Goal: Transaction & Acquisition: Purchase product/service

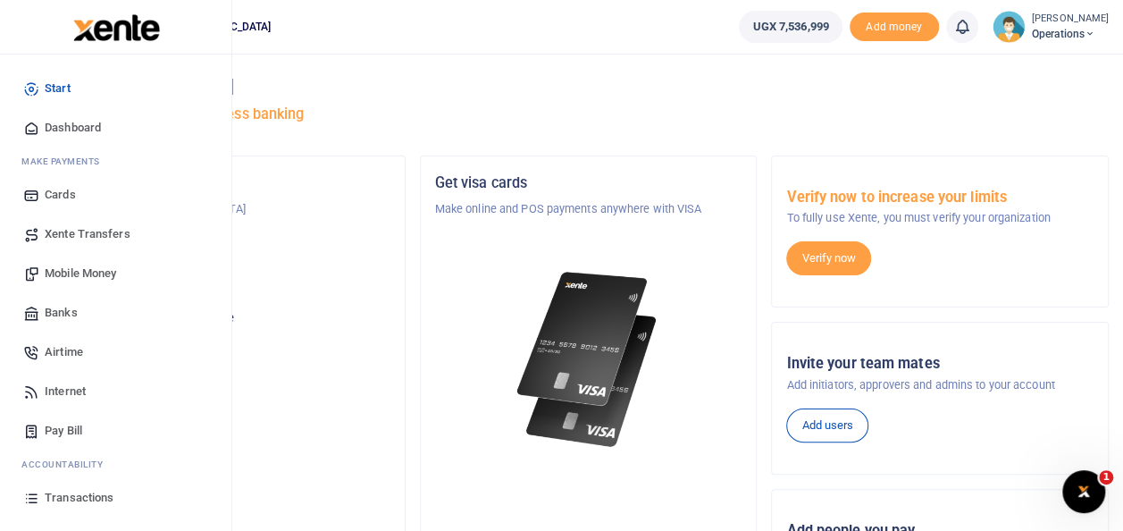
scroll to position [106, 0]
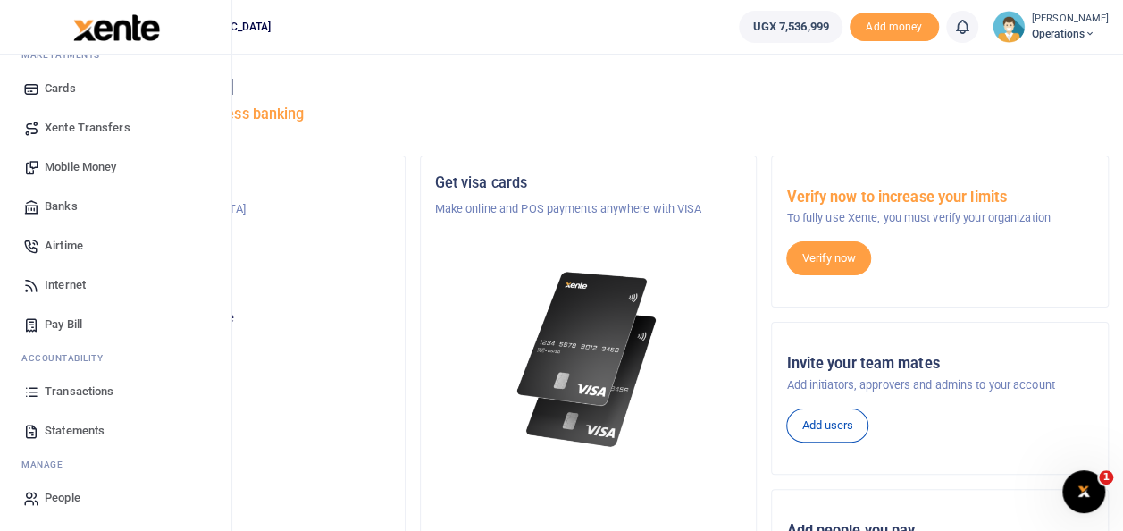
click at [77, 422] on span "Statements" at bounding box center [75, 431] width 60 height 18
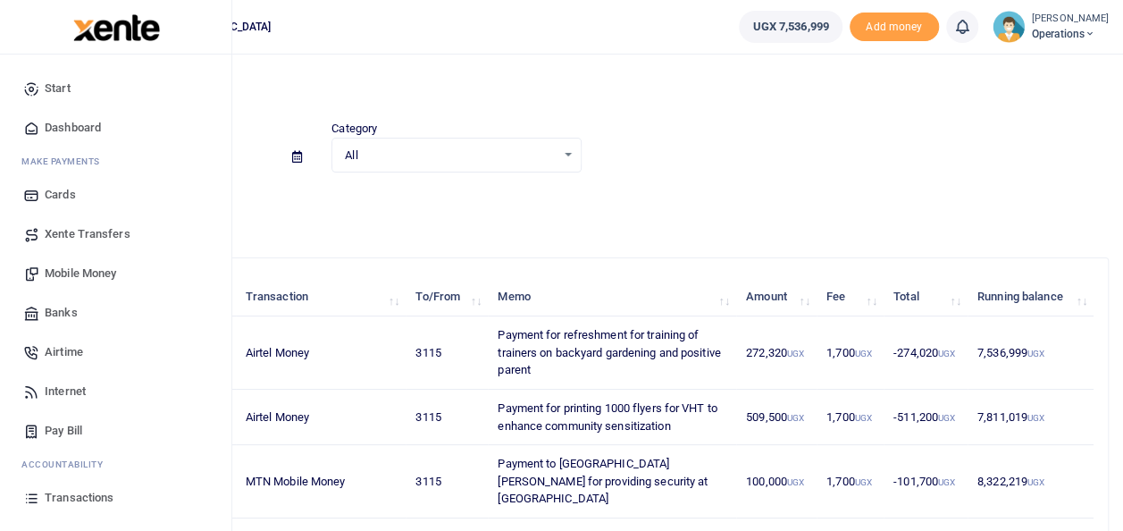
click at [68, 497] on span "Transactions" at bounding box center [79, 498] width 69 height 18
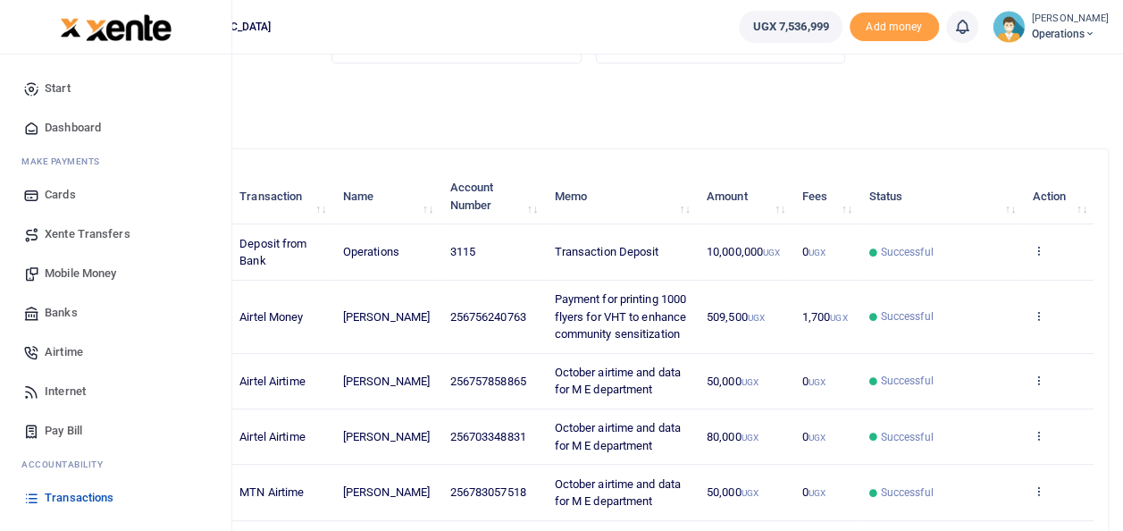
scroll to position [107, 0]
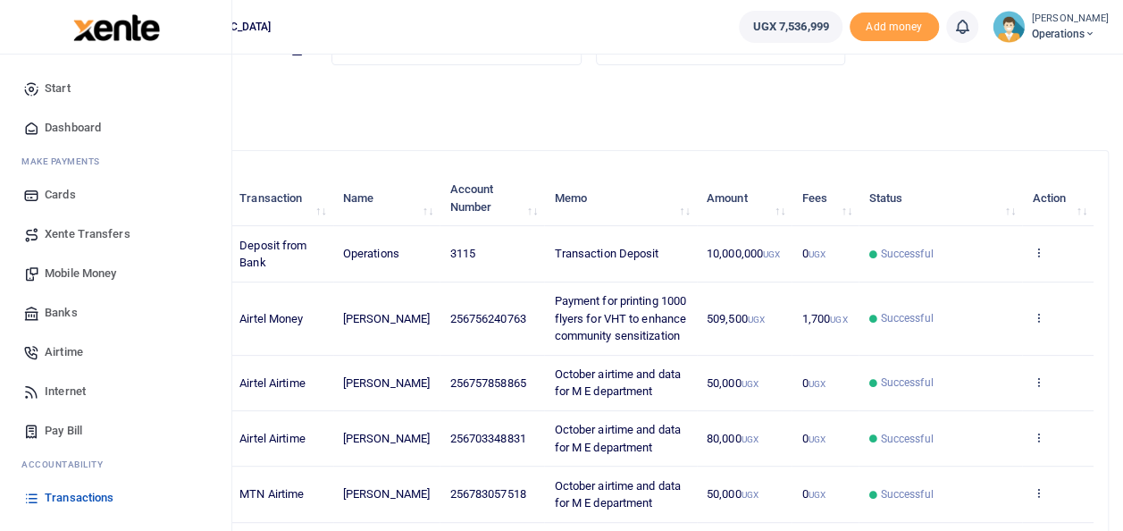
click at [95, 264] on span "Mobile Money" at bounding box center [80, 273] width 71 height 18
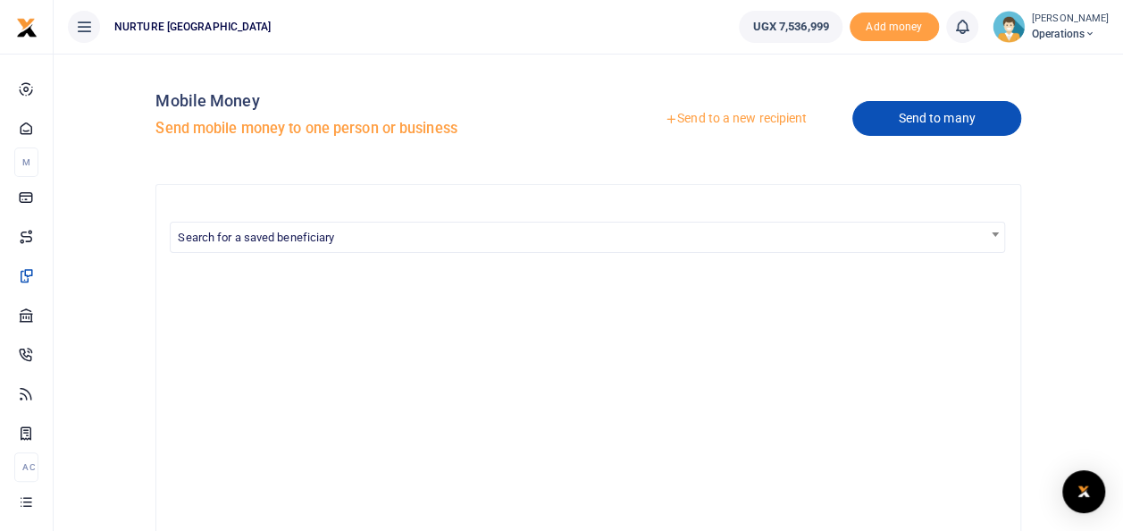
click at [919, 115] on link "Send to many" at bounding box center [936, 118] width 168 height 35
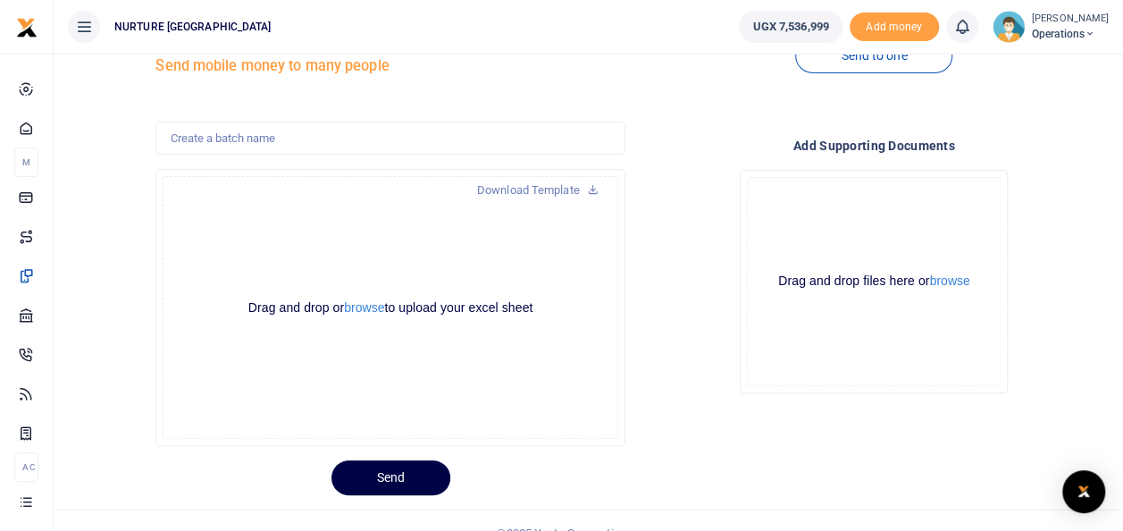
scroll to position [76, 0]
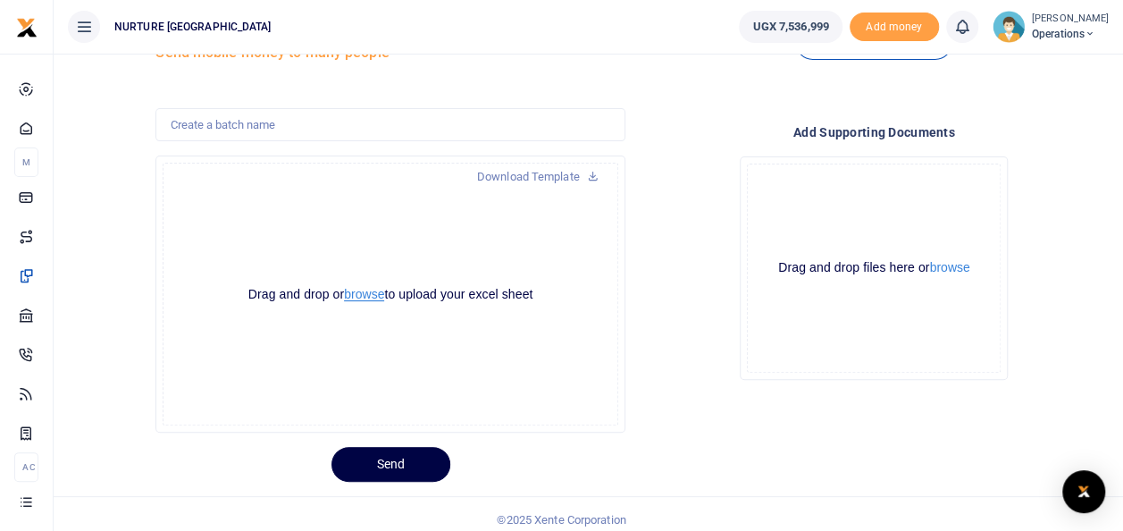
click at [365, 297] on button "browse" at bounding box center [364, 294] width 40 height 13
click at [373, 298] on button "browse" at bounding box center [364, 294] width 40 height 13
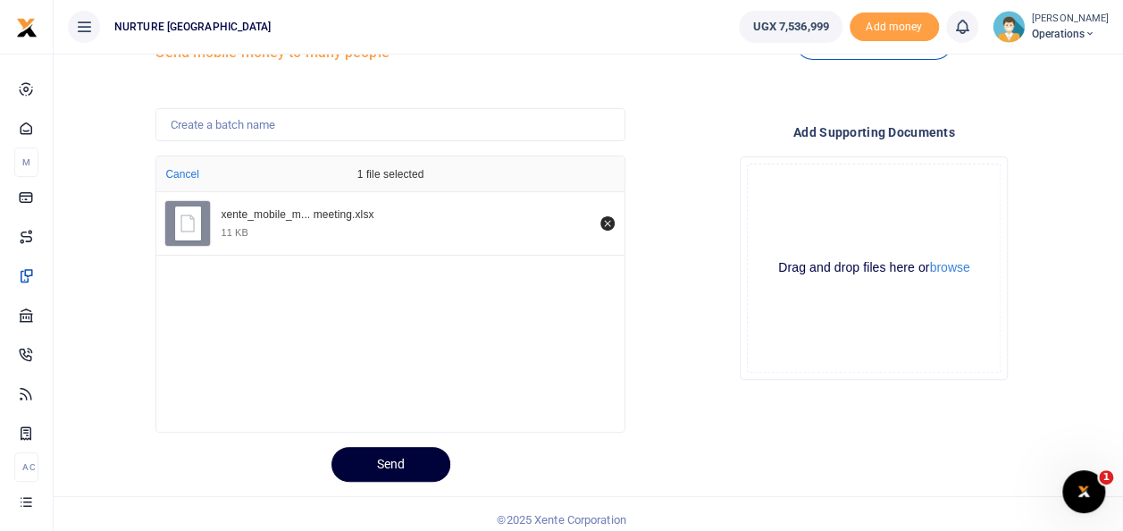
click at [398, 452] on button "Send" at bounding box center [390, 464] width 119 height 35
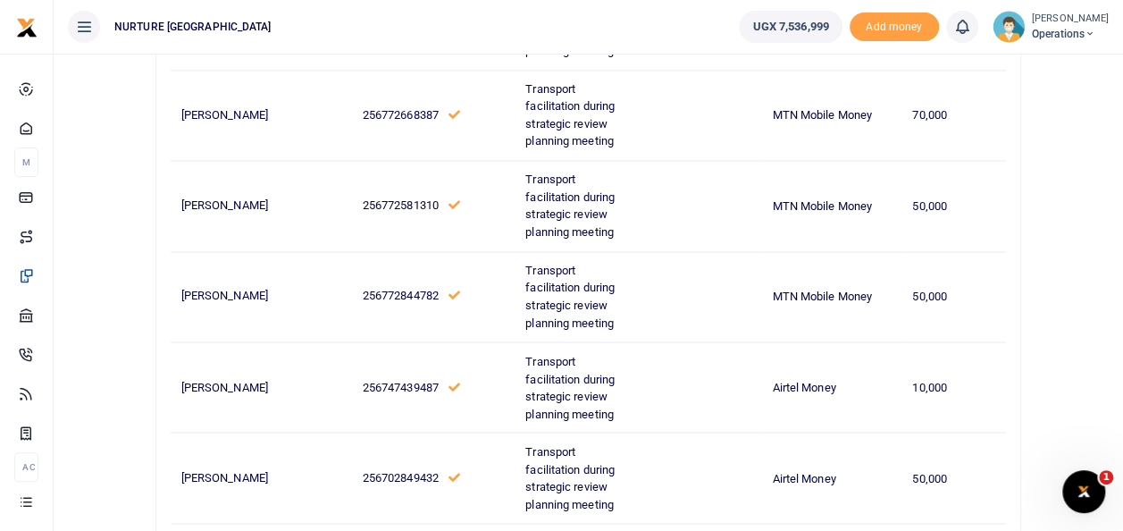
scroll to position [1360, 0]
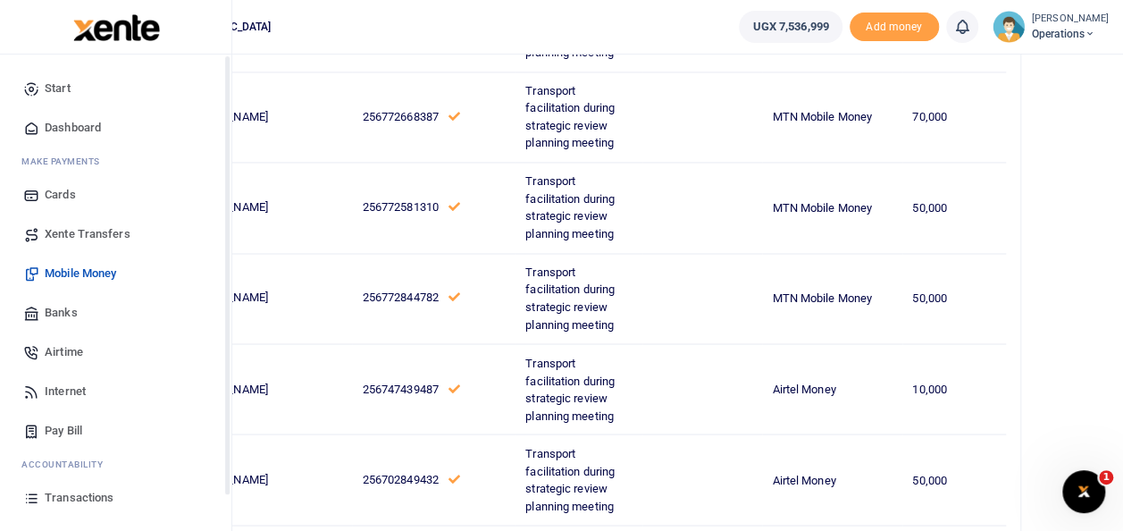
click at [98, 496] on span "Transactions" at bounding box center [79, 498] width 69 height 18
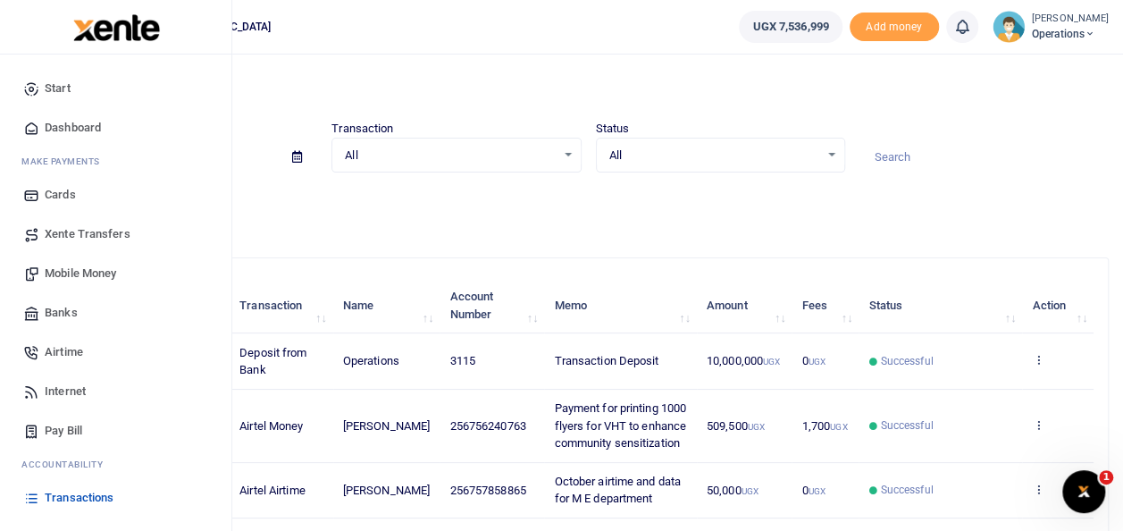
click at [88, 277] on span "Mobile Money" at bounding box center [80, 273] width 71 height 18
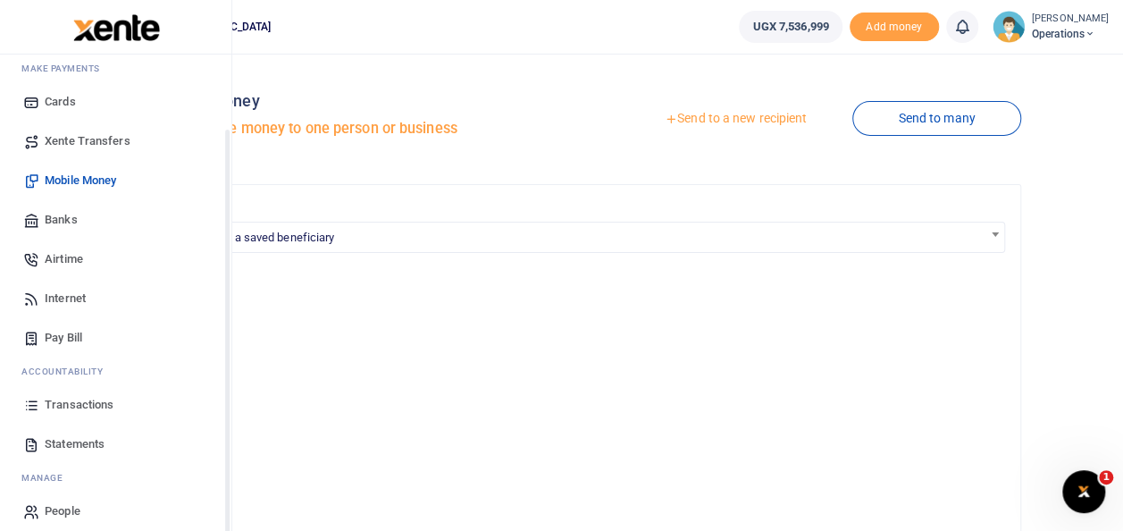
scroll to position [106, 0]
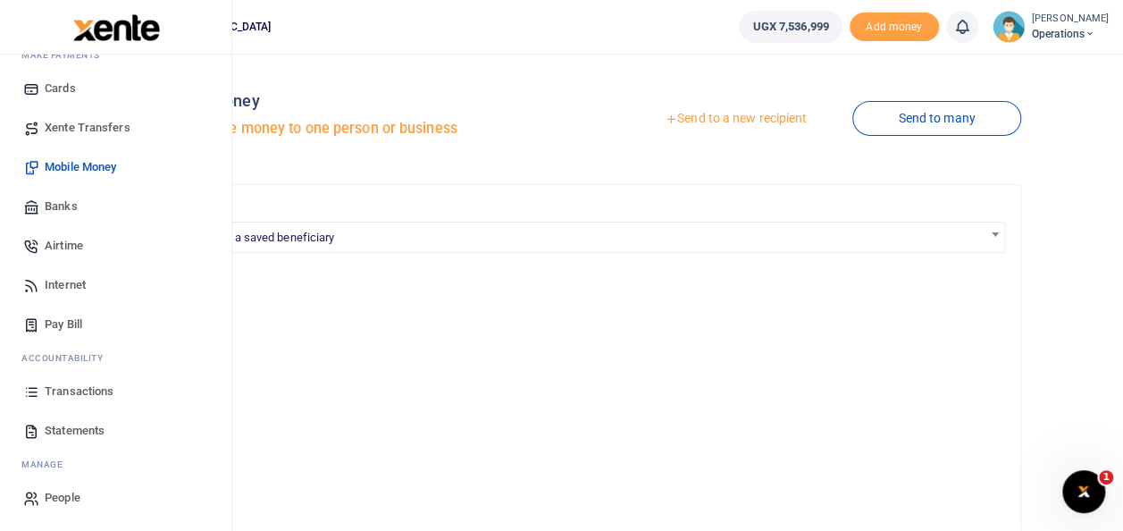
click at [79, 434] on span "Statements" at bounding box center [75, 431] width 60 height 18
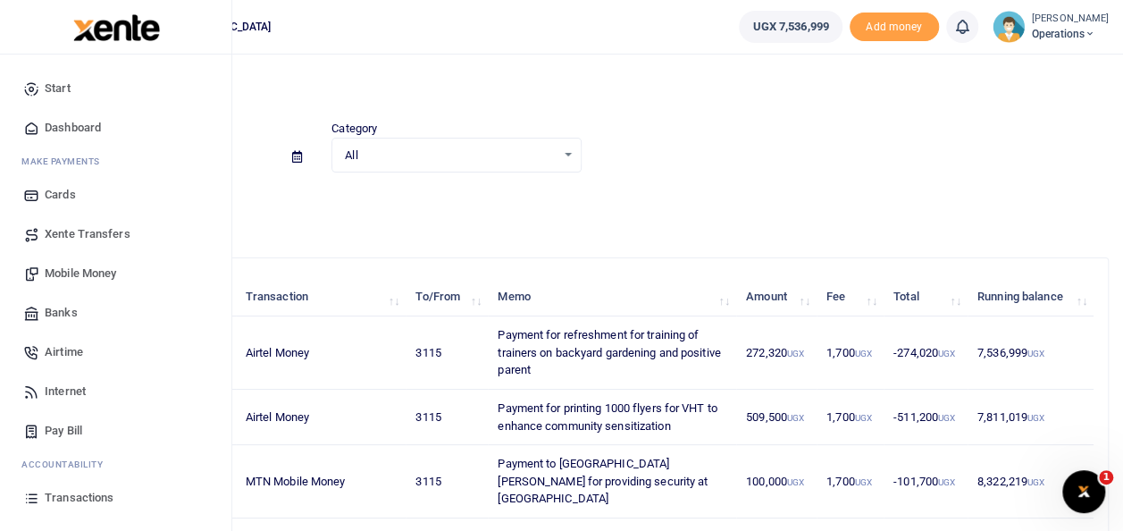
click at [52, 502] on span "Transactions" at bounding box center [79, 498] width 69 height 18
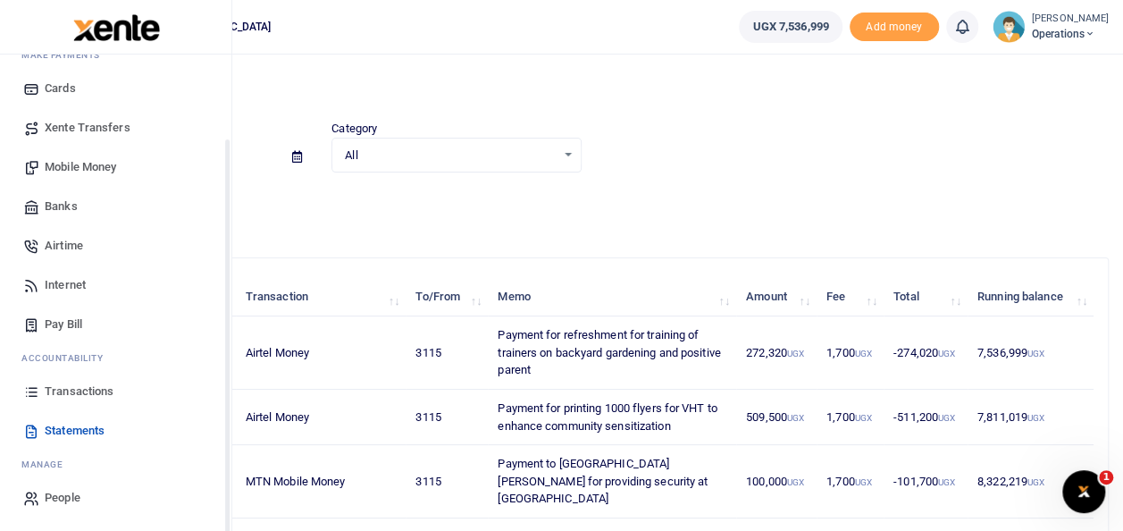
scroll to position [106, 0]
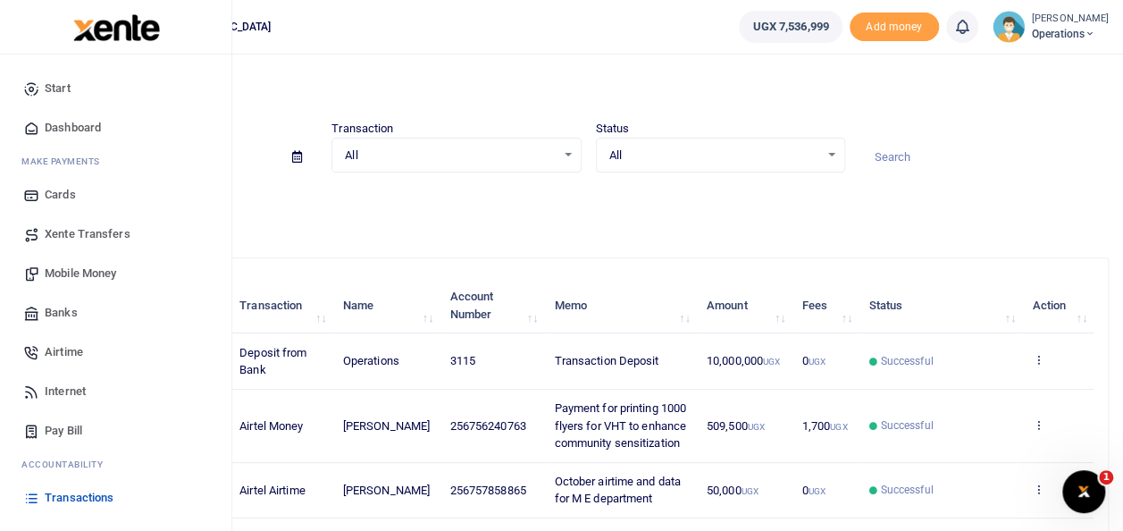
click at [95, 271] on span "Mobile Money" at bounding box center [80, 273] width 71 height 18
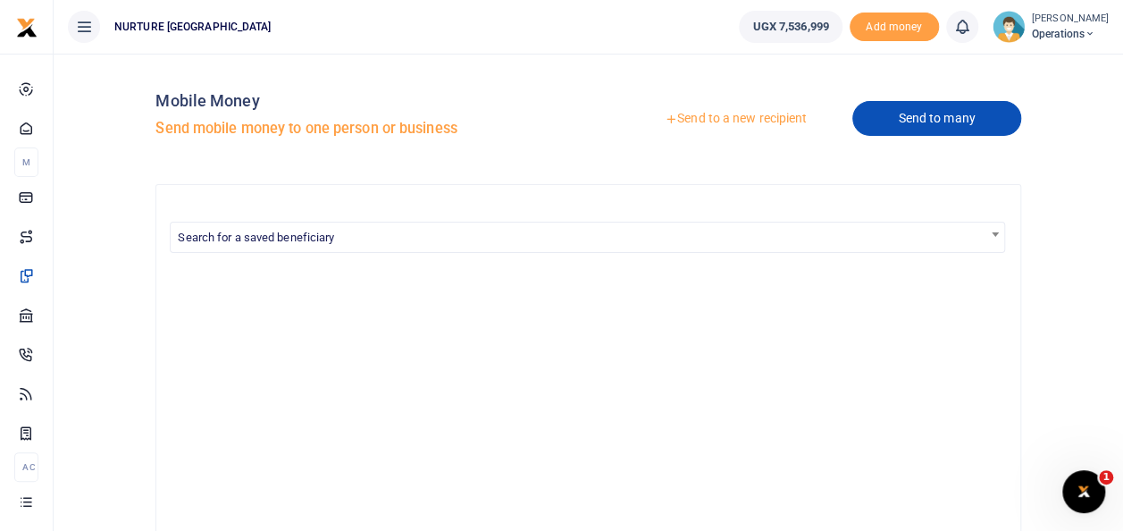
click at [922, 120] on link "Send to many" at bounding box center [936, 118] width 168 height 35
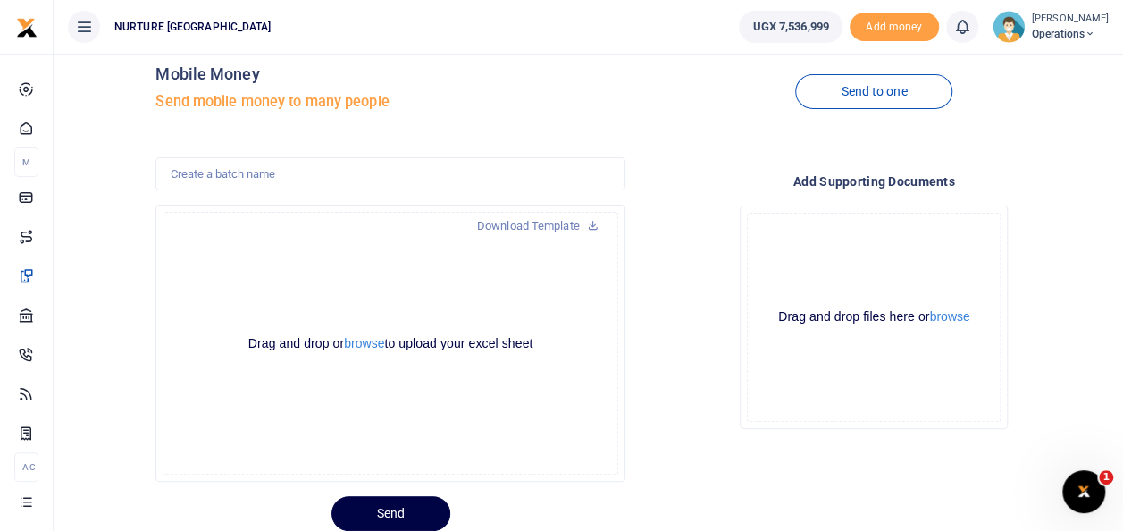
scroll to position [87, 0]
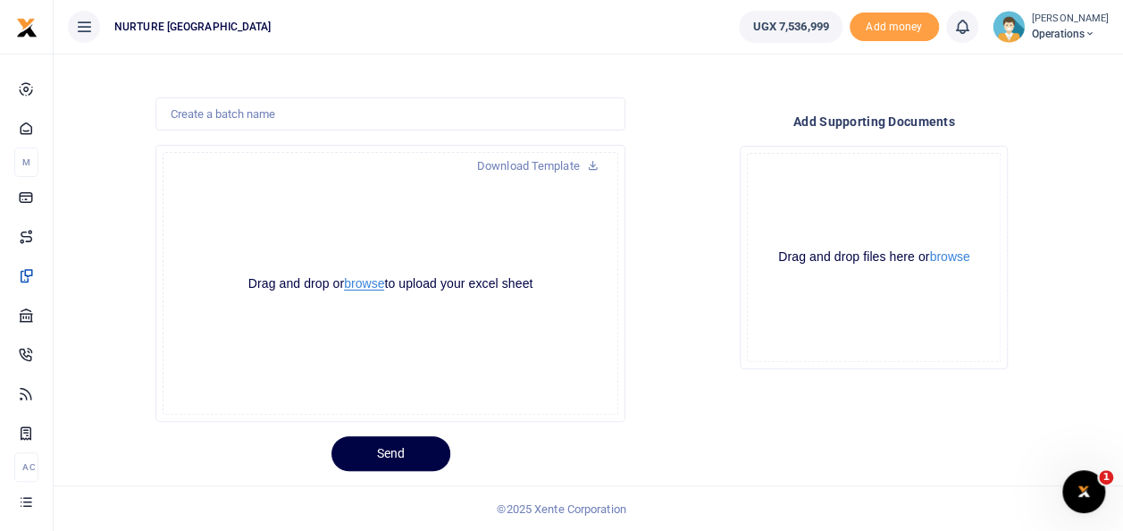
click at [363, 289] on button "browse" at bounding box center [364, 283] width 40 height 13
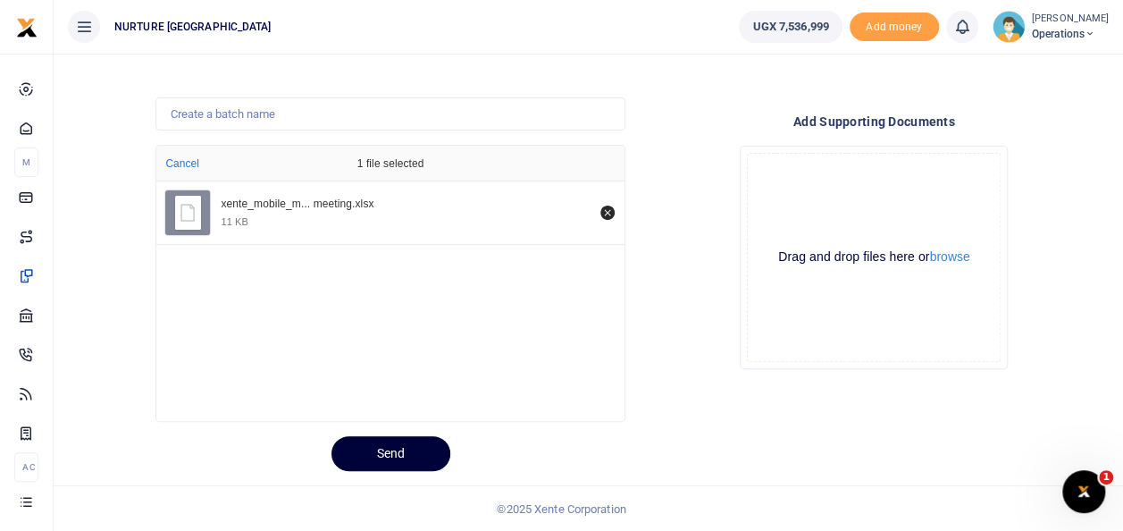
click at [379, 453] on button "Send" at bounding box center [390, 453] width 119 height 35
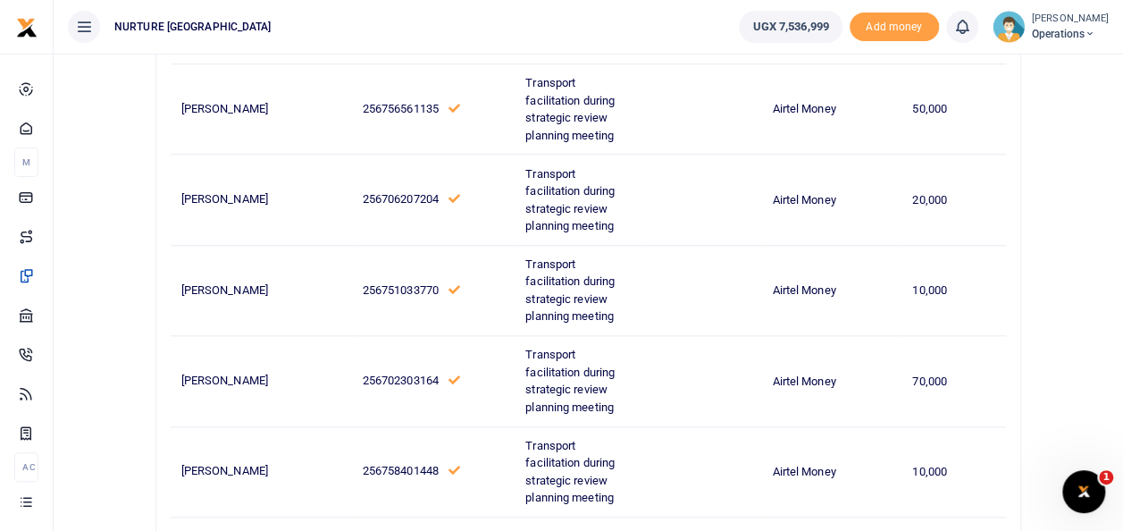
scroll to position [4480, 0]
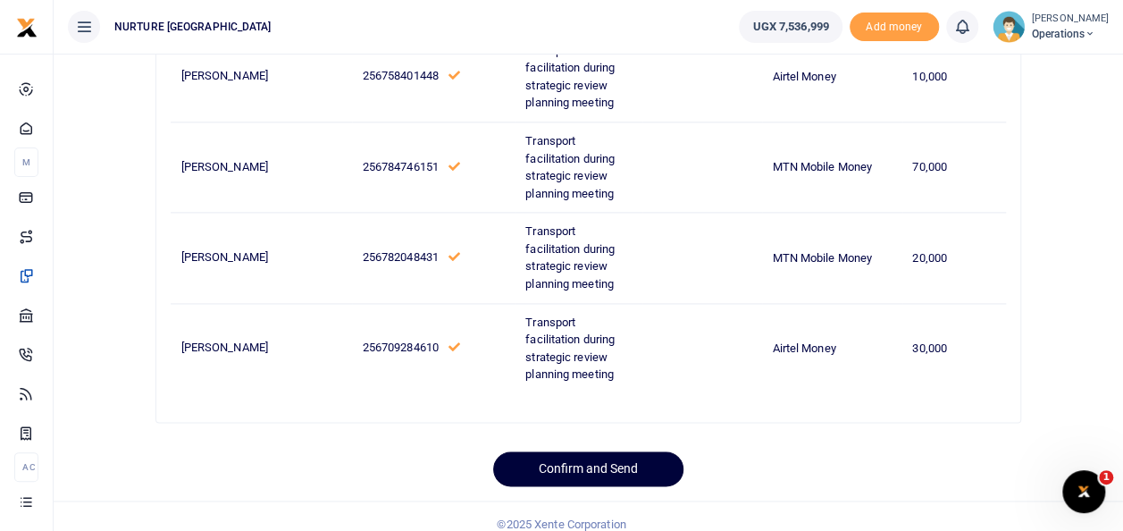
click at [608, 452] on button "Confirm and Send" at bounding box center [588, 468] width 190 height 35
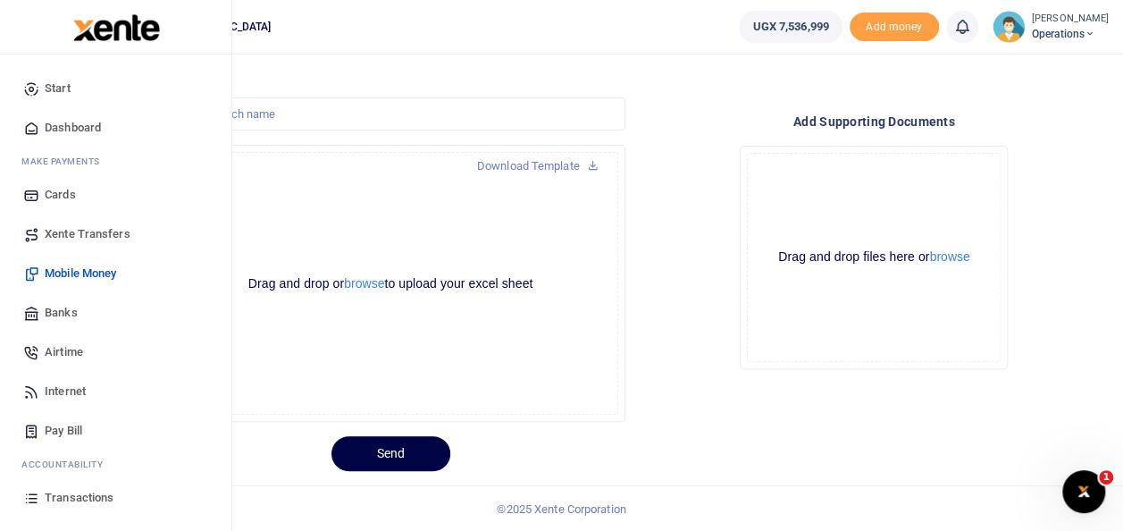
click at [95, 270] on span "Mobile Money" at bounding box center [80, 273] width 71 height 18
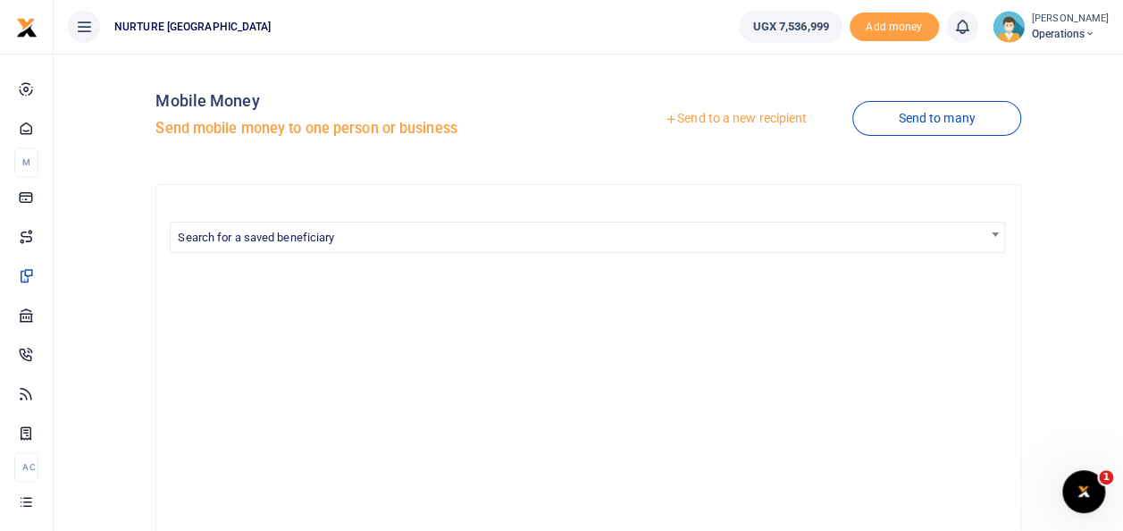
click at [761, 116] on link "Send to a new recipient" at bounding box center [735, 119] width 233 height 32
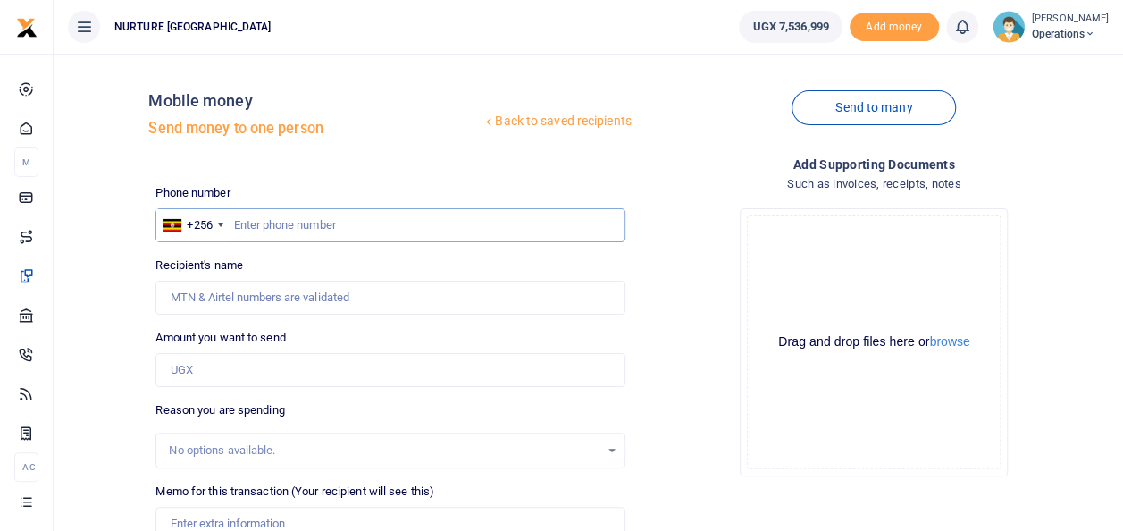
click at [300, 220] on input "text" at bounding box center [389, 225] width 469 height 34
drag, startPoint x: 273, startPoint y: 227, endPoint x: 659, endPoint y: 347, distance: 404.1
click at [659, 347] on div "Drop your files here Drag and drop files here or browse Powered by Uppy" at bounding box center [874, 342] width 469 height 297
click at [276, 230] on input "text" at bounding box center [389, 225] width 469 height 34
paste input "772982740"
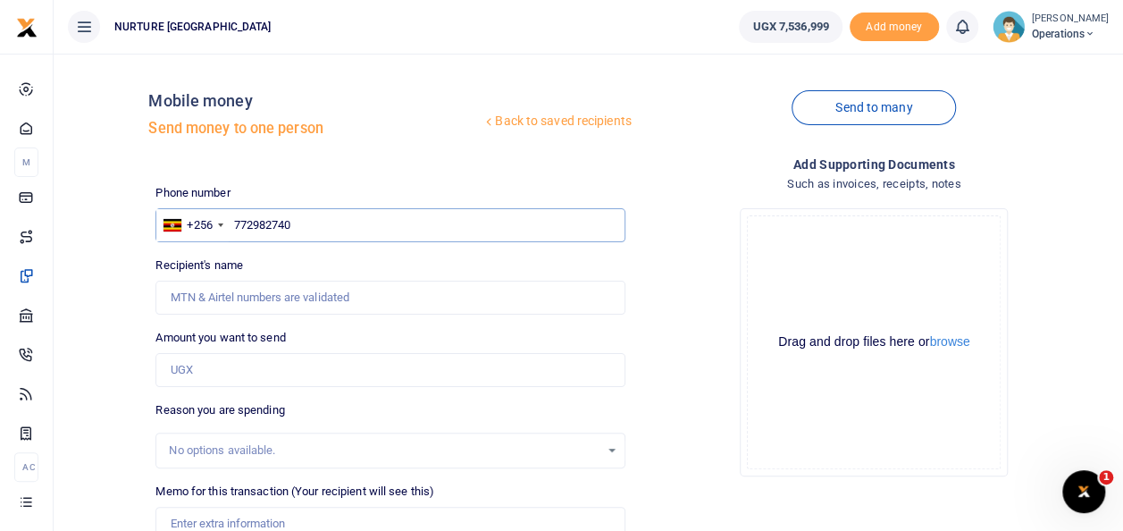
type input "772982740"
click at [218, 366] on input "Amount you want to send" at bounding box center [389, 370] width 469 height 34
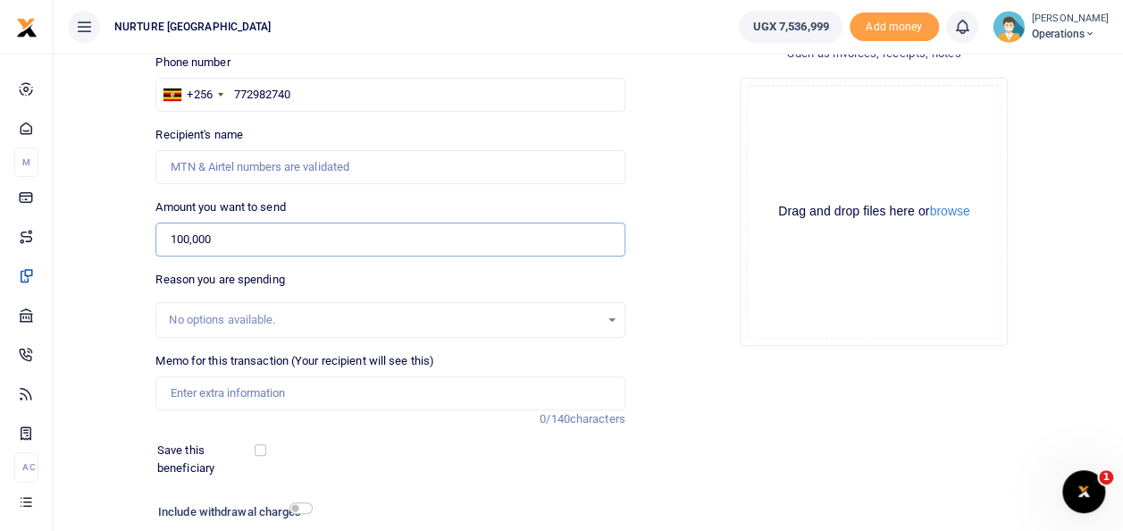
type input "100,000"
click at [267, 388] on input "Memo for this transaction (Your recipient will see this)" at bounding box center [389, 393] width 469 height 34
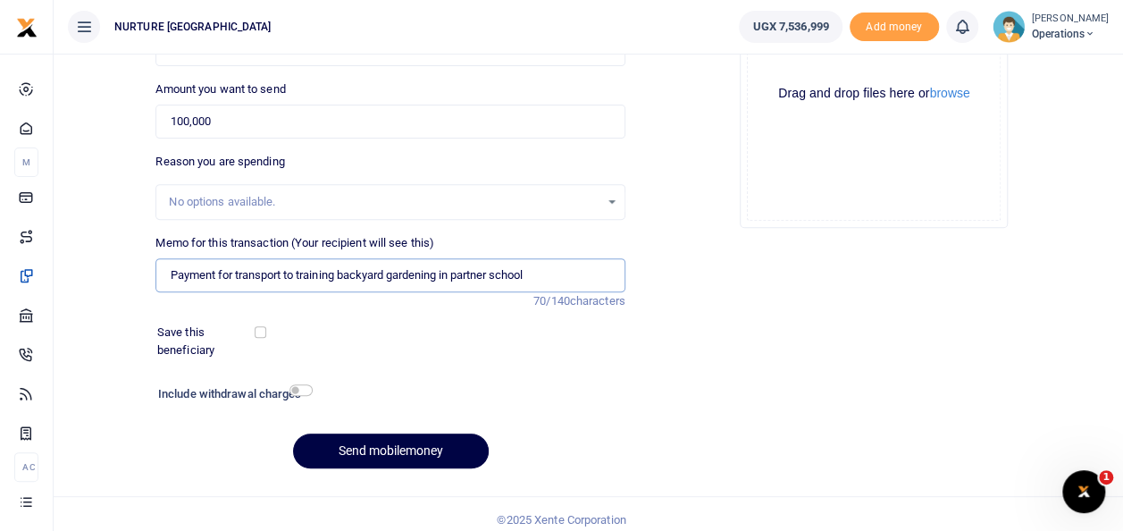
type input "Payment for transport to training backyard gardening in partner school"
click at [298, 393] on input "checkbox" at bounding box center [300, 390] width 23 height 12
checkbox input "true"
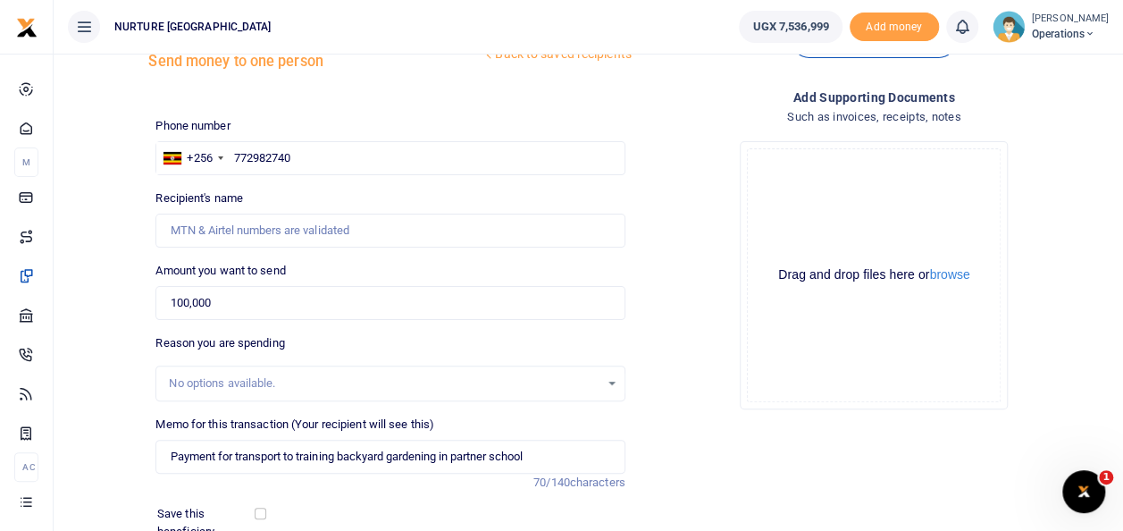
scroll to position [63, 0]
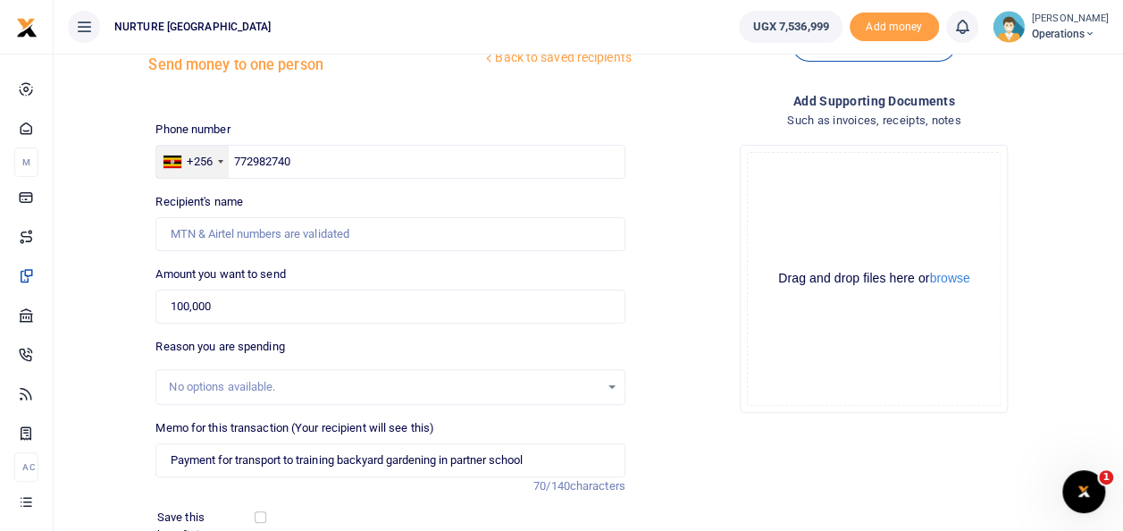
click at [221, 163] on div at bounding box center [220, 162] width 5 height 4
click at [236, 161] on input "772982740" at bounding box center [389, 162] width 469 height 34
type input "Moses Nuwagaba"
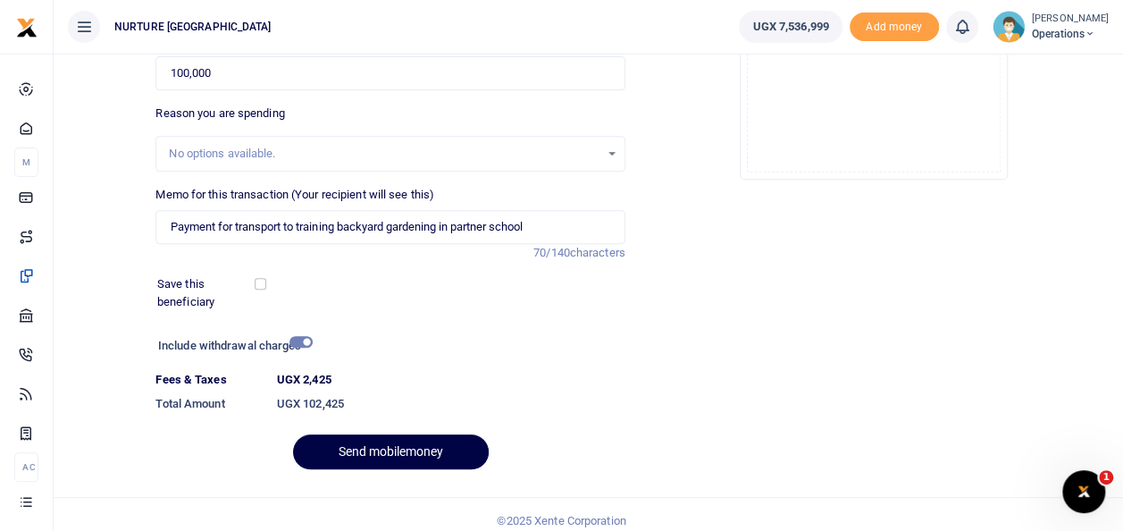
scroll to position [308, 0]
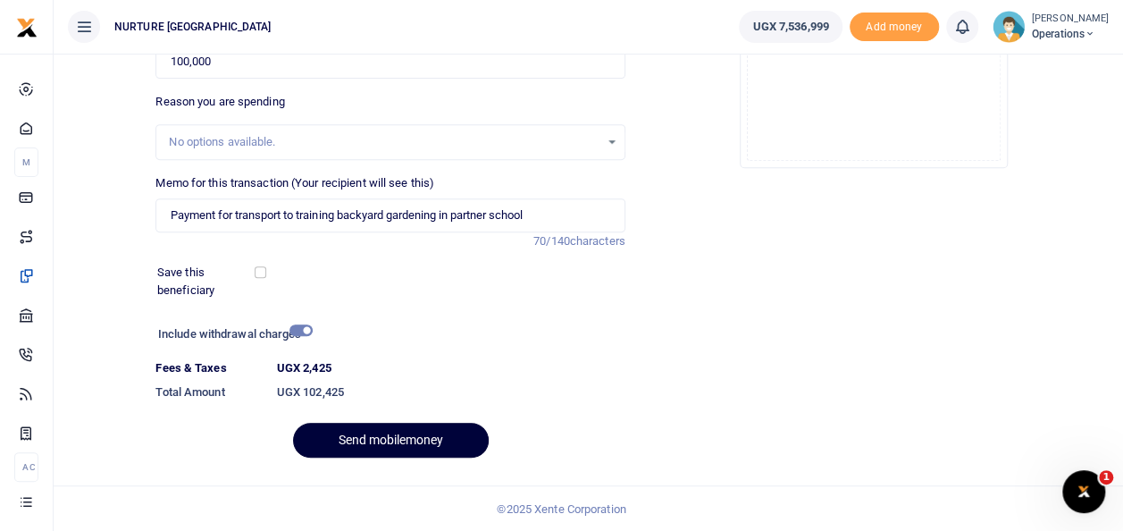
click at [379, 437] on button "Send mobilemoney" at bounding box center [391, 440] width 196 height 35
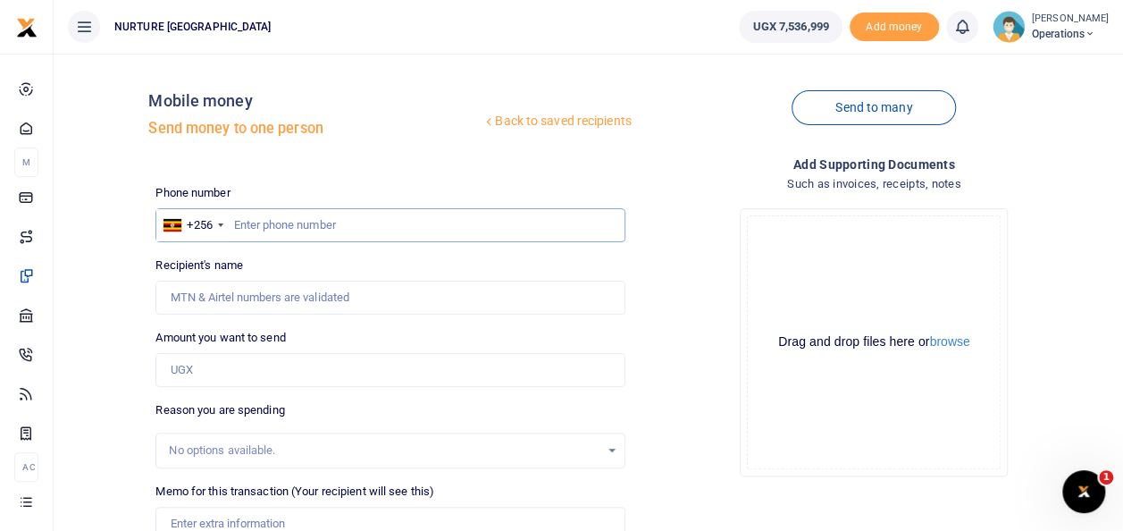
click at [242, 226] on input "text" at bounding box center [389, 225] width 469 height 34
paste input "751549984"
click at [234, 224] on input "751549984" at bounding box center [389, 225] width 469 height 34
type input "751549984"
click at [215, 365] on input "Amount you want to send" at bounding box center [389, 370] width 469 height 34
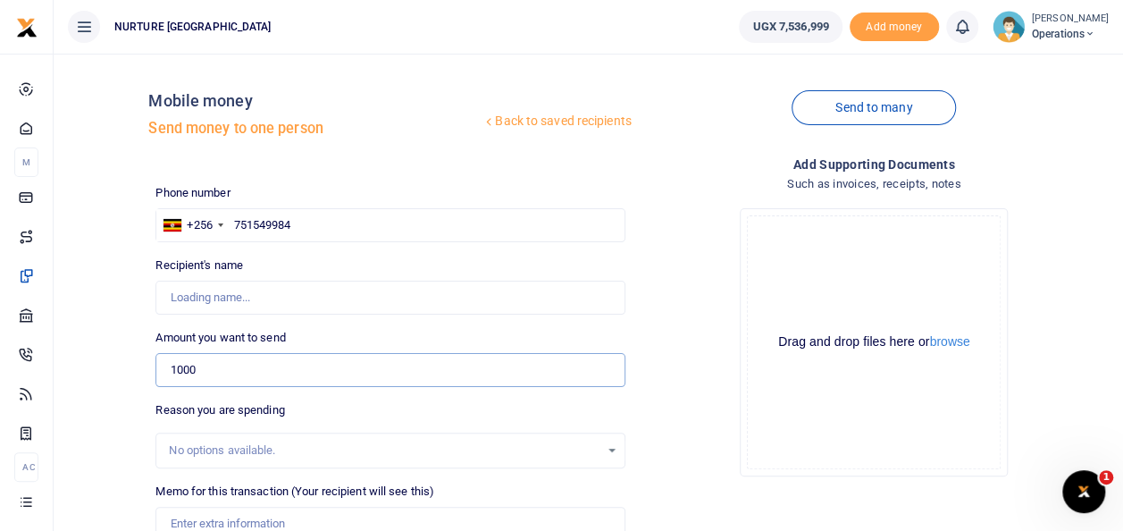
type input "1,000"
type input "Tolofisa Nalubega"
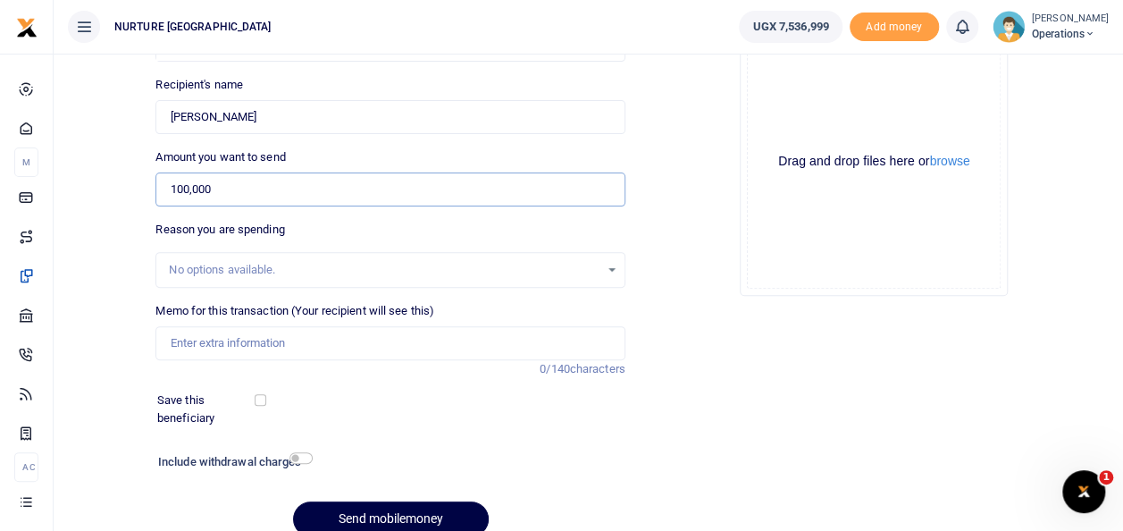
scroll to position [204, 0]
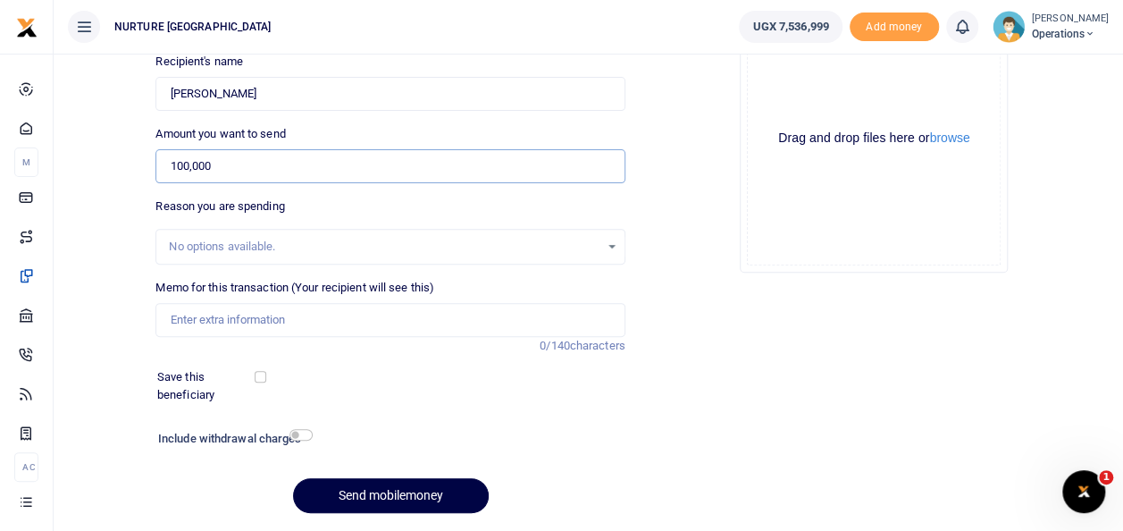
type input "100,000"
click at [295, 311] on input "Memo for this transaction (Your recipient will see this)" at bounding box center [389, 320] width 469 height 34
click at [323, 327] on input "Payment for transport facilitation to train" at bounding box center [389, 320] width 469 height 34
type input "Payment for transport facilitation to train nutrition and backyard gardening in…"
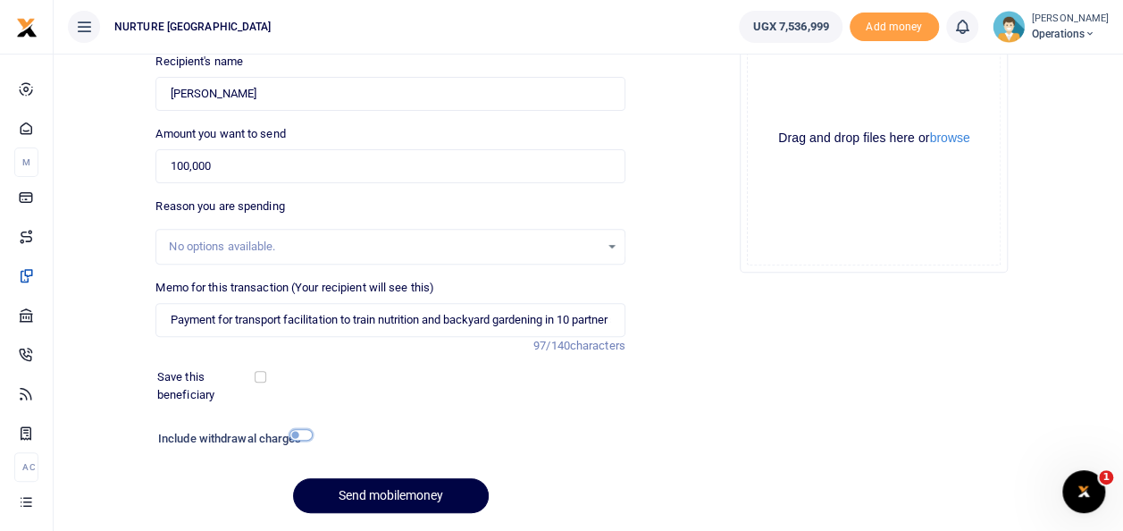
click at [303, 435] on input "checkbox" at bounding box center [300, 435] width 23 height 12
checkbox input "true"
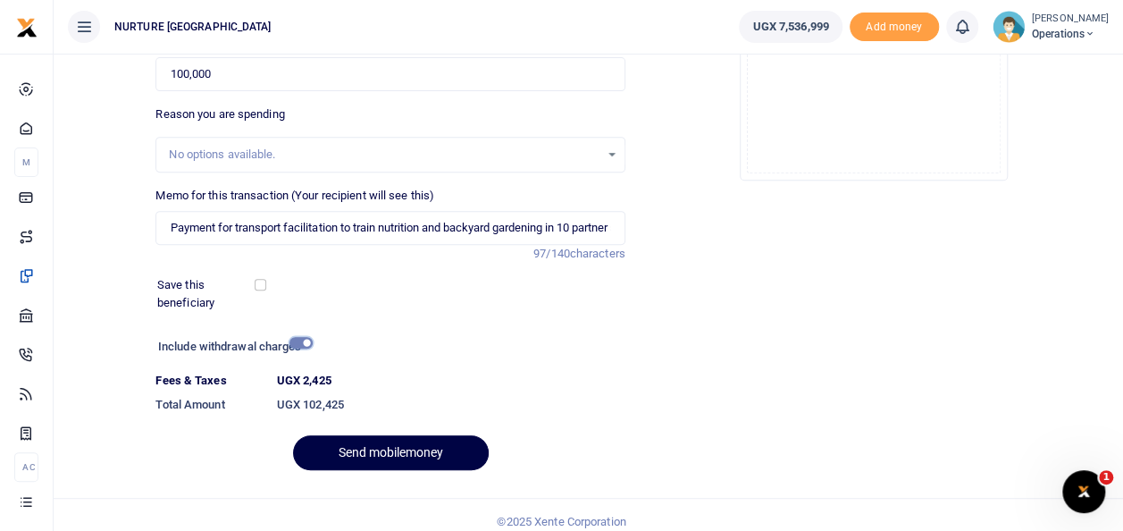
scroll to position [308, 0]
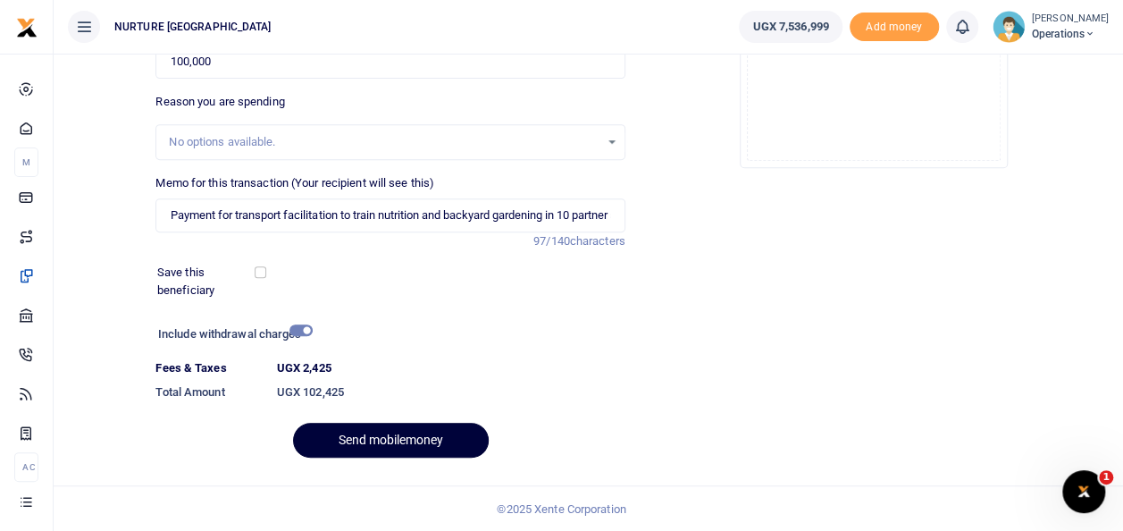
click at [423, 437] on button "Send mobilemoney" at bounding box center [391, 440] width 196 height 35
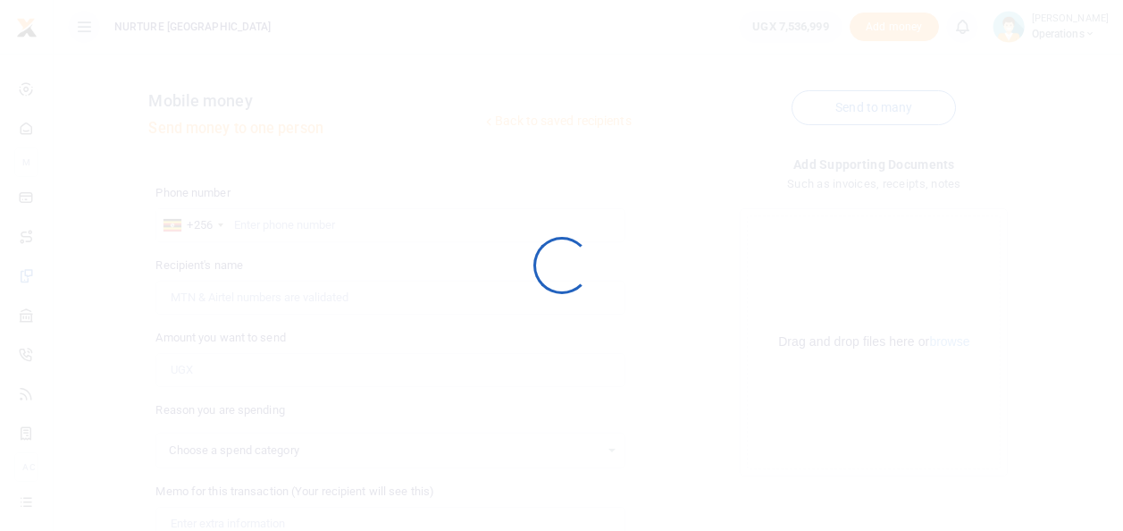
select select
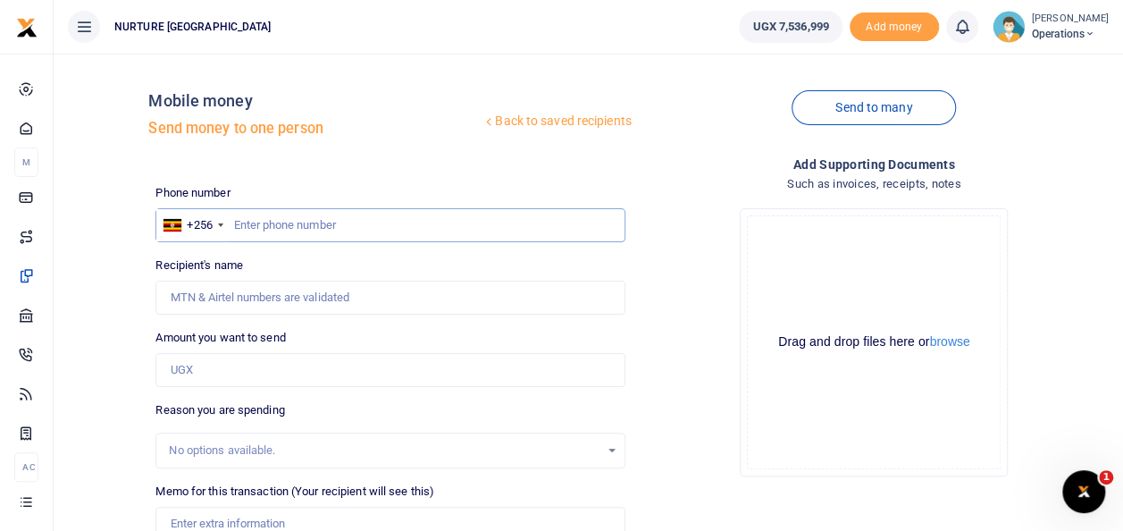
click at [251, 237] on input "text" at bounding box center [389, 225] width 469 height 34
type input "0702806530"
click at [230, 365] on input "Amount you want to send" at bounding box center [389, 370] width 469 height 34
type input "[DATE] Ssendago"
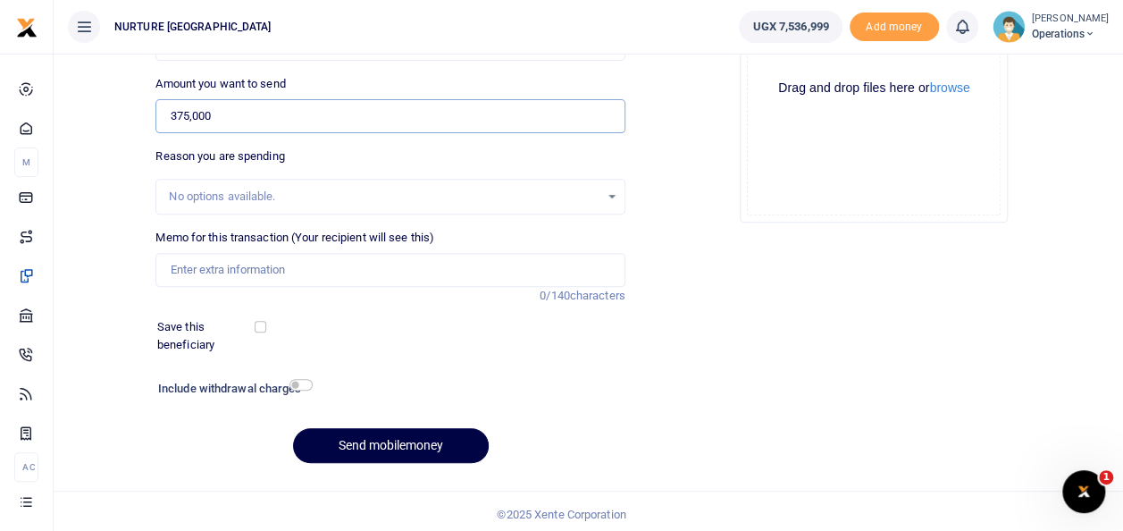
scroll to position [255, 0]
type input "375,000"
click at [295, 266] on input "Memo for this transaction (Your recipient will see this)" at bounding box center [389, 269] width 469 height 34
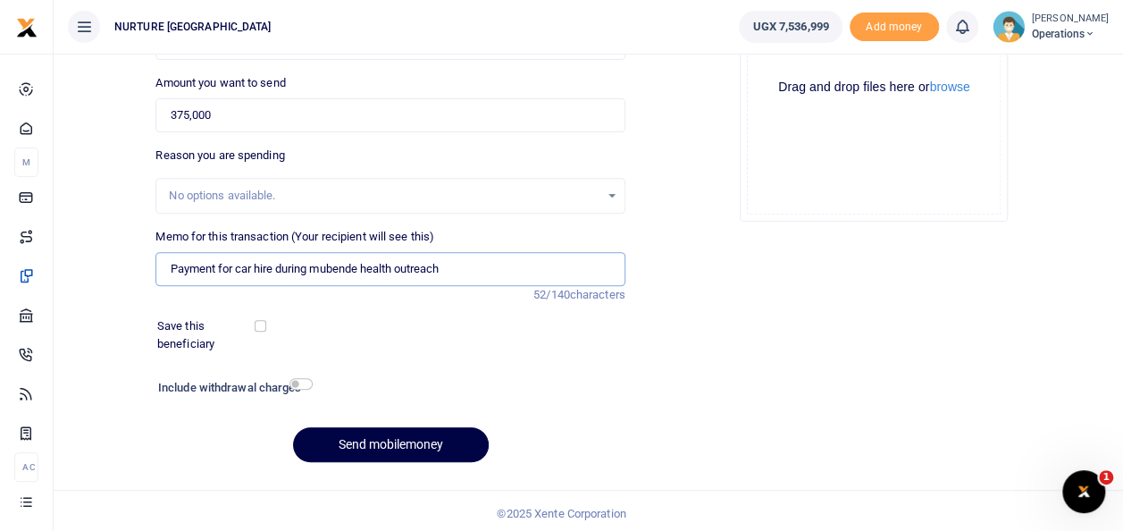
type input "Payment for car hire during mubende health outreach"
click at [312, 378] on div at bounding box center [452, 389] width 281 height 29
click at [302, 379] on input "checkbox" at bounding box center [300, 384] width 23 height 12
checkbox input "true"
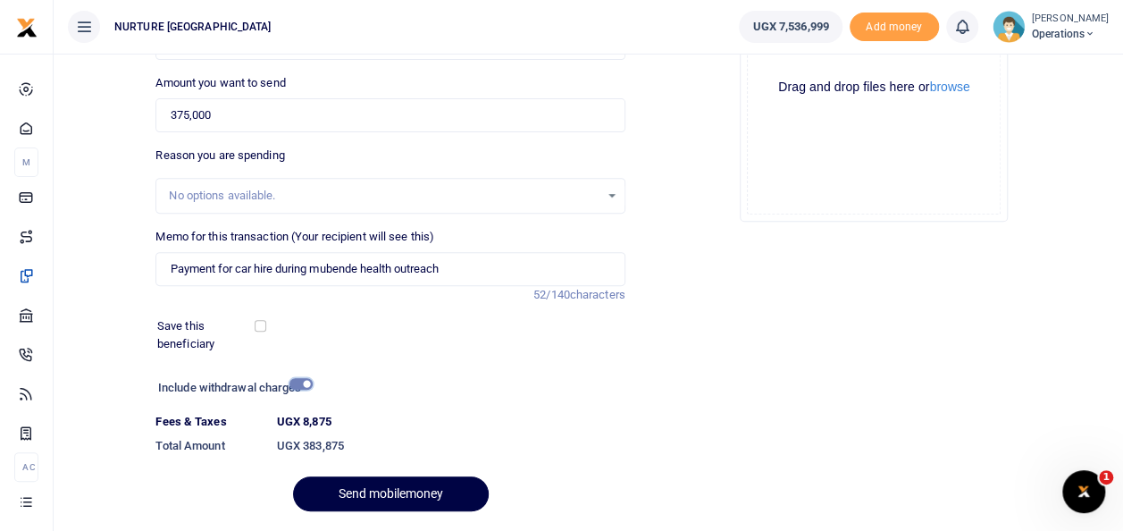
drag, startPoint x: 302, startPoint y: 379, endPoint x: 384, endPoint y: 353, distance: 86.2
click at [384, 353] on div "Phone number +256 Uganda +256 0702806530 Phone is required. Recipient's name Fo…" at bounding box center [389, 227] width 483 height 596
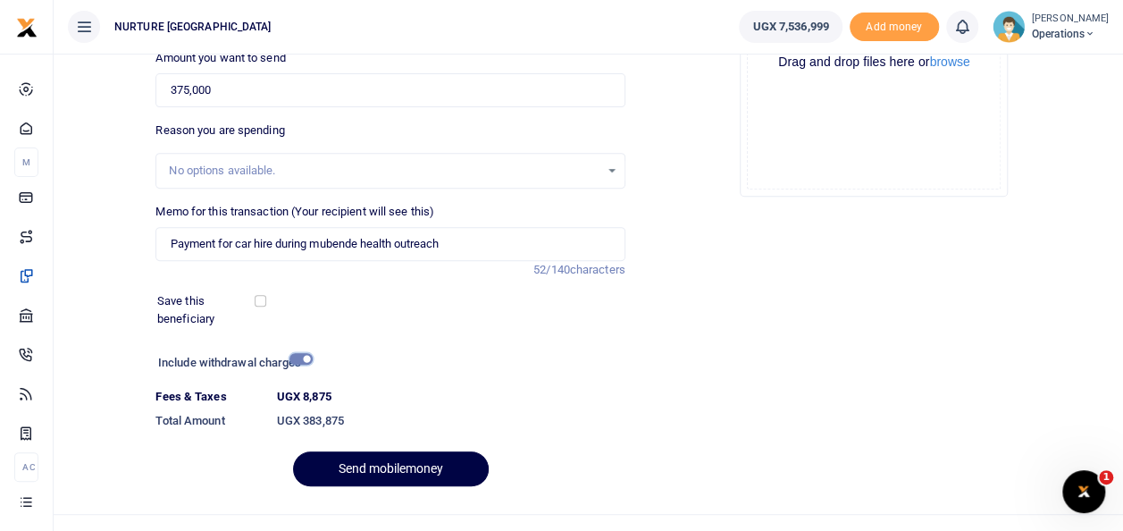
scroll to position [308, 0]
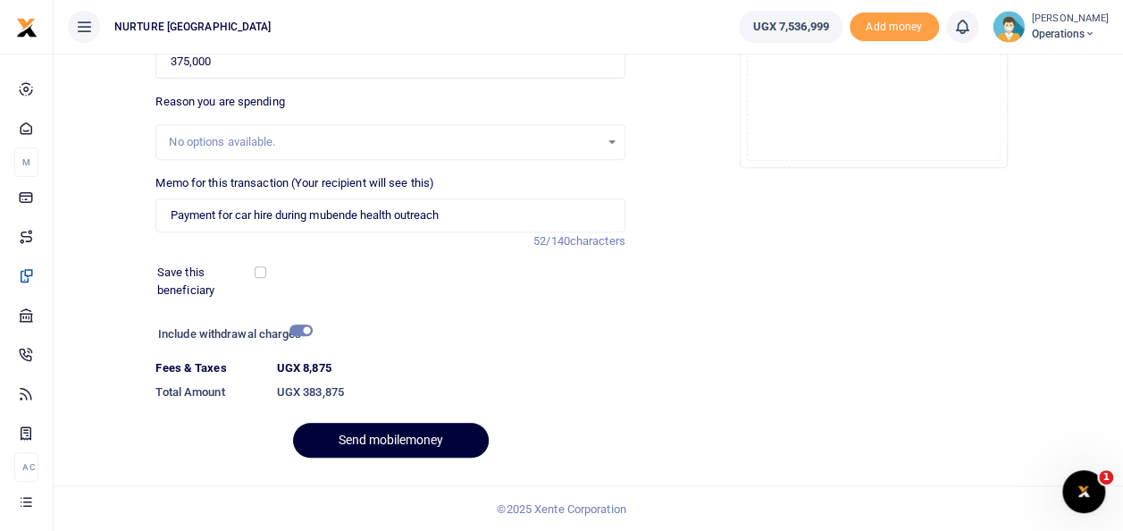
click at [381, 442] on button "Send mobilemoney" at bounding box center [391, 440] width 196 height 35
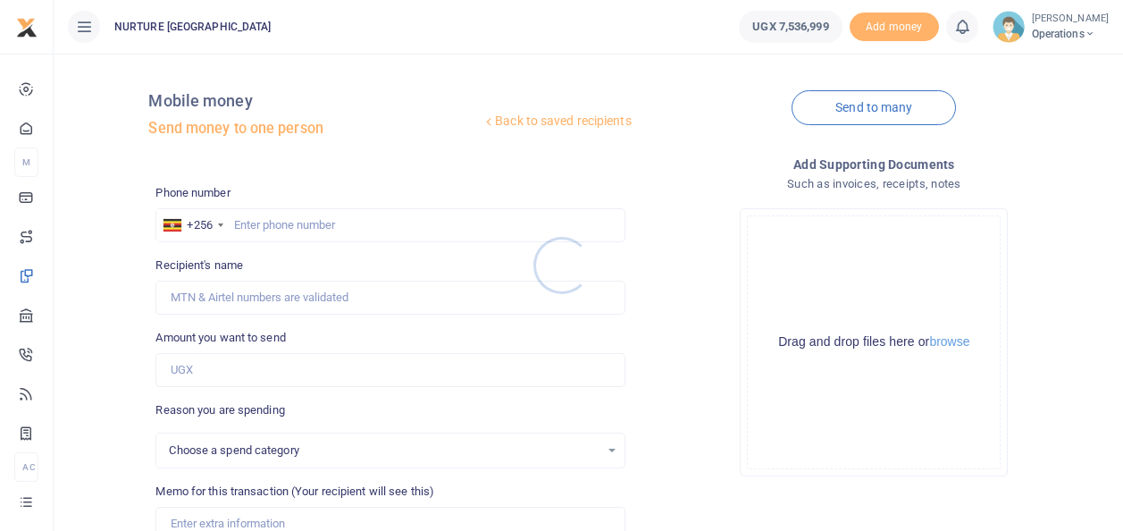
scroll to position [259, 0]
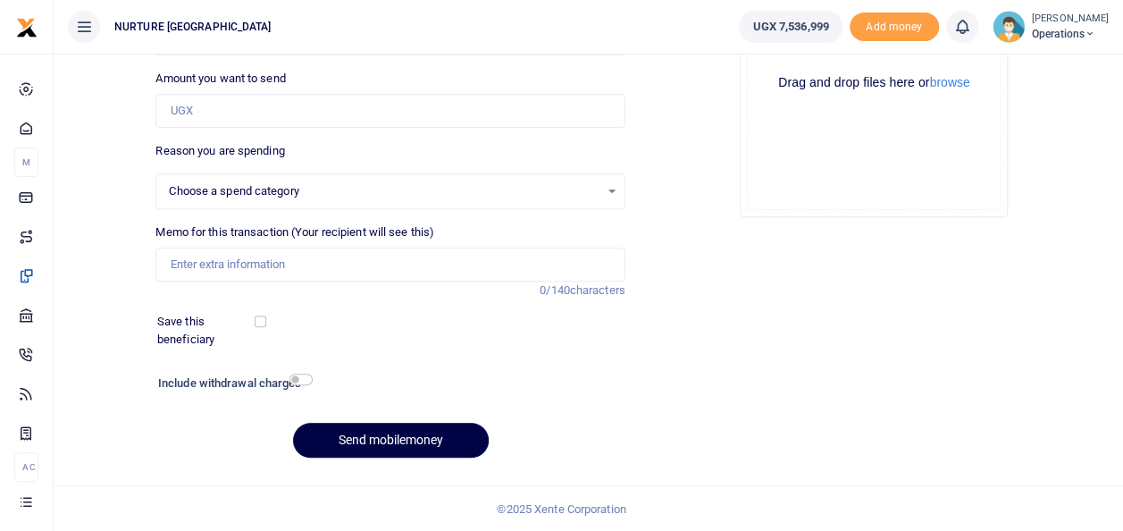
select select
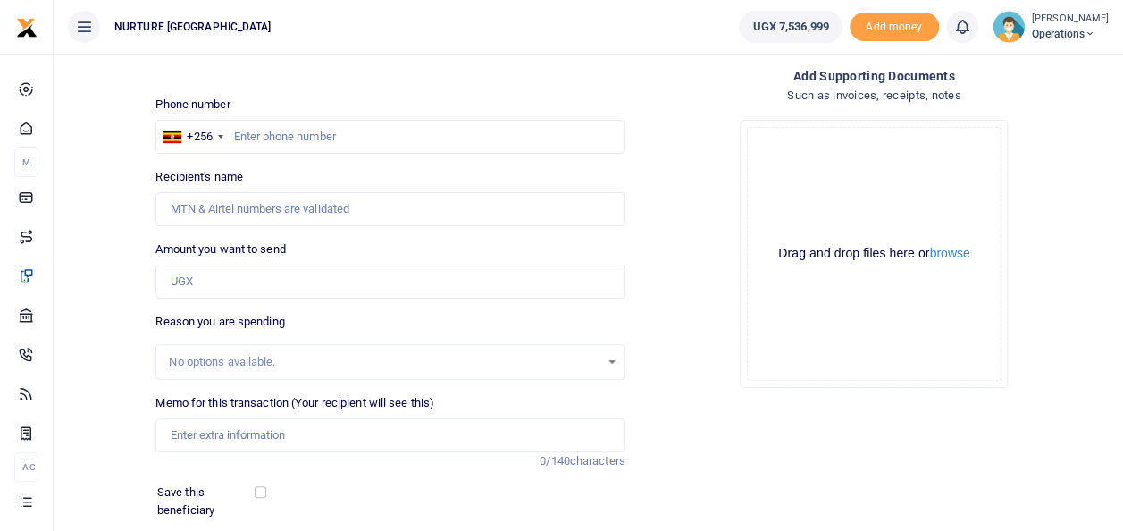
scroll to position [0, 0]
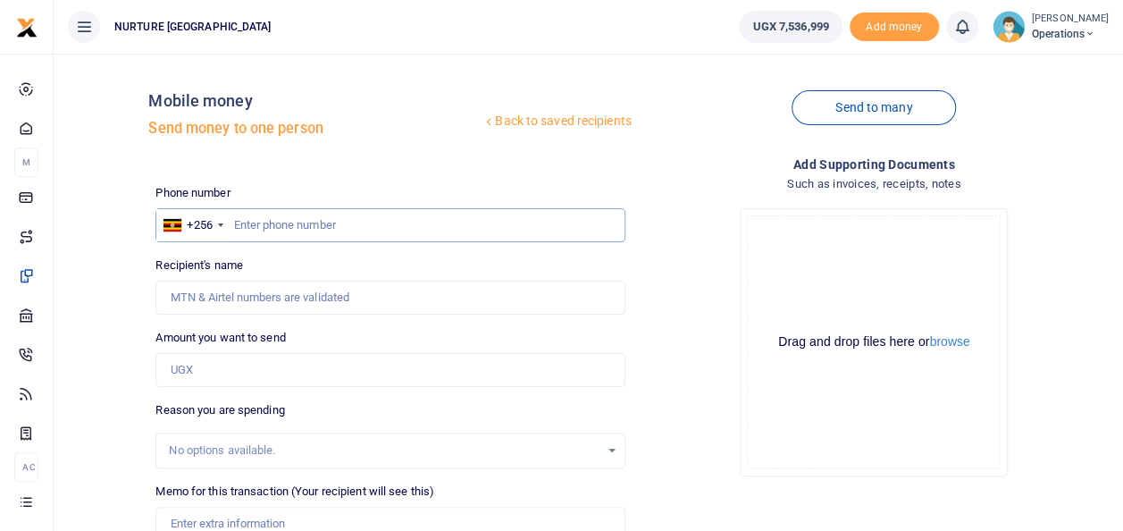
click at [269, 227] on input "text" at bounding box center [389, 225] width 469 height 34
type input "0752787508"
click at [239, 362] on input "Amount you want to send" at bounding box center [389, 370] width 469 height 34
type input "100,000"
type input "Kato Joseph"
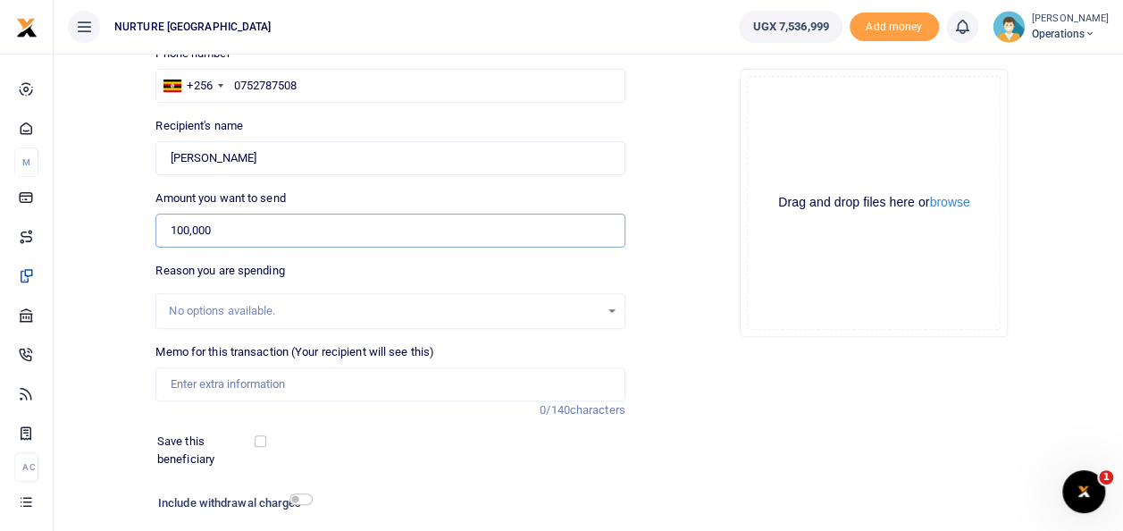
scroll to position [146, 0]
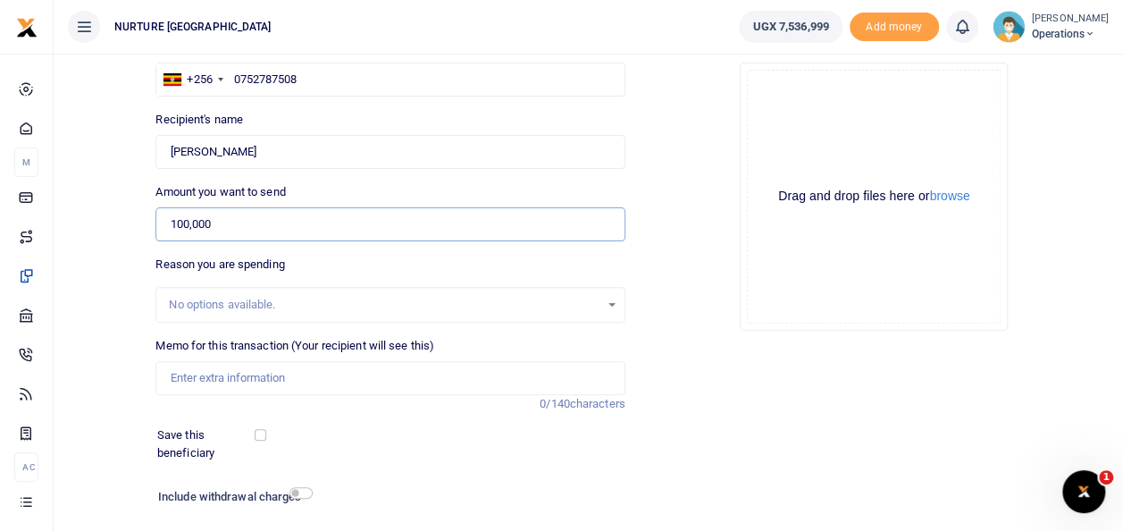
type input "100,000"
click at [298, 379] on input "Memo for this transaction (Your recipient will see this)" at bounding box center [389, 378] width 469 height 34
type input "P"
click at [293, 375] on input "Payment for facilitation for health workers" at bounding box center [389, 378] width 469 height 34
click at [424, 380] on input "Payment for subsistence for health workers" at bounding box center [389, 378] width 469 height 34
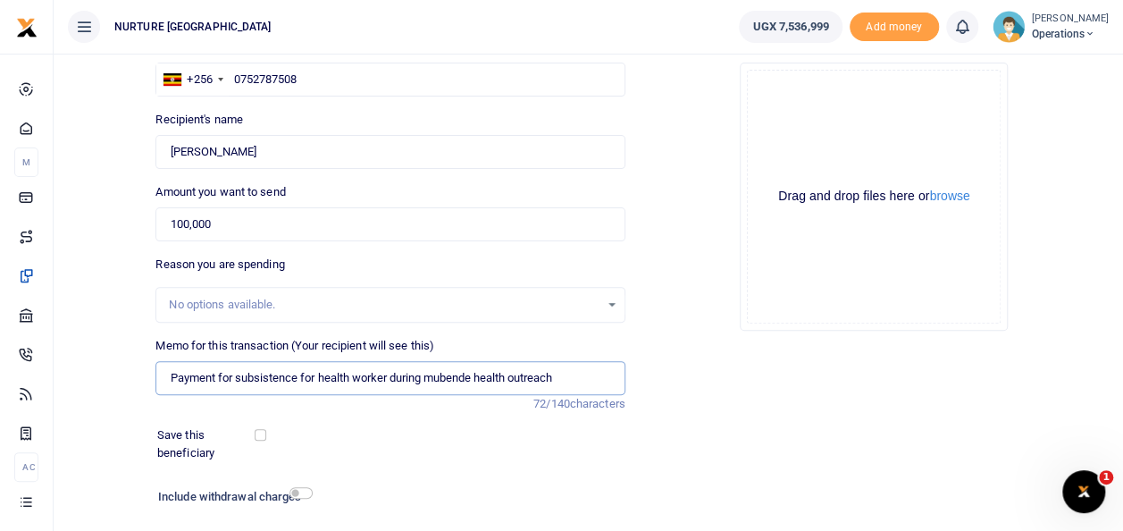
scroll to position [259, 0]
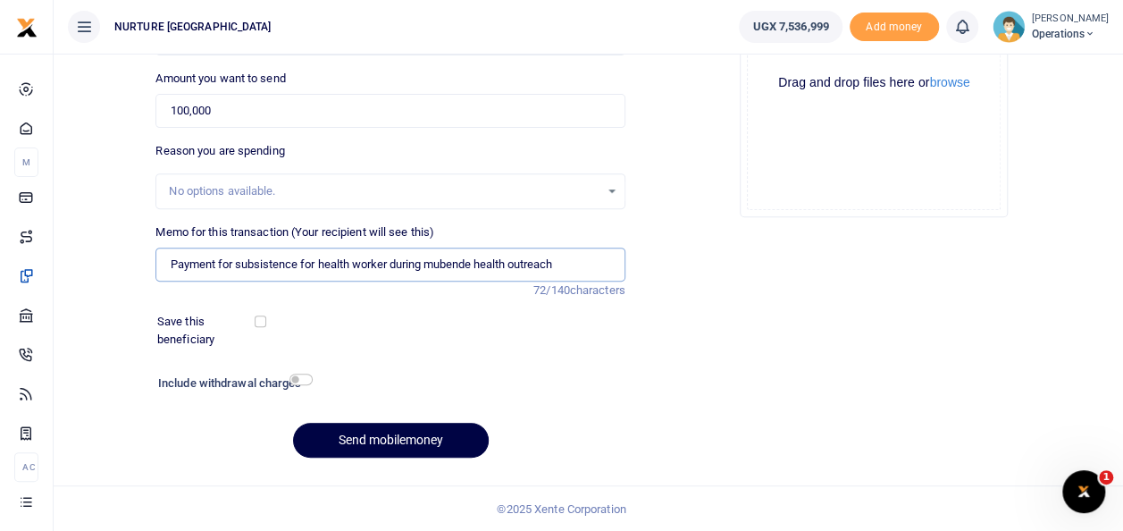
type input "Payment for subsistence for health worker during mubende health outreach"
click at [307, 384] on input "checkbox" at bounding box center [300, 379] width 23 height 12
checkbox input "true"
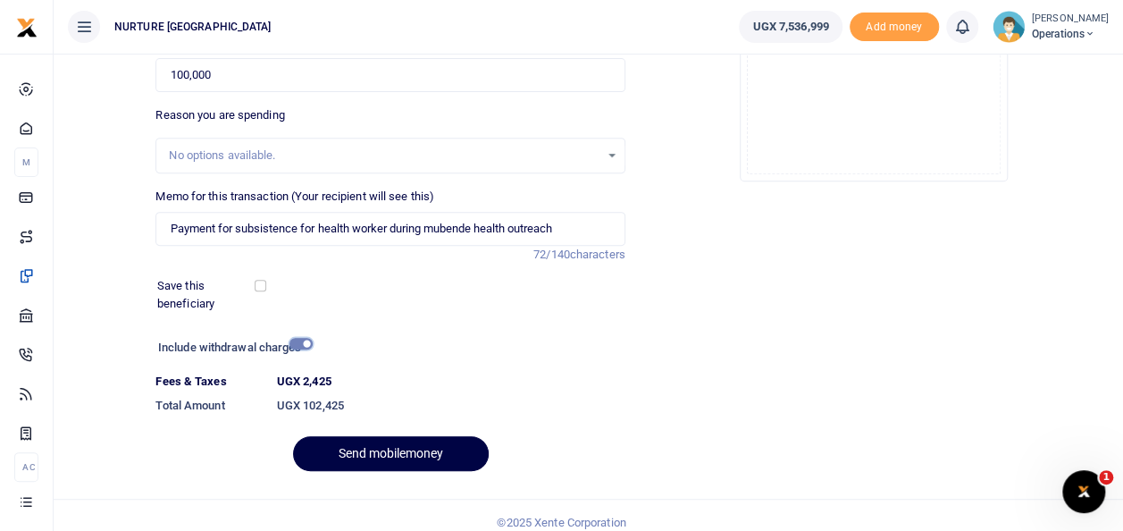
scroll to position [308, 0]
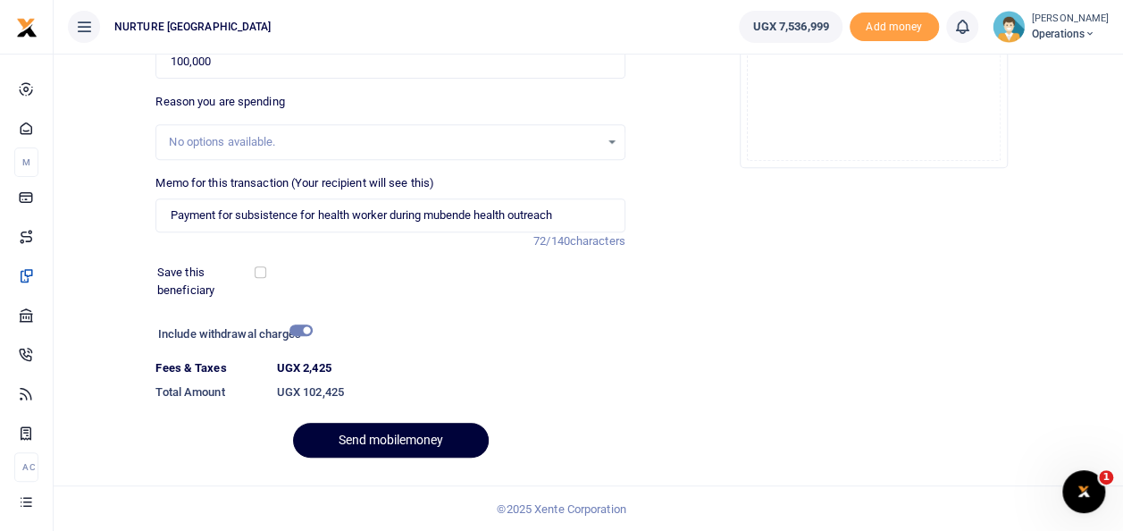
click at [409, 437] on button "Send mobilemoney" at bounding box center [391, 440] width 196 height 35
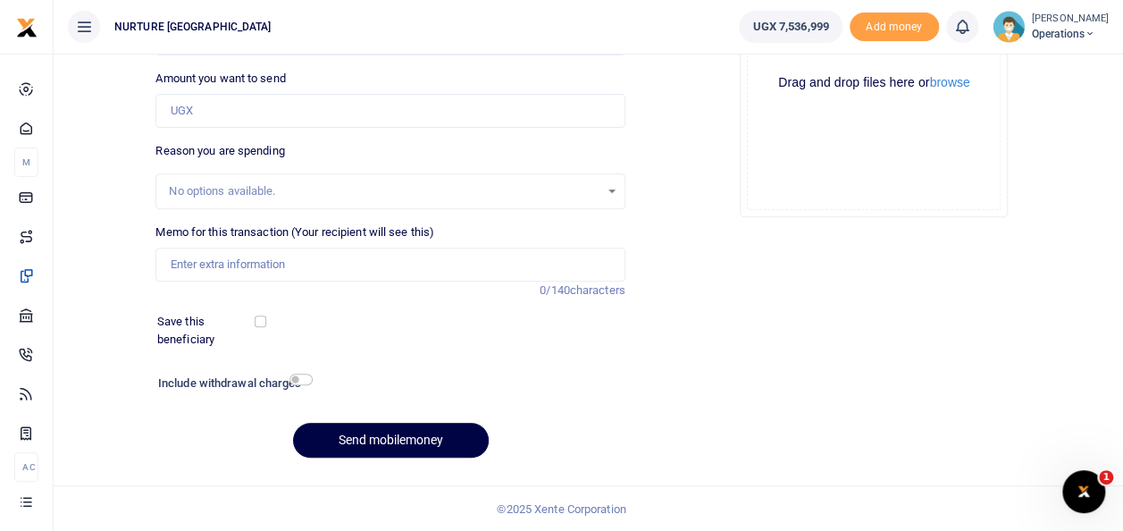
scroll to position [57, 0]
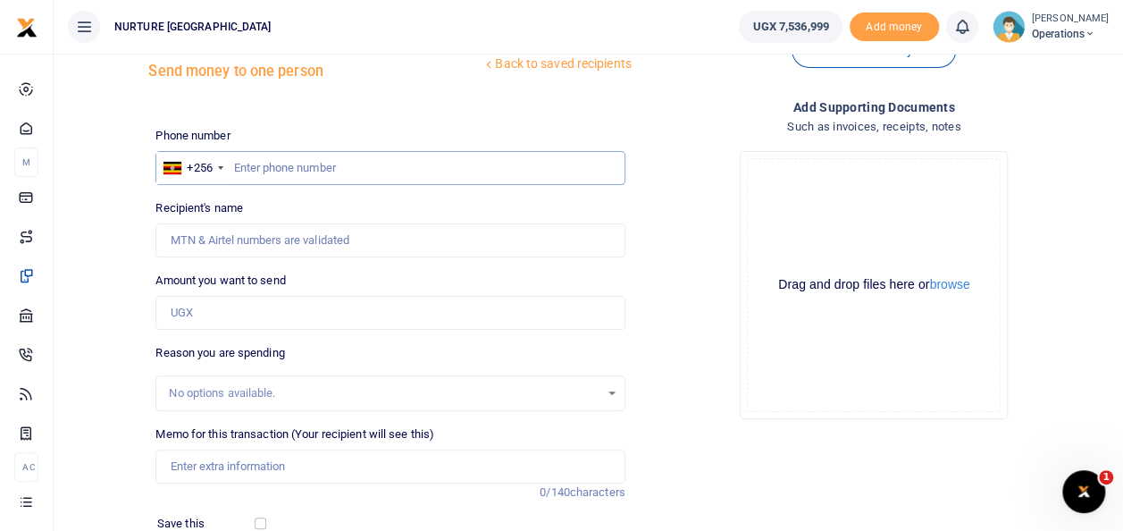
click at [327, 166] on input "text" at bounding box center [389, 168] width 469 height 34
type input "0"
type input "781003671"
type input "[PERSON_NAME]"
type input "781003671"
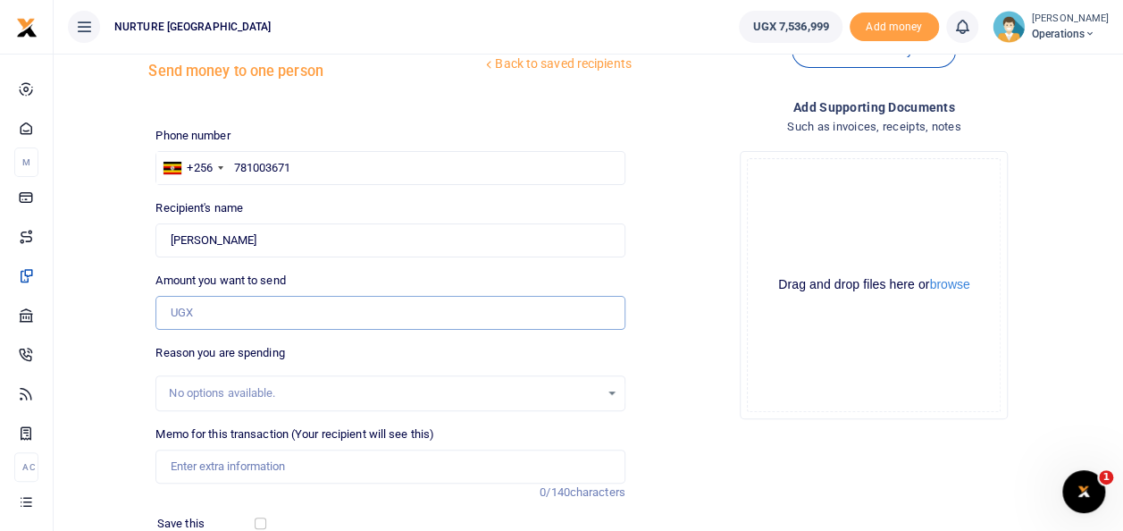
click at [223, 300] on input "Amount you want to send" at bounding box center [389, 313] width 469 height 34
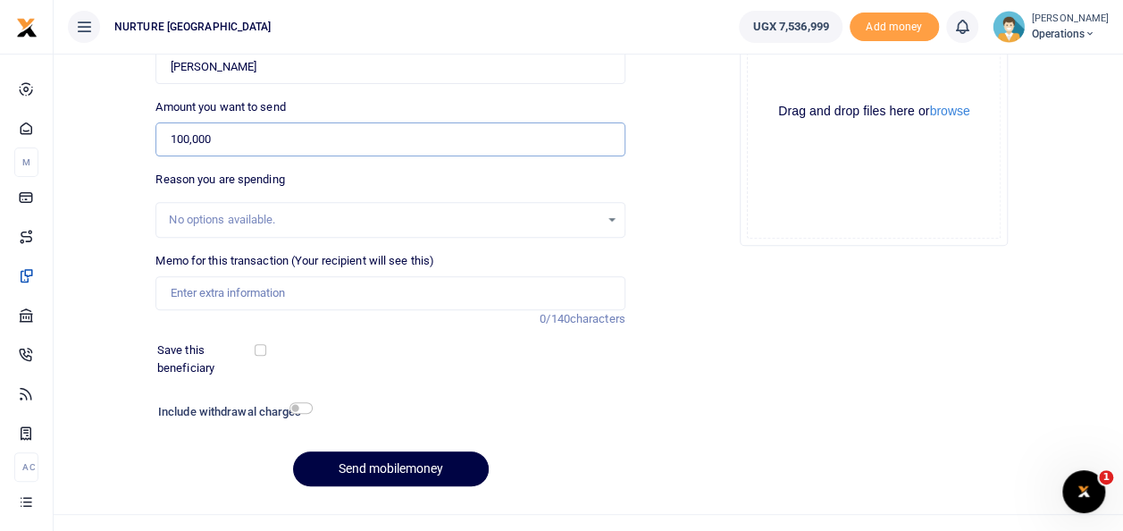
scroll to position [236, 0]
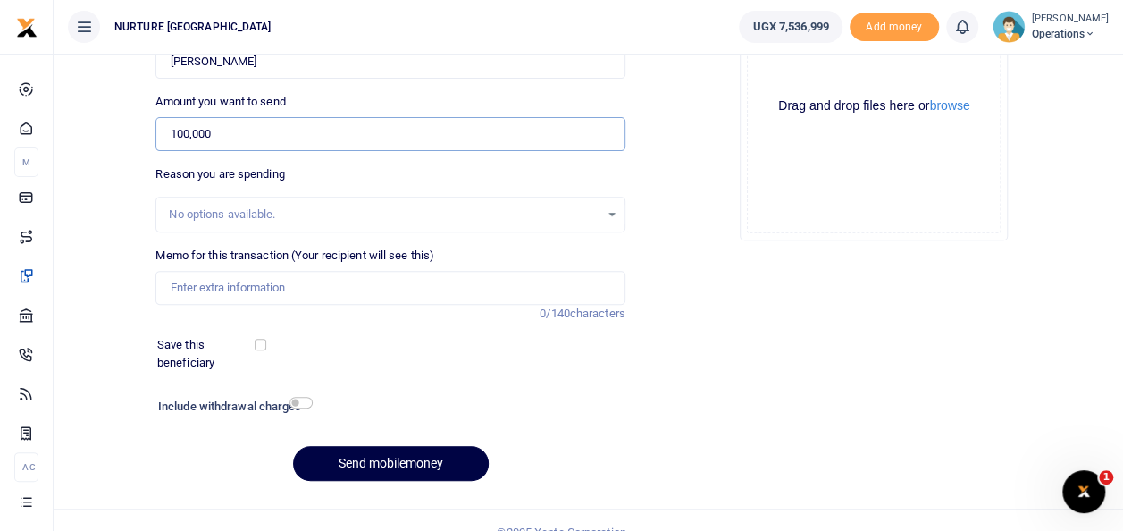
type input "100,000"
click at [235, 293] on input "Memo for this transaction (Your recipient will see this)" at bounding box center [389, 288] width 469 height 34
type input "Payment for subsistence for health worker during mubende health outreach"
click at [300, 404] on input "checkbox" at bounding box center [300, 403] width 23 height 12
checkbox input "true"
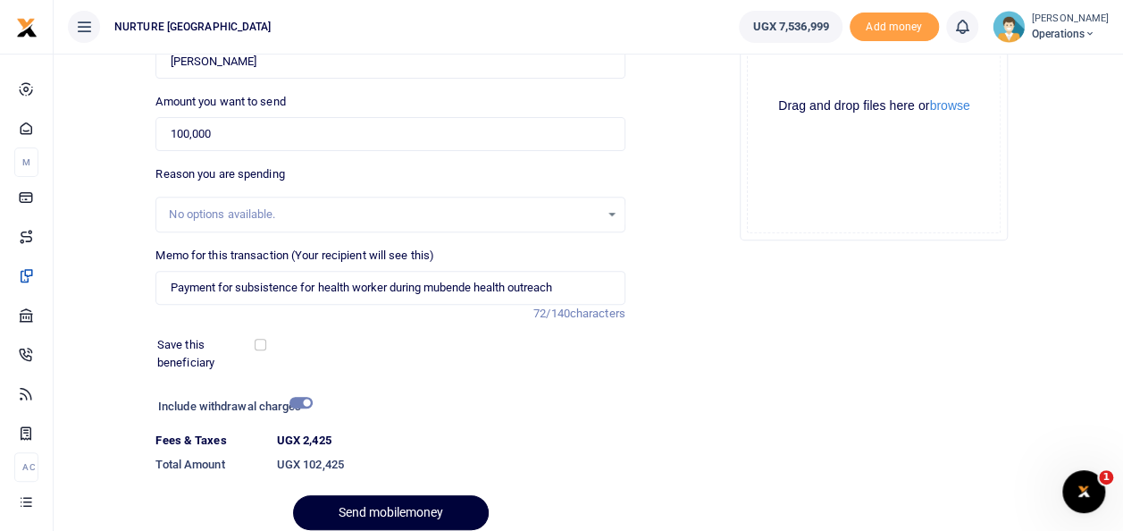
click at [382, 508] on button "Send mobilemoney" at bounding box center [391, 512] width 196 height 35
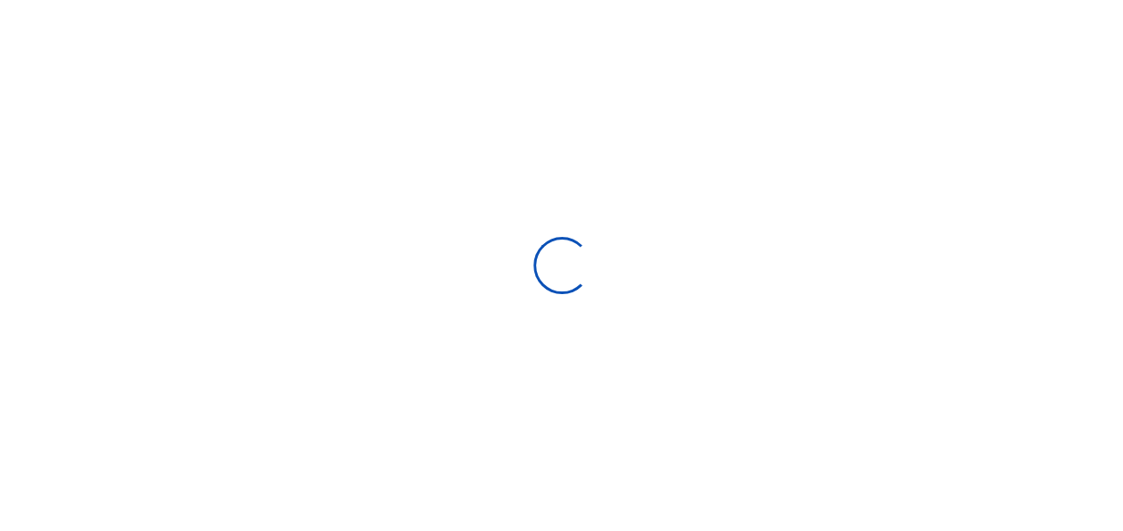
select select
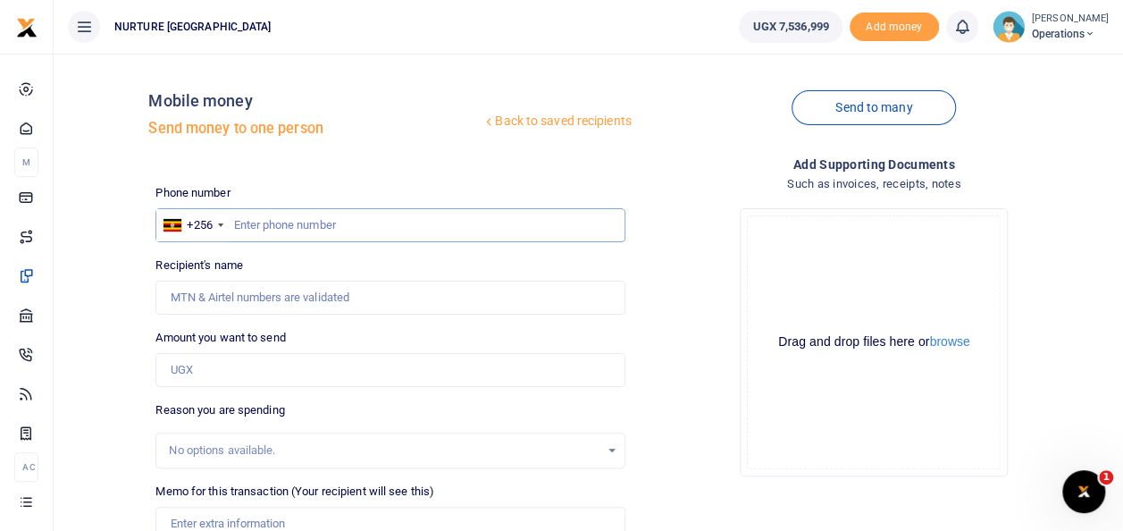
click at [256, 220] on input "text" at bounding box center [389, 225] width 469 height 34
type input "0783695401"
click at [234, 375] on input "Amount you want to send" at bounding box center [389, 370] width 469 height 34
type input "10"
type input "Isabel Muhabwe"
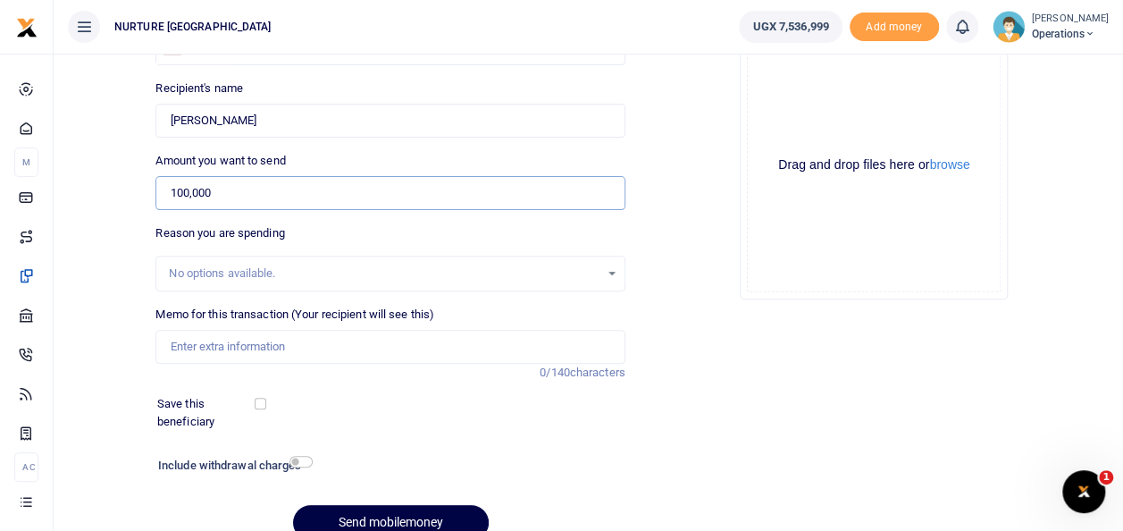
scroll to position [196, 0]
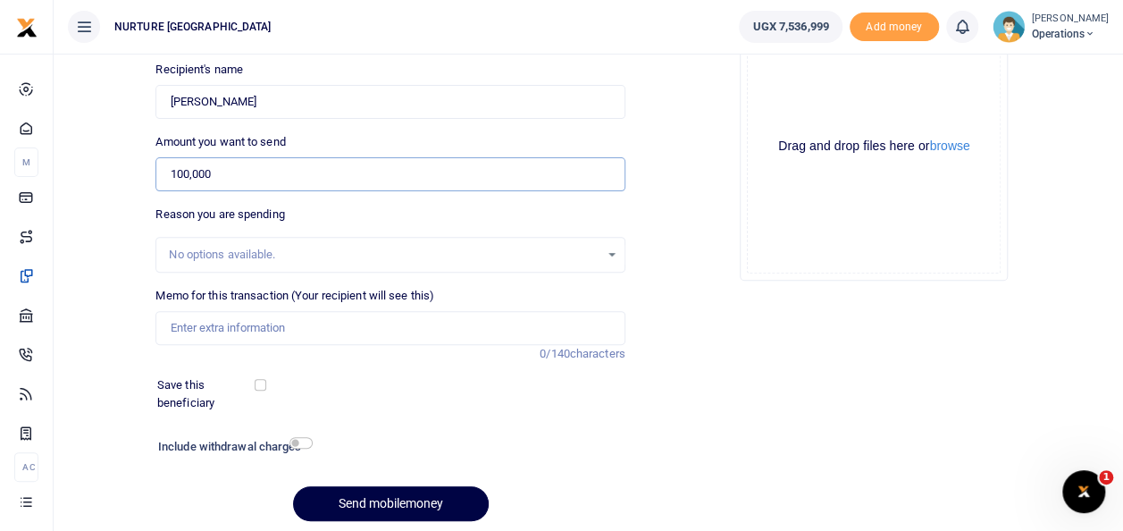
type input "100,000"
click at [295, 326] on input "Memo for this transaction (Your recipient will see this)" at bounding box center [389, 328] width 469 height 34
type input "Payment for subsistence for health worker during mubende health outreach"
click at [300, 443] on input "checkbox" at bounding box center [300, 443] width 23 height 12
checkbox input "true"
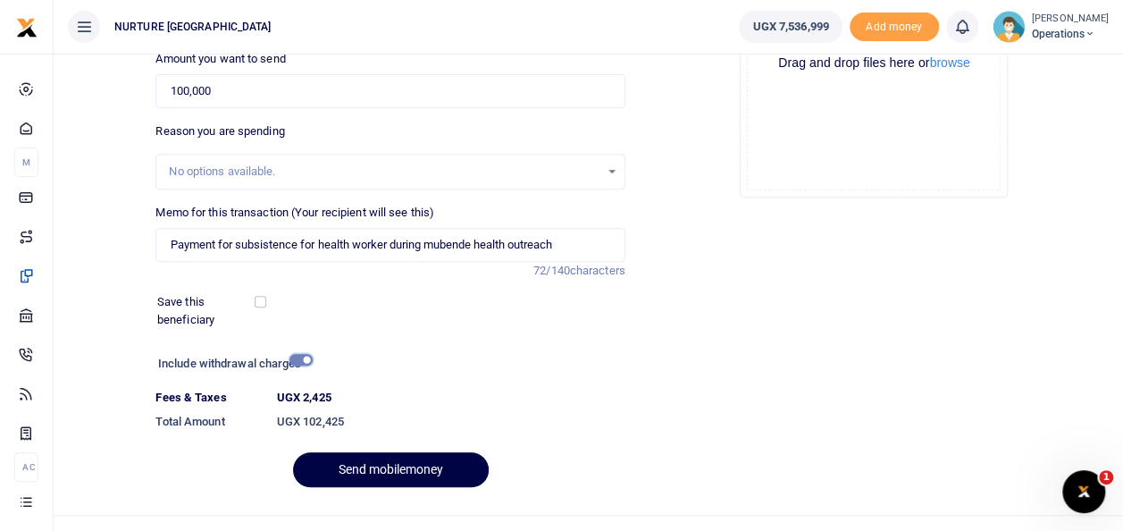
scroll to position [308, 0]
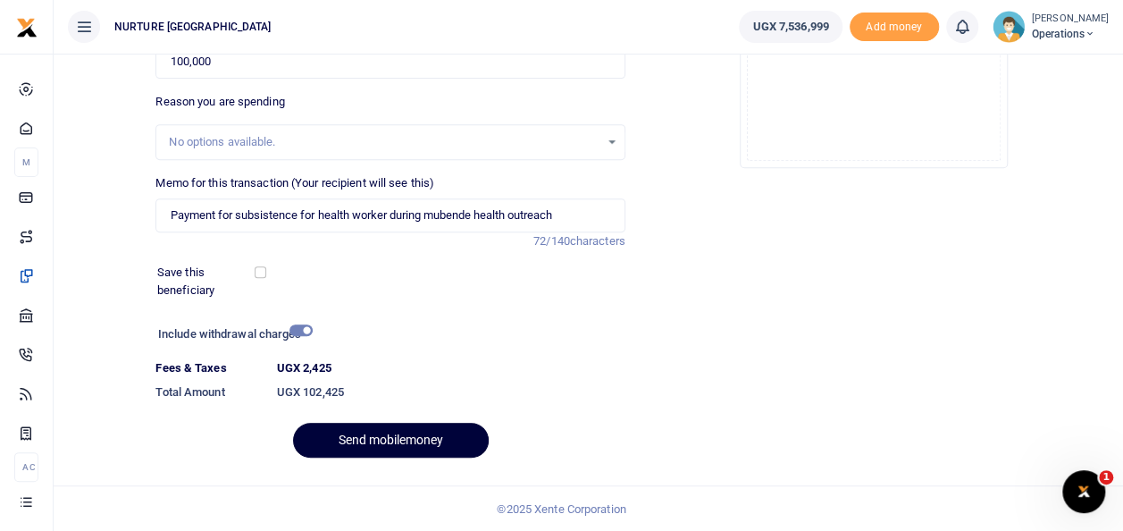
click at [416, 441] on button "Send mobilemoney" at bounding box center [391, 440] width 196 height 35
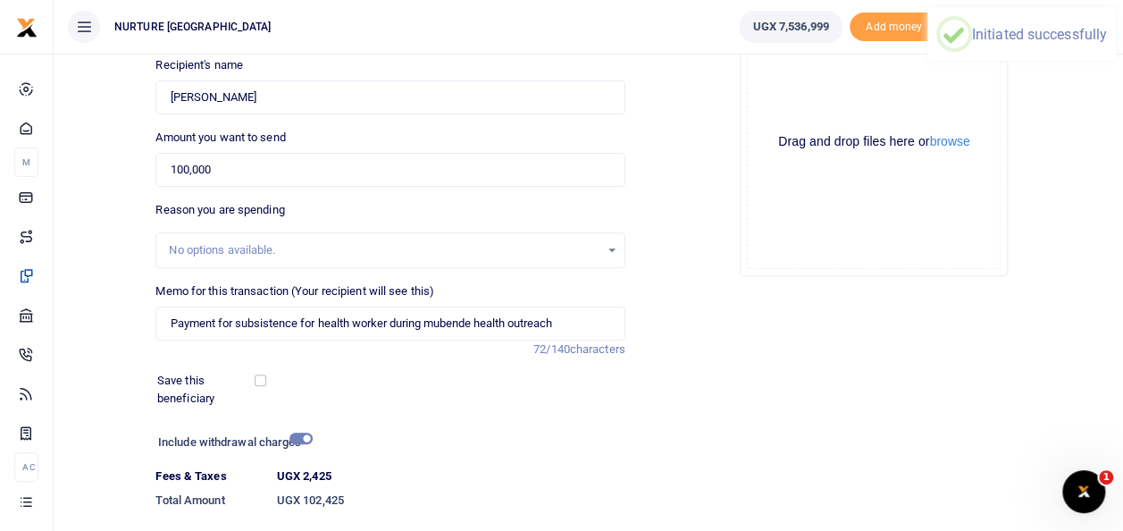
scroll to position [0, 0]
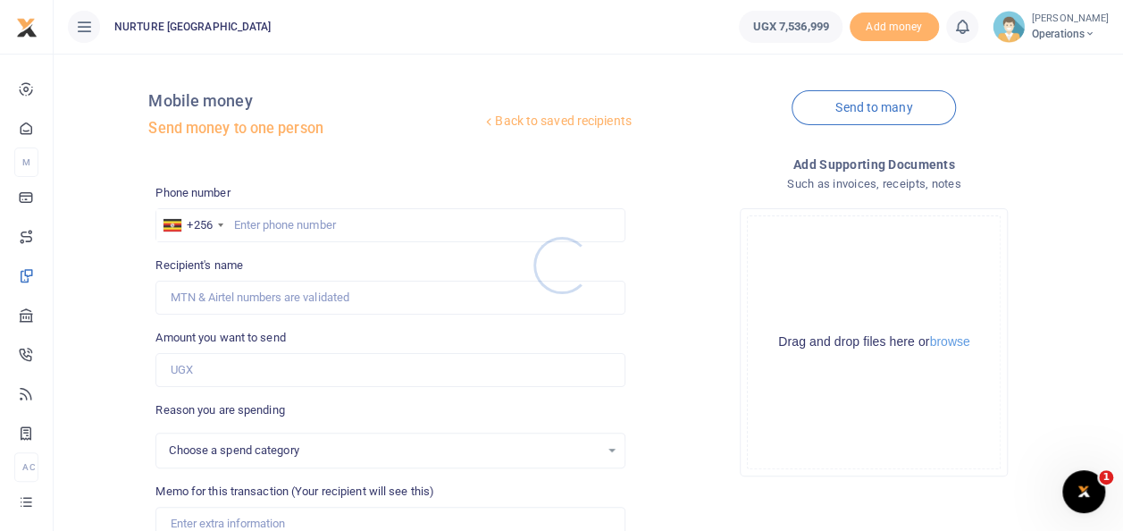
click at [284, 216] on div at bounding box center [561, 265] width 1123 height 531
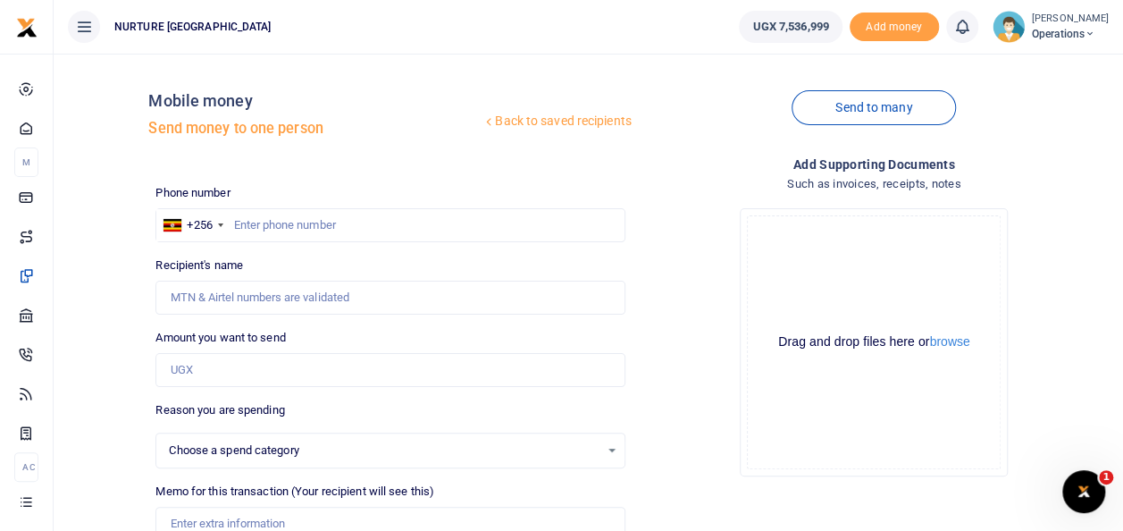
select select
click at [286, 230] on input "text" at bounding box center [389, 225] width 469 height 34
type input "774371305"
type input "Getrude Nagawuga"
click at [223, 373] on input "Amount you want to send" at bounding box center [389, 370] width 469 height 34
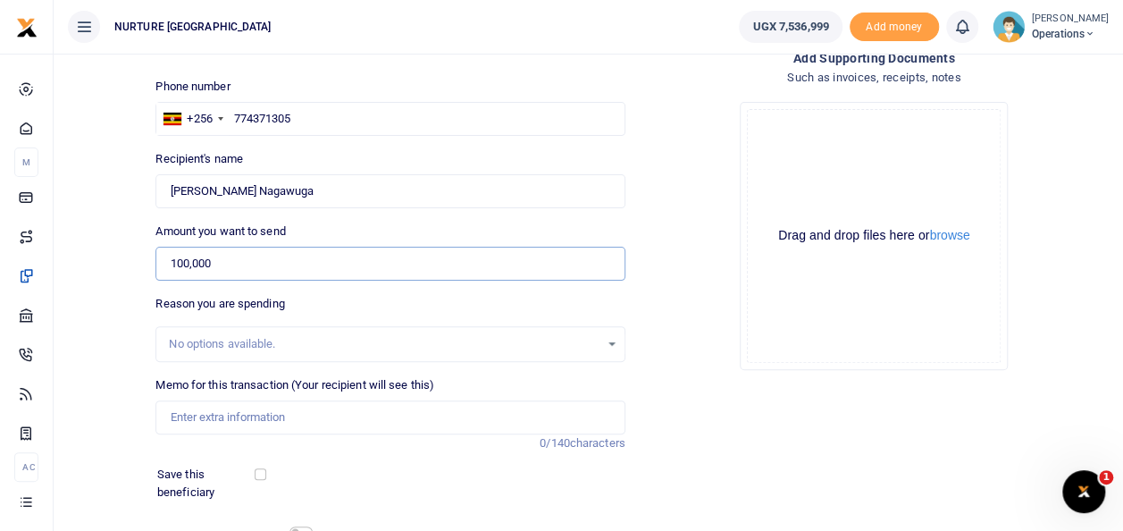
scroll to position [107, 0]
type input "100,000"
click at [329, 413] on input "Memo for this transaction (Your recipient will see this)" at bounding box center [389, 416] width 469 height 34
type input "Payment for subsistence for health worker during mubende health outreach"
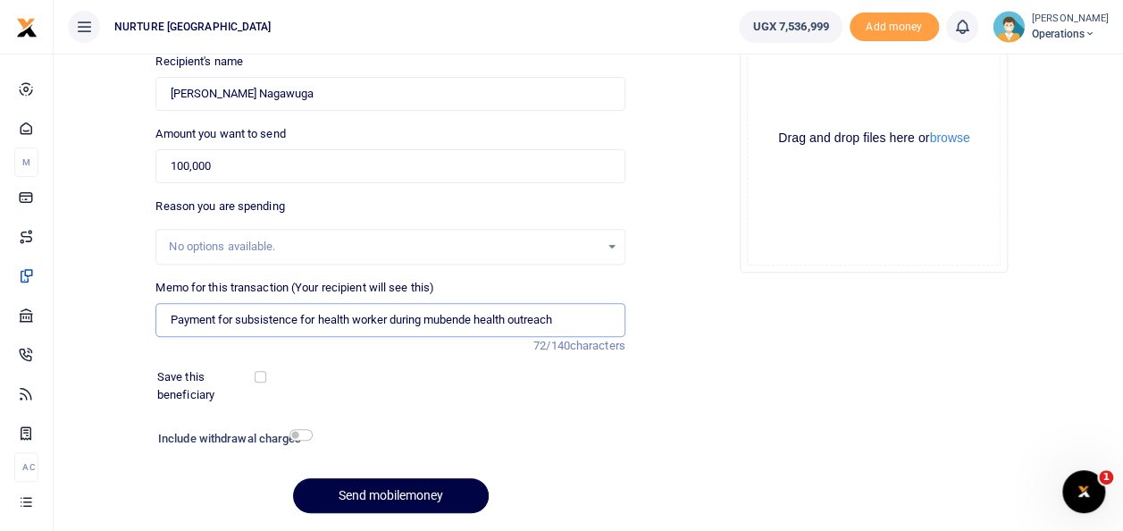
scroll to position [218, 0]
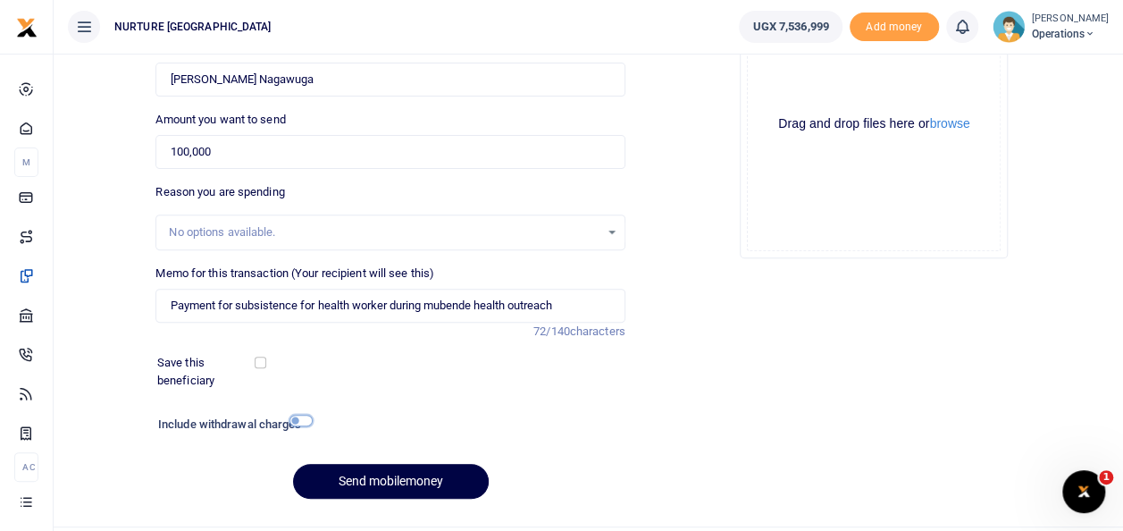
click at [306, 422] on input "checkbox" at bounding box center [300, 421] width 23 height 12
checkbox input "true"
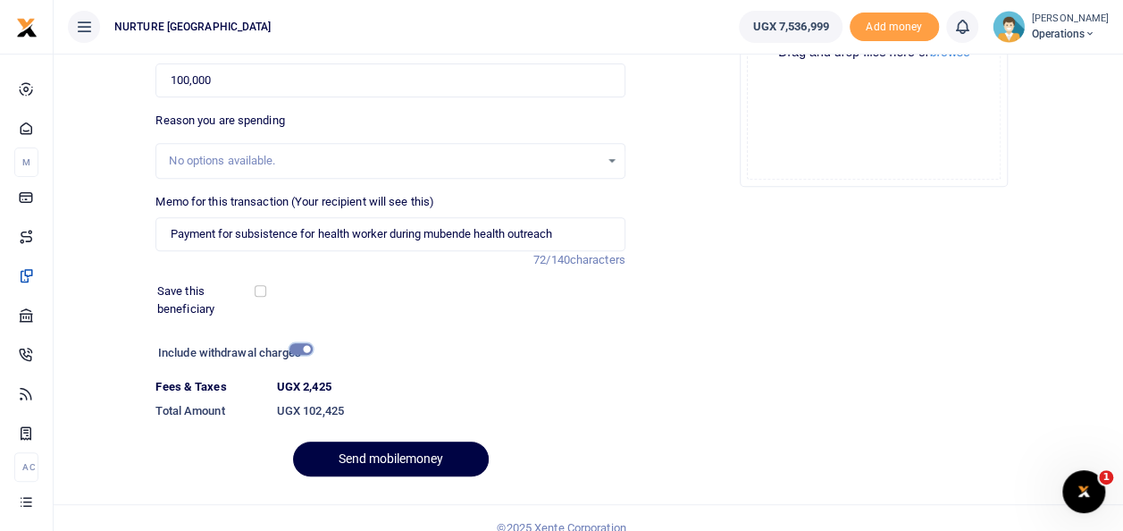
scroll to position [308, 0]
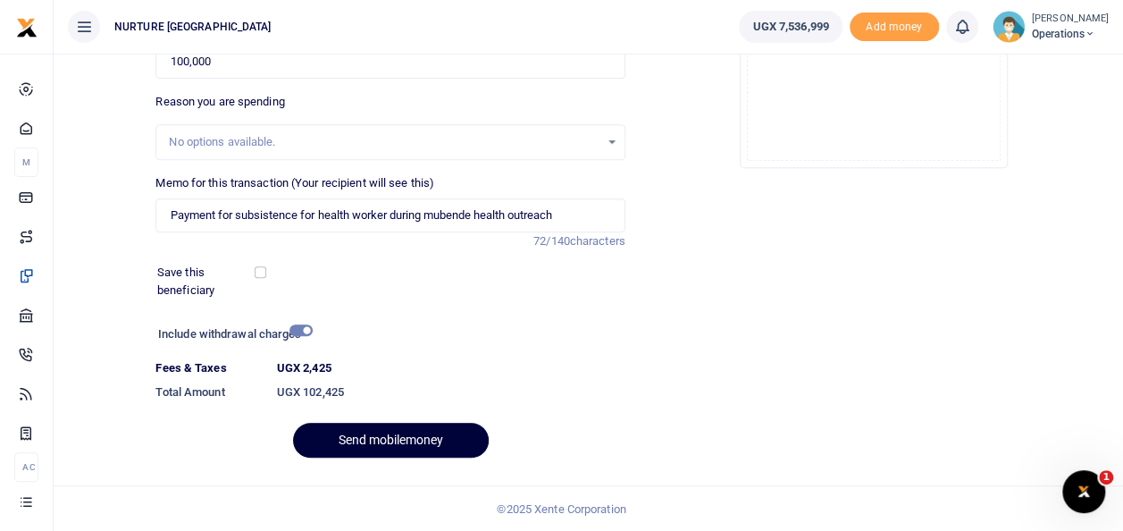
click at [441, 442] on button "Send mobilemoney" at bounding box center [391, 440] width 196 height 35
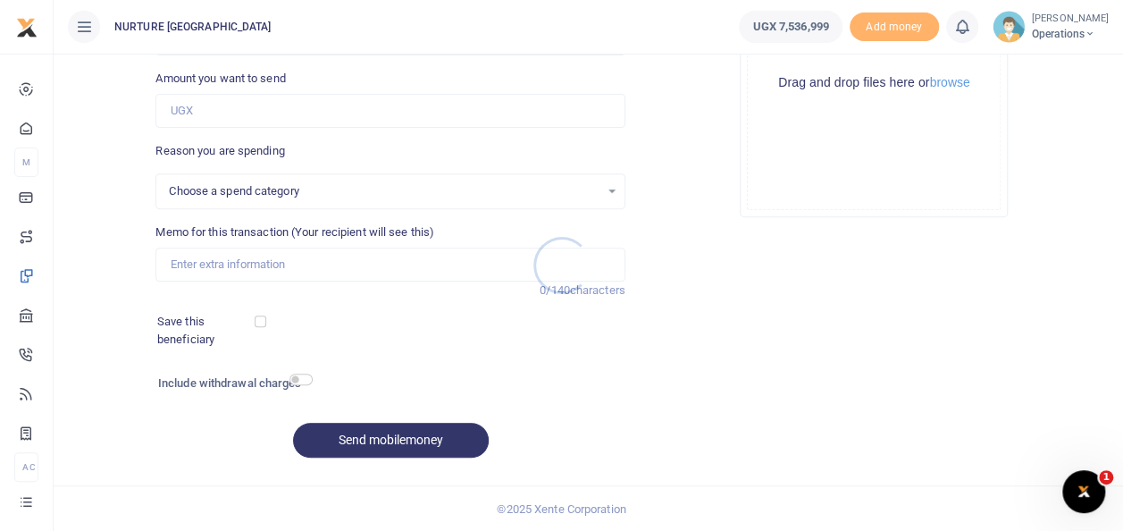
select select
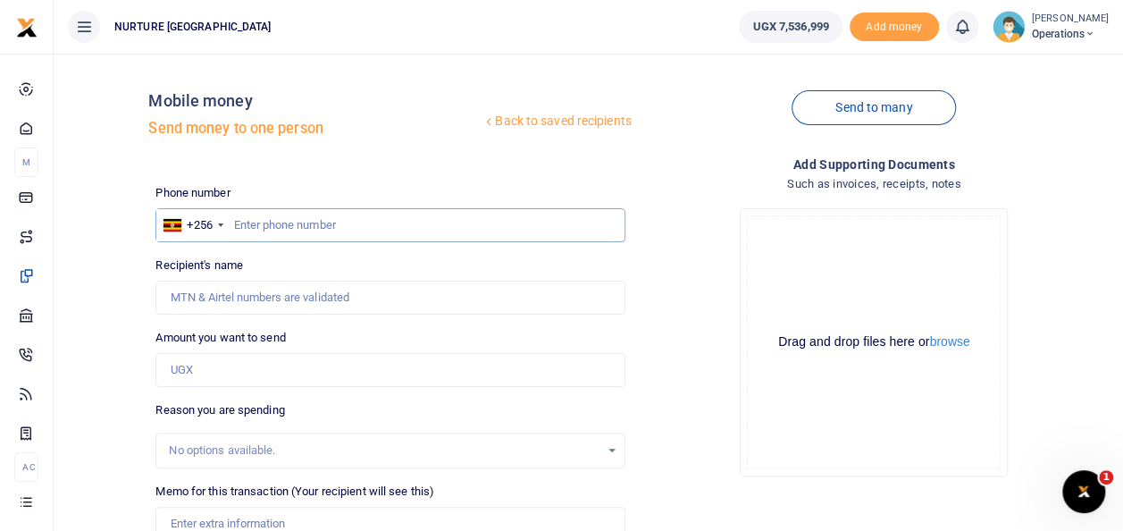
click at [258, 223] on input "text" at bounding box center [389, 225] width 469 height 34
type input "0703901906"
click at [229, 370] on input "Amount you want to send" at bounding box center [389, 370] width 469 height 34
type input "[PERSON_NAME]"
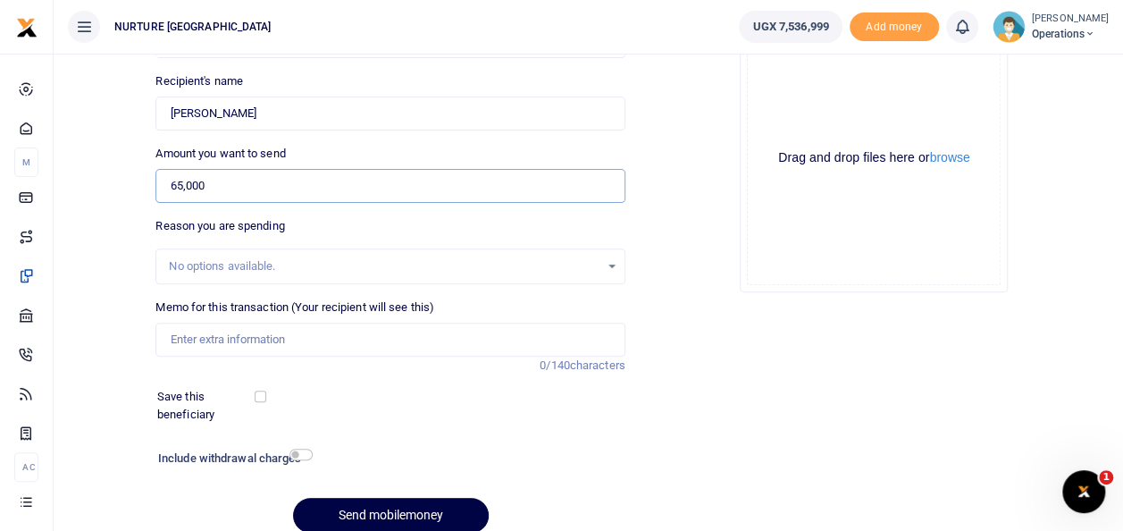
scroll to position [187, 0]
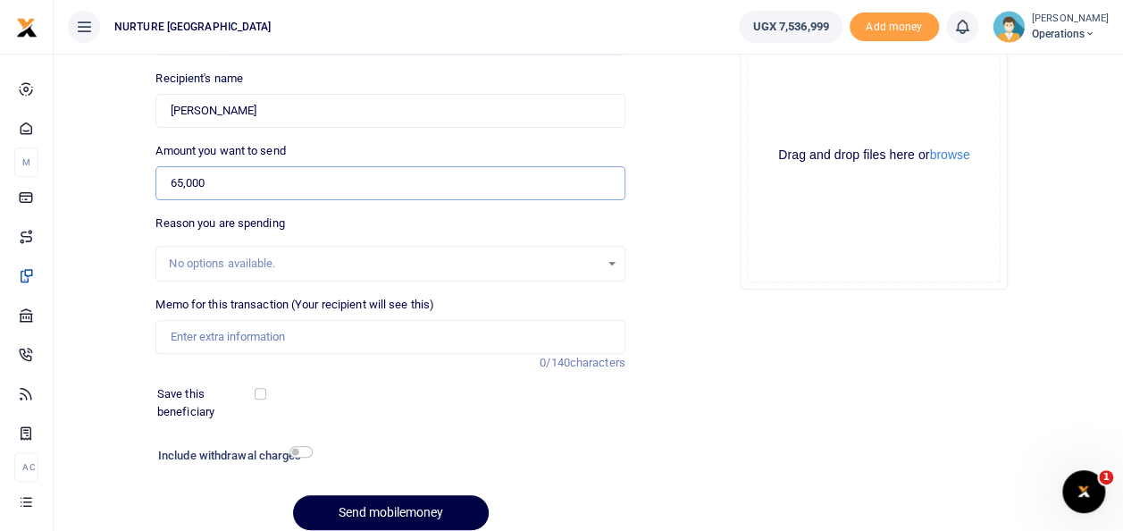
type input "65,000"
click at [269, 343] on input "Memo for this transaction (Your recipient will see this)" at bounding box center [389, 337] width 469 height 34
type input "Payment for subsistence for health worker during mubende health outreach"
click at [297, 452] on input "checkbox" at bounding box center [300, 452] width 23 height 12
checkbox input "true"
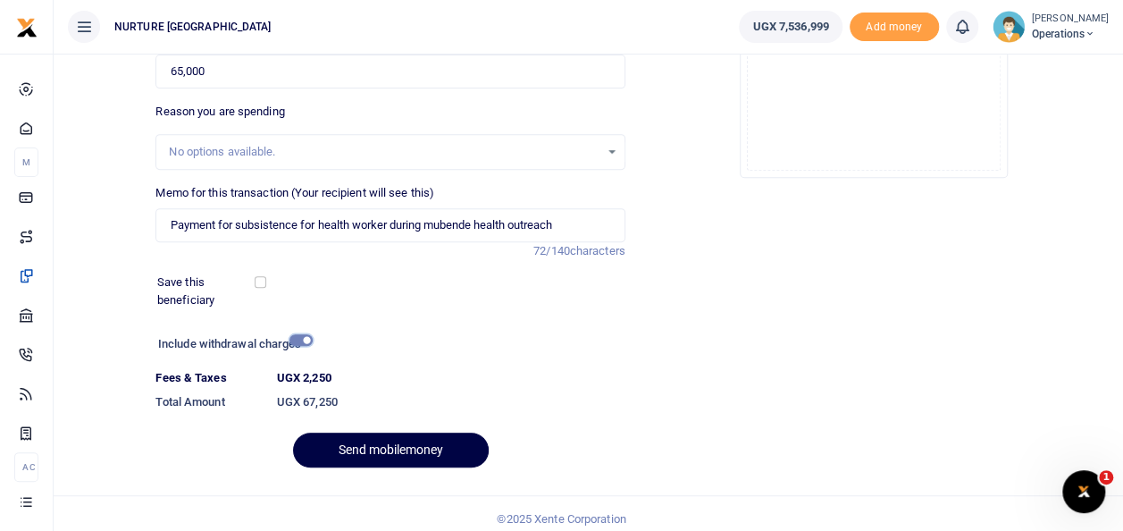
scroll to position [308, 0]
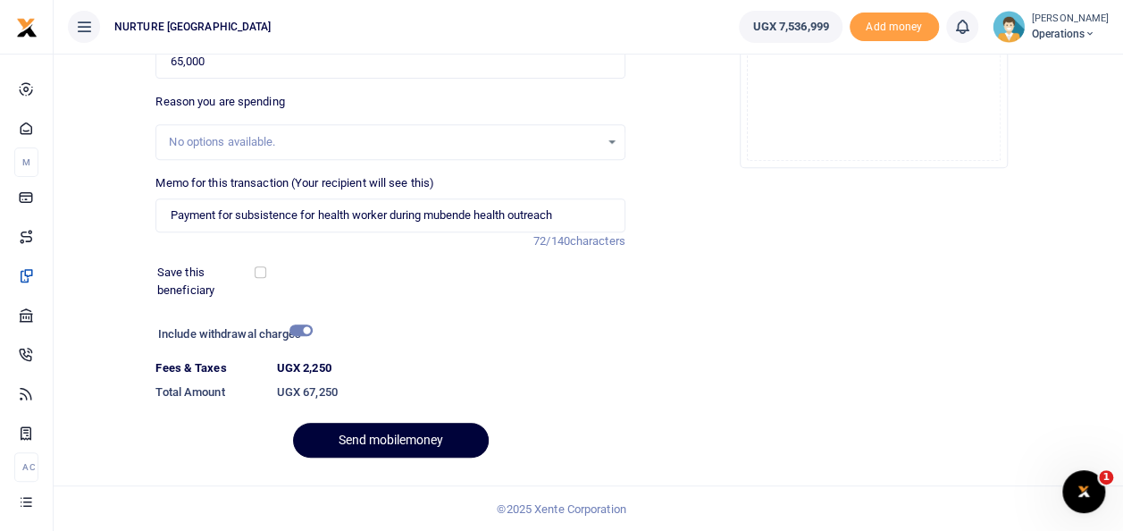
click at [376, 445] on button "Send mobilemoney" at bounding box center [391, 440] width 196 height 35
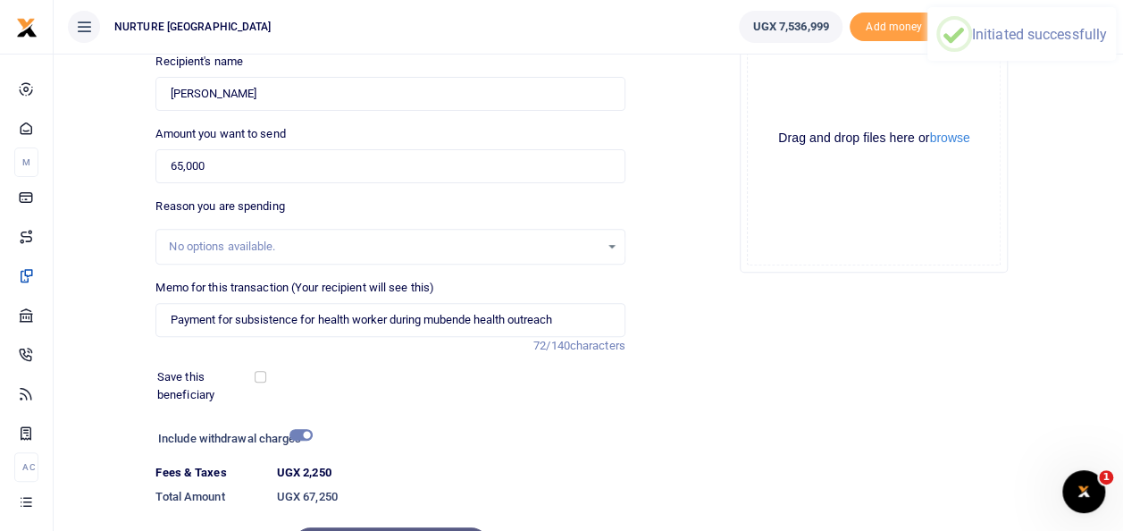
scroll to position [0, 0]
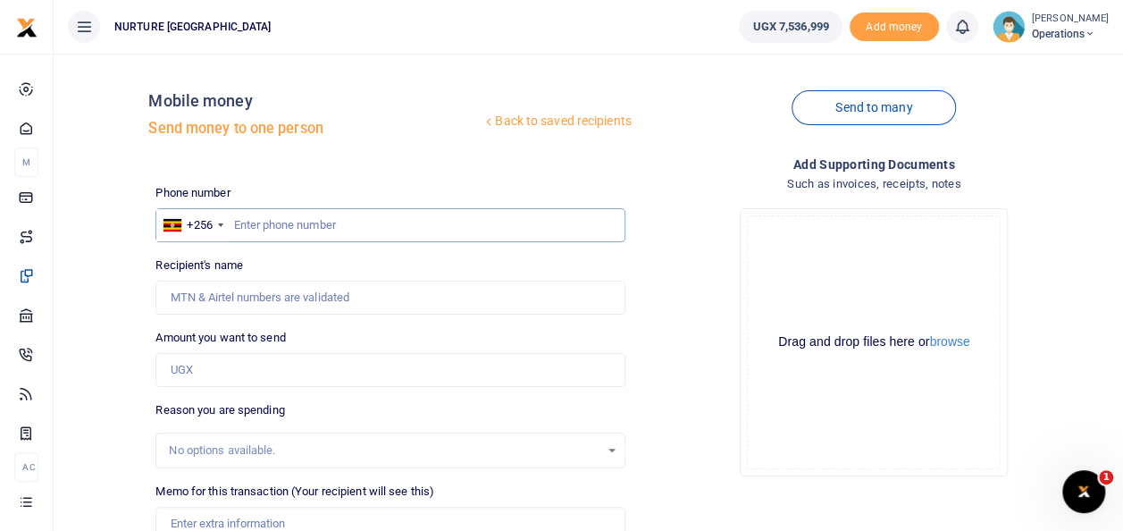
click at [289, 223] on input "text" at bounding box center [389, 225] width 469 height 34
type input "703901906"
click at [214, 372] on input "Amount you want to send" at bounding box center [389, 370] width 469 height 34
type input "6"
type input "Prossy Nangendo"
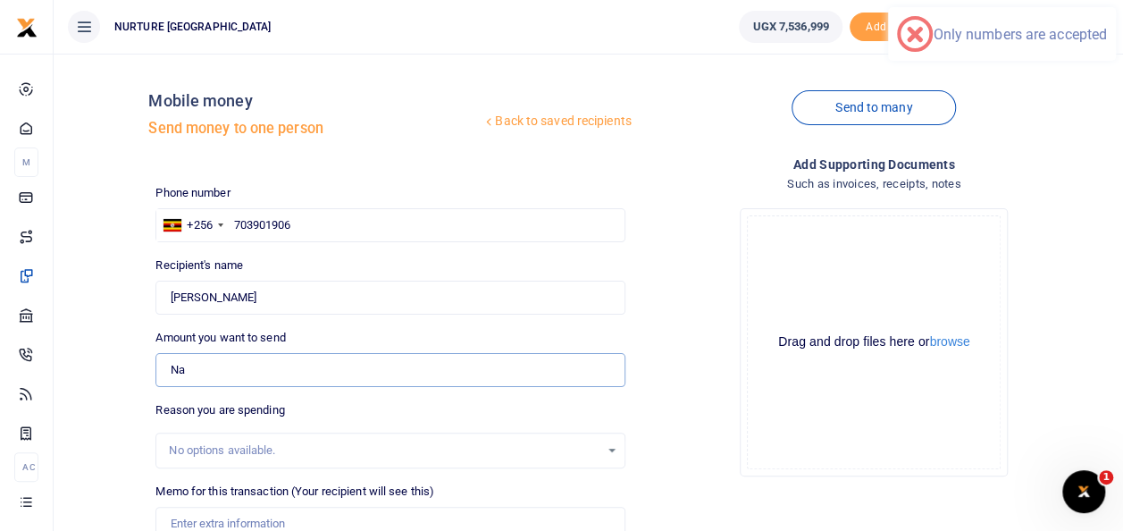
type input "N"
type input "0"
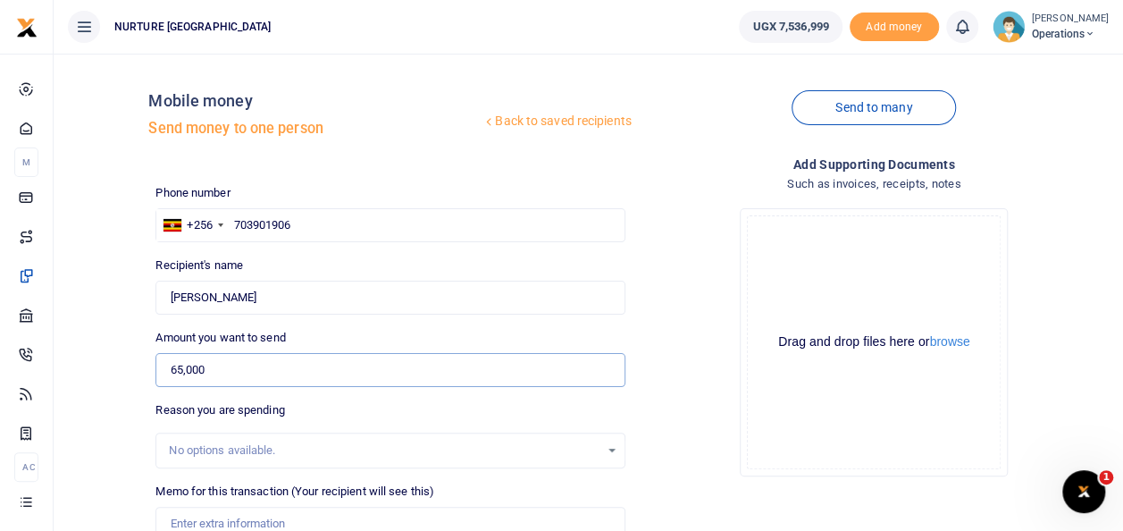
scroll to position [141, 0]
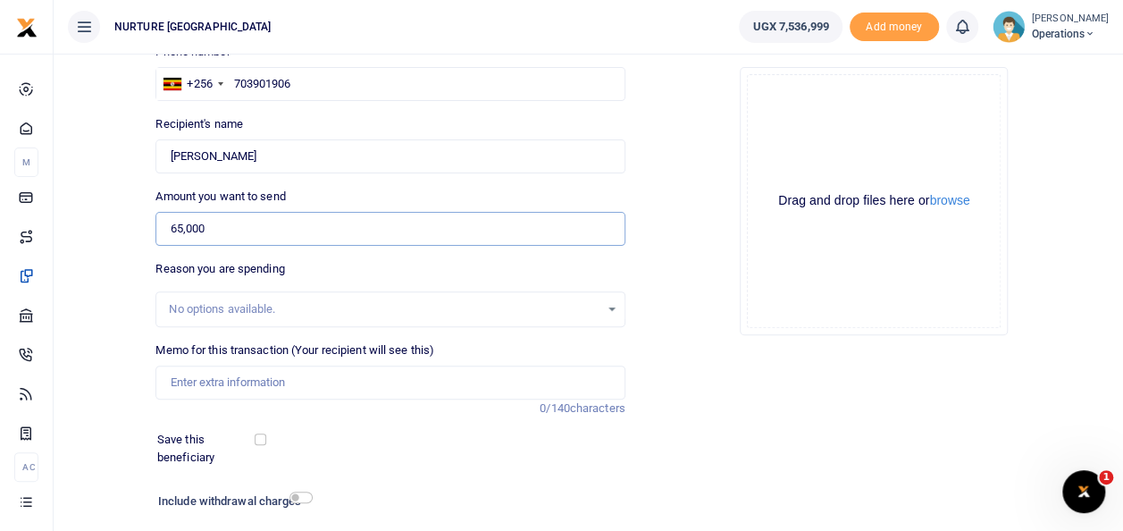
type input "65,000"
click at [281, 383] on input "Memo for this transaction (Your recipient will see this)" at bounding box center [389, 382] width 469 height 34
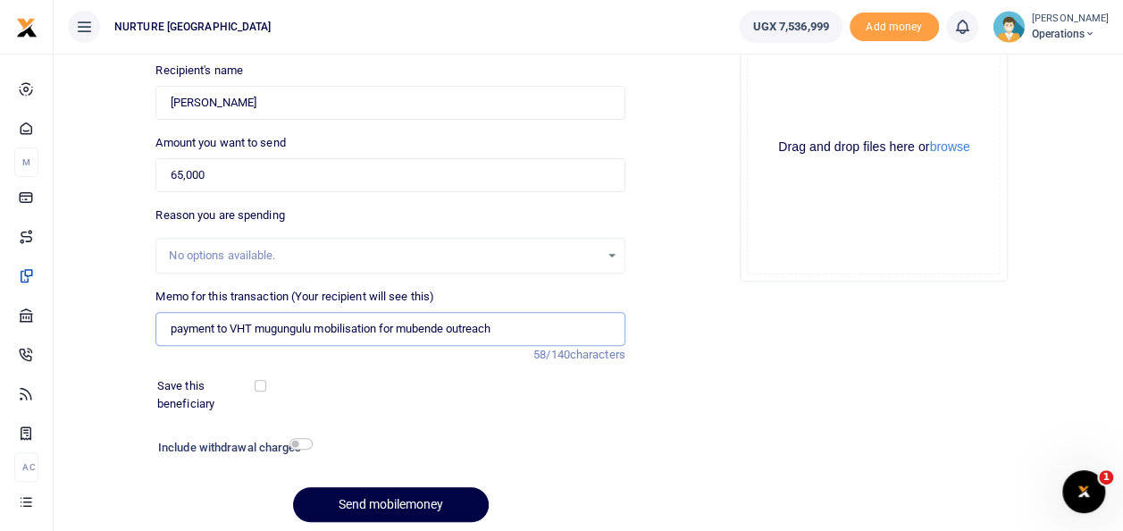
scroll to position [259, 0]
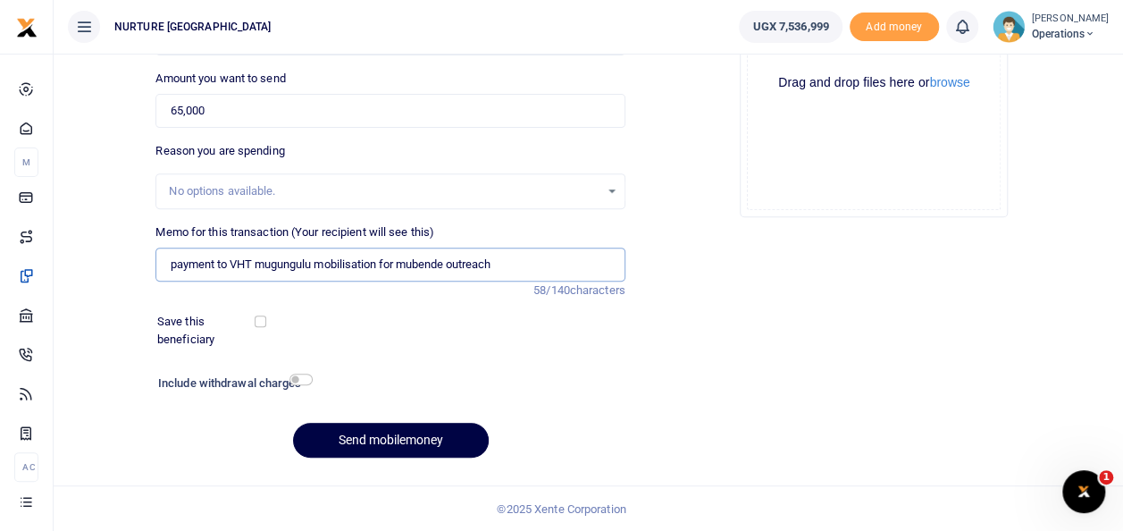
type input "payment to VHT mugungulu mobilisation for mubende outreach"
drag, startPoint x: 300, startPoint y: 269, endPoint x: 511, endPoint y: 315, distance: 215.9
click at [511, 315] on div "Save this beneficiary" at bounding box center [379, 330] width 459 height 35
click at [301, 383] on input "checkbox" at bounding box center [300, 379] width 23 height 12
checkbox input "true"
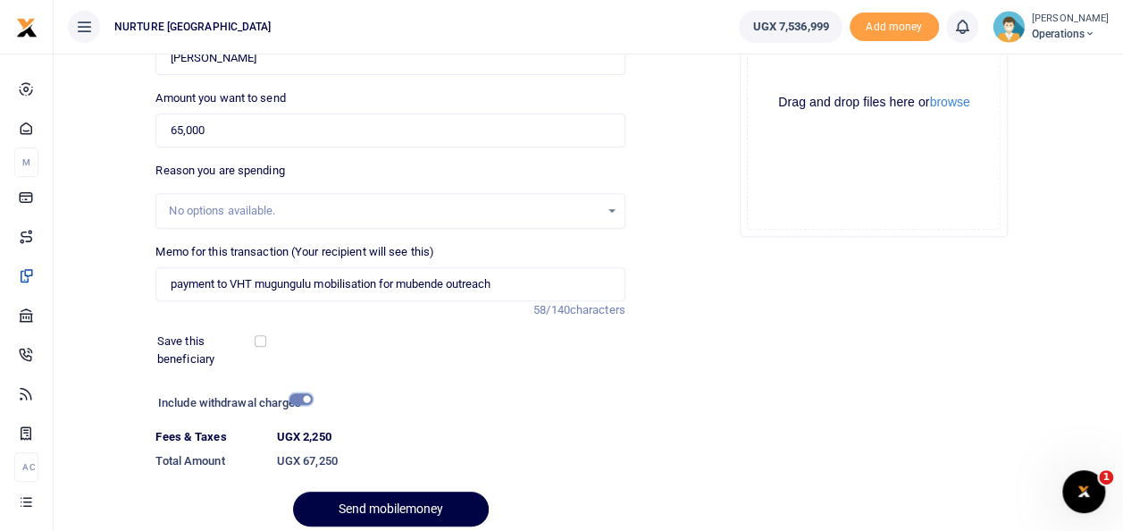
scroll to position [308, 0]
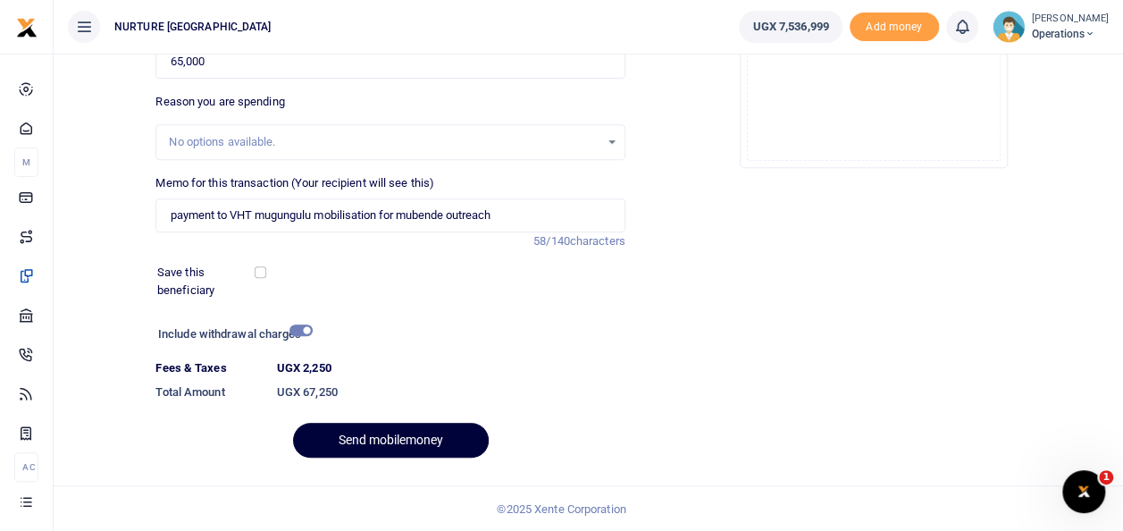
click at [411, 449] on button "Send mobilemoney" at bounding box center [391, 440] width 196 height 35
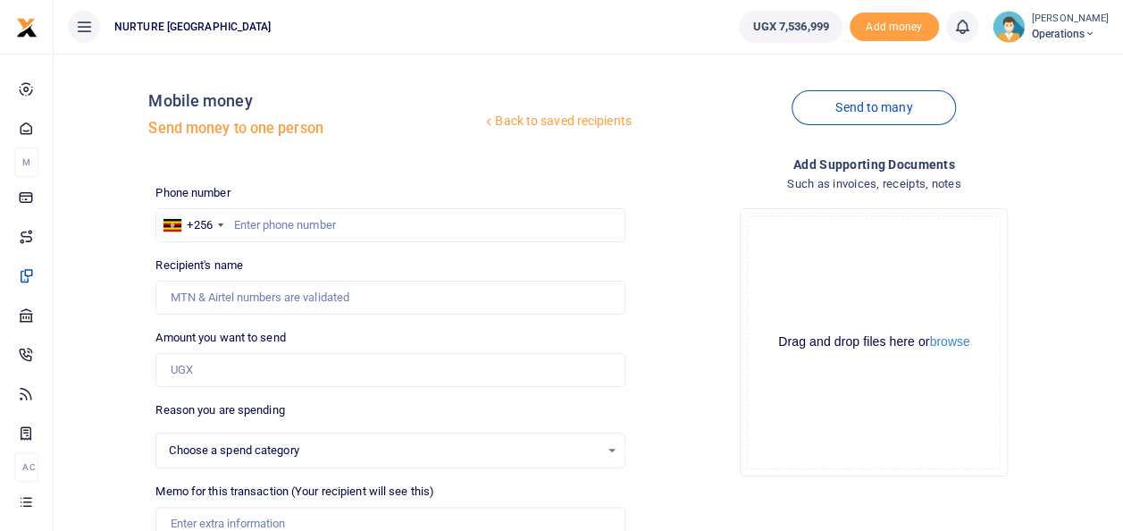
click at [276, 229] on input "text" at bounding box center [389, 225] width 469 height 34
type input "78"
select select
type input "784811972"
click at [217, 370] on input "Amount you want to send" at bounding box center [389, 370] width 469 height 34
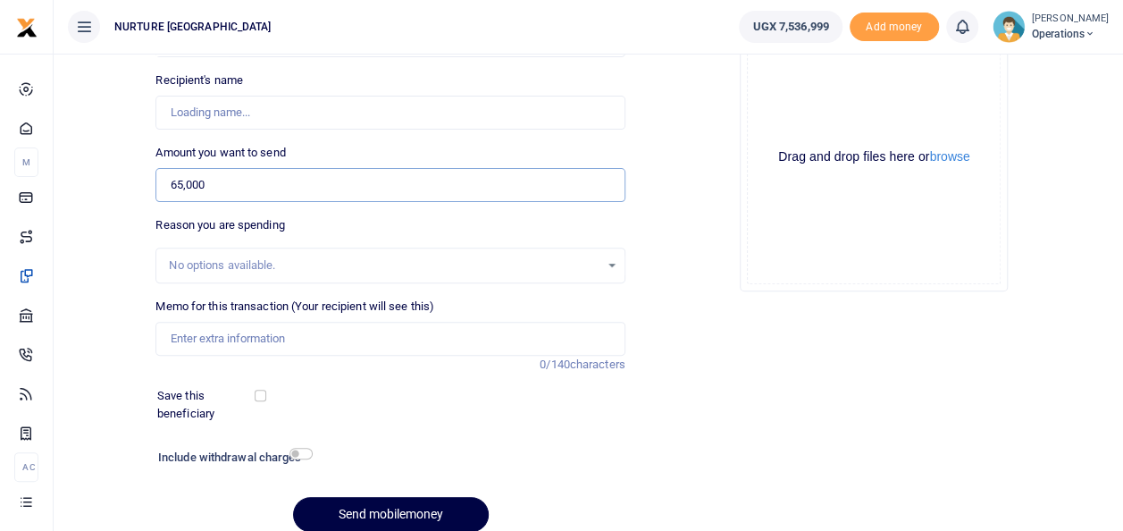
scroll to position [217, 0]
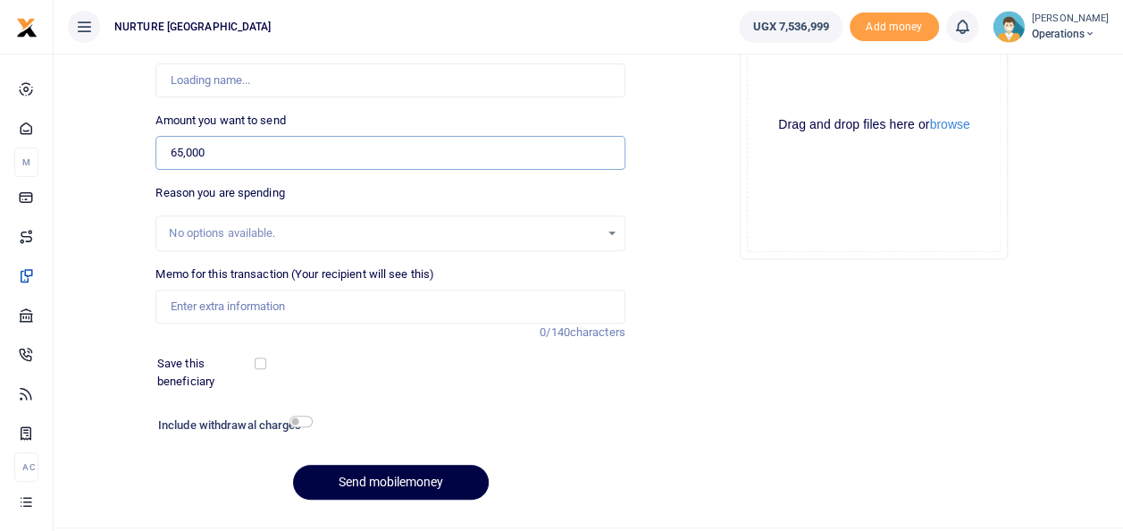
type input "65,000"
click at [246, 302] on input "Memo for this transaction (Your recipient will see this)" at bounding box center [389, 306] width 469 height 34
type input "Payment to VHT KA"
type input "[PERSON_NAME]"
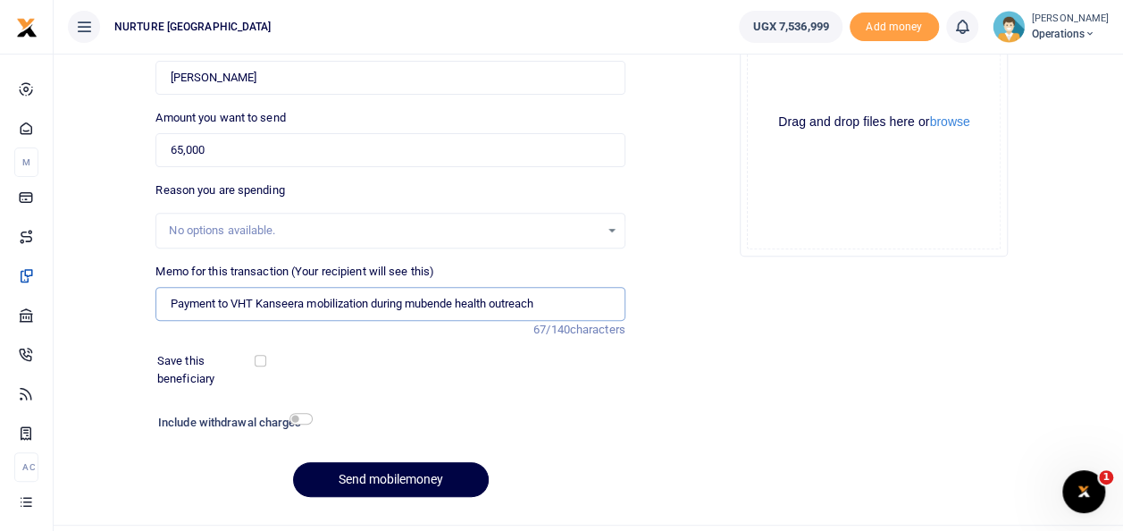
scroll to position [222, 0]
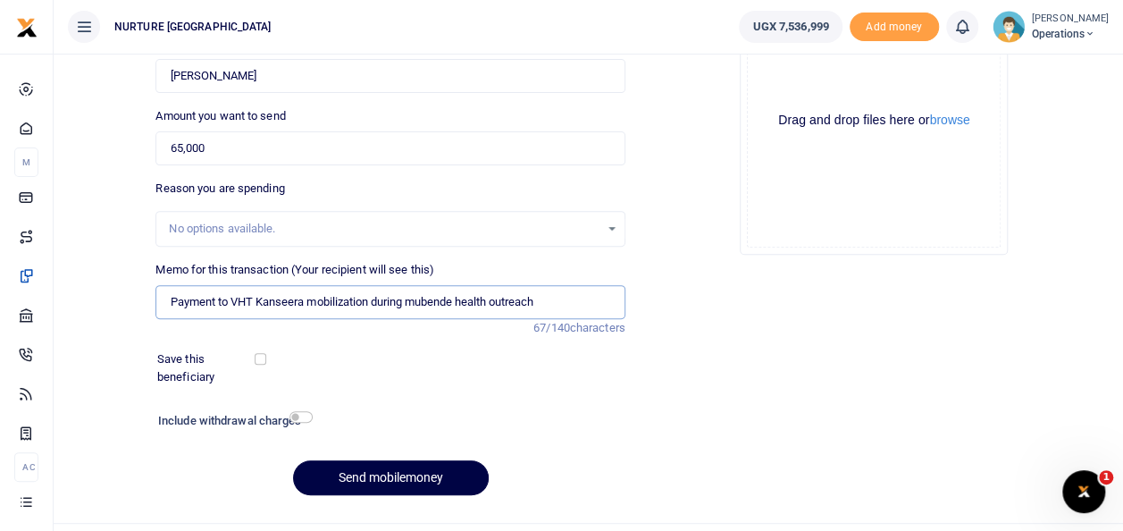
type input "Payment to VHT Kanseera mobilization during mubende health outreach"
click at [302, 411] on input "checkbox" at bounding box center [300, 417] width 23 height 12
checkbox input "true"
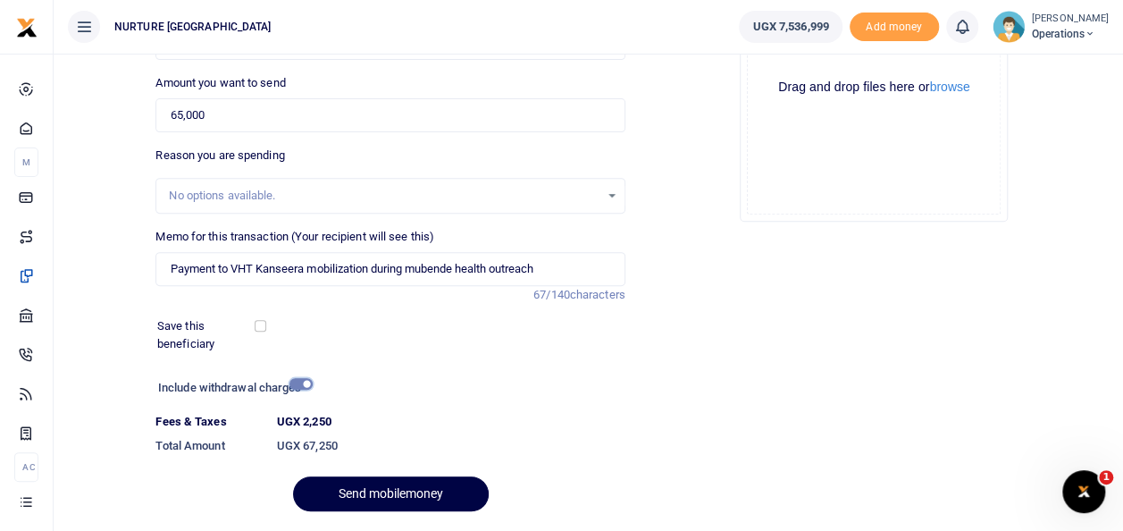
scroll to position [308, 0]
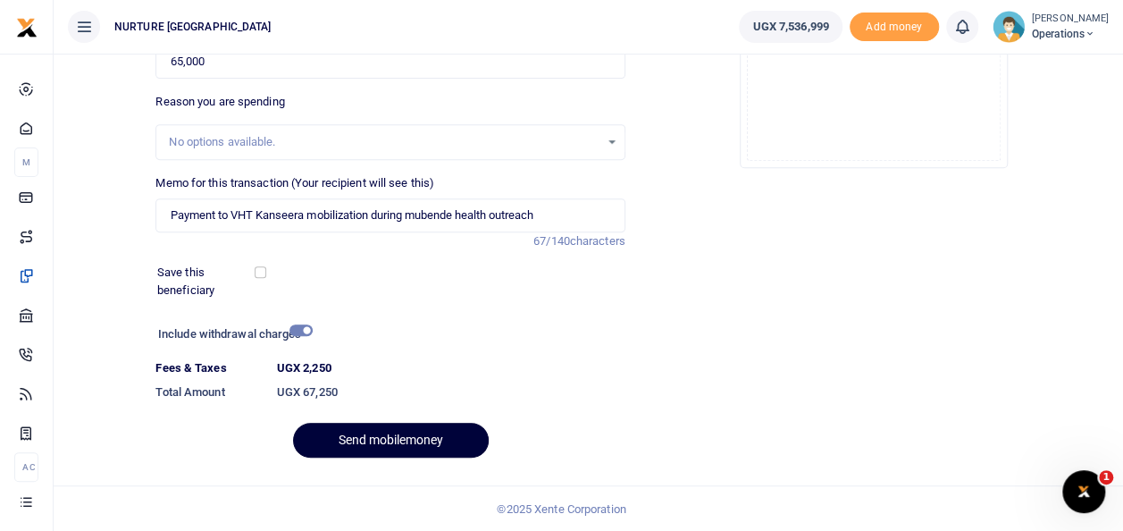
click at [354, 434] on button "Send mobilemoney" at bounding box center [391, 440] width 196 height 35
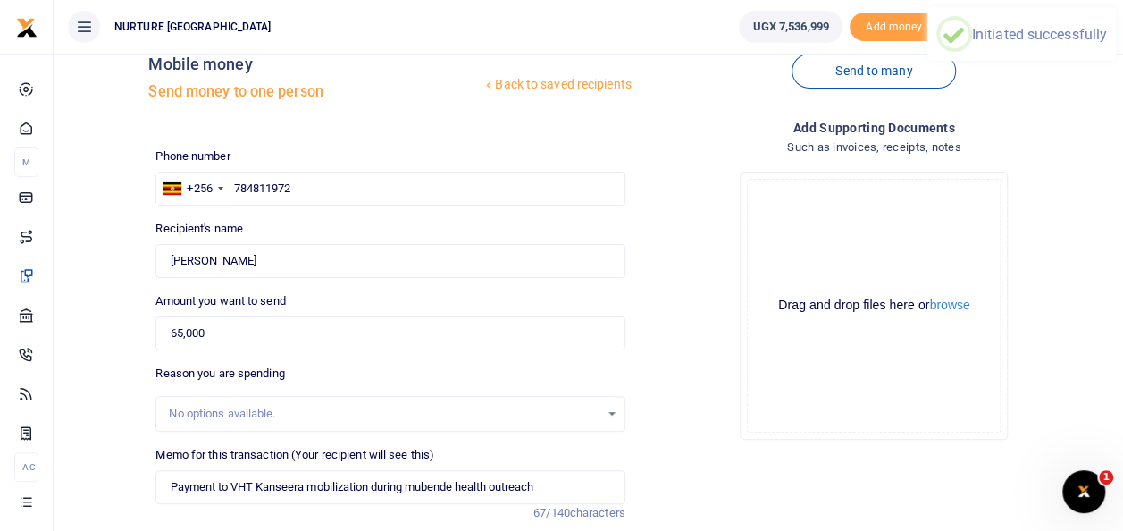
scroll to position [0, 0]
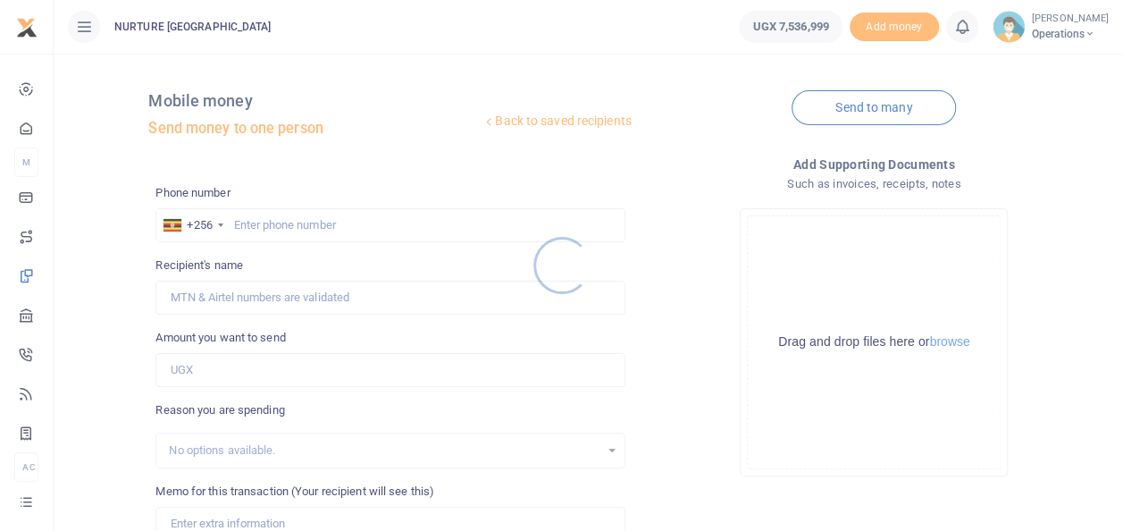
click at [308, 232] on div at bounding box center [561, 265] width 1123 height 531
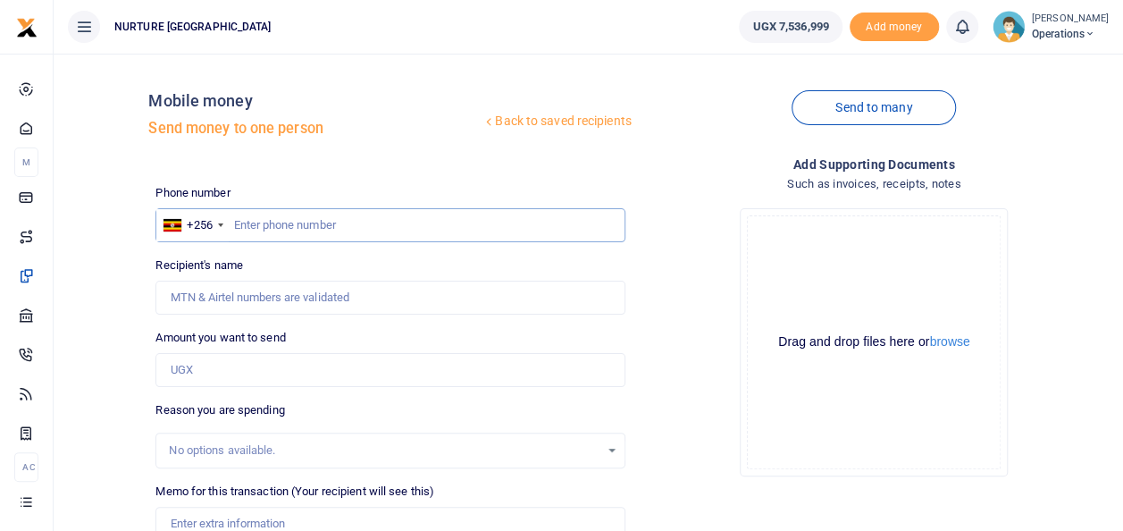
click at [282, 220] on input "text" at bounding box center [389, 225] width 469 height 34
type input "753066375"
click at [231, 367] on input "Amount you want to send" at bounding box center [389, 370] width 469 height 34
type input "3"
type input "20,000"
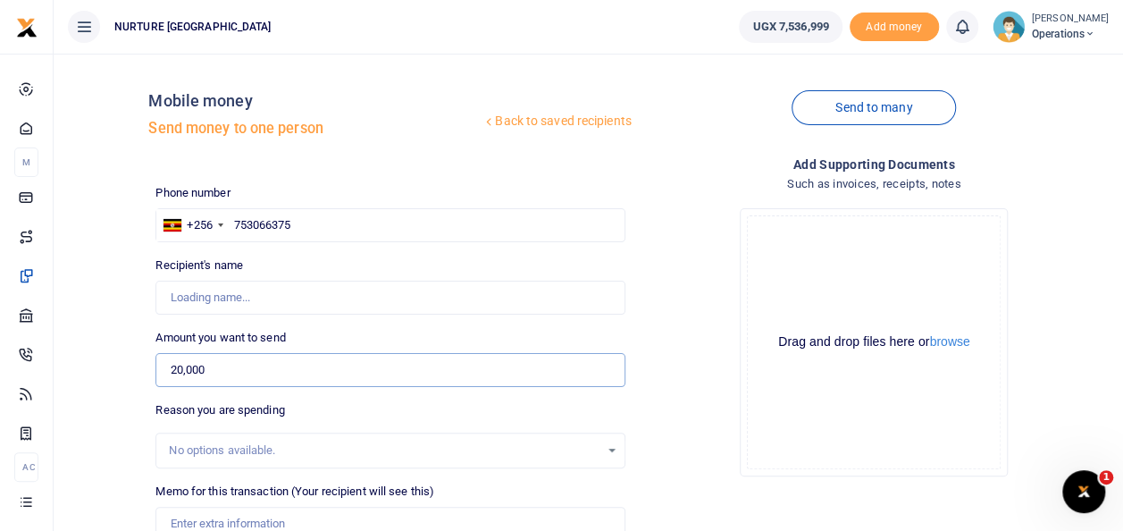
type input "[PERSON_NAME]"
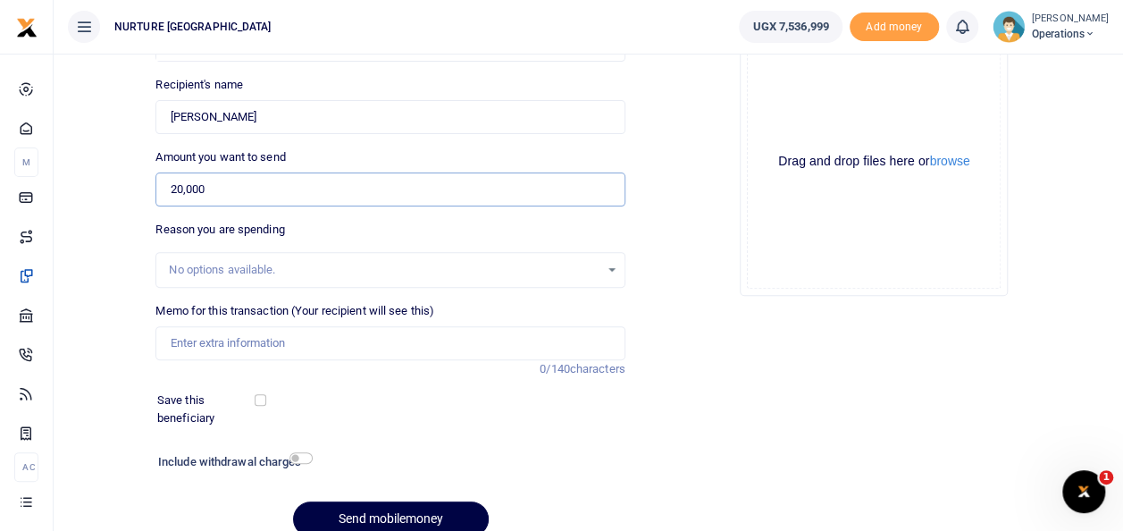
scroll to position [180, 0]
type input "20,000"
click at [296, 338] on input "Memo for this transaction (Your recipient will see this)" at bounding box center [389, 343] width 469 height 34
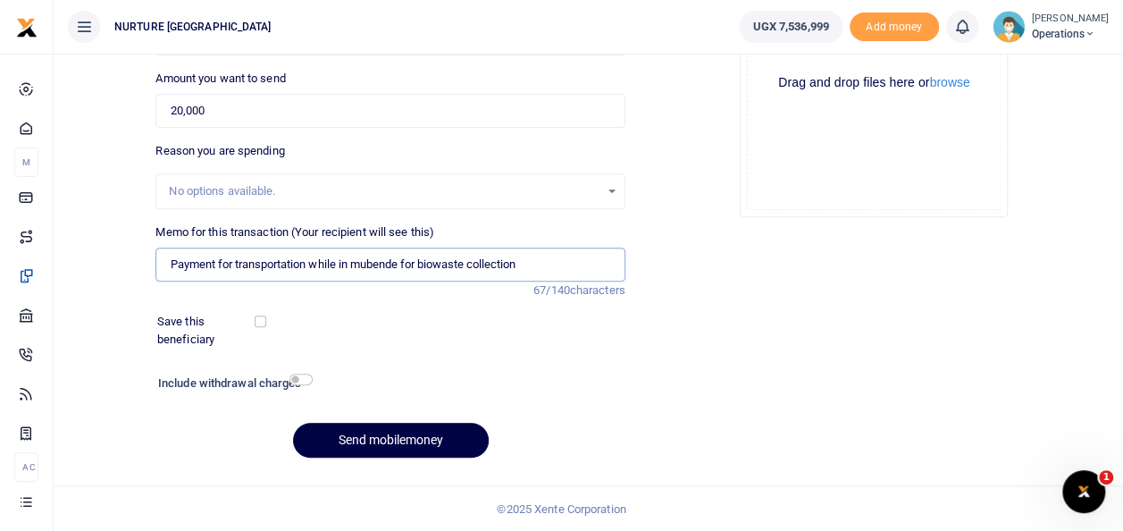
type input "Payment for transportation while in mubende for biowaste collection"
click at [297, 382] on input "checkbox" at bounding box center [300, 379] width 23 height 12
checkbox input "true"
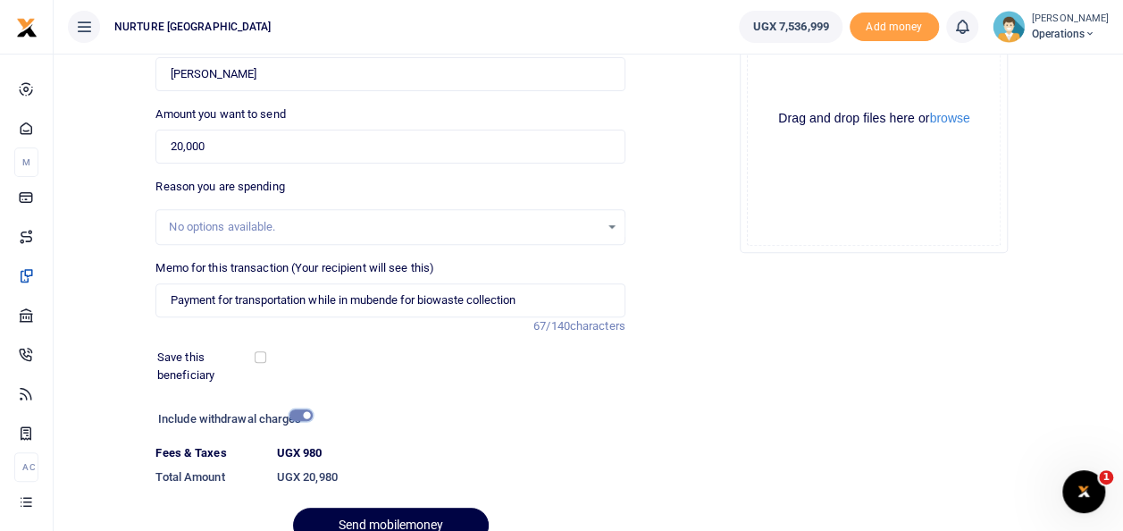
scroll to position [308, 0]
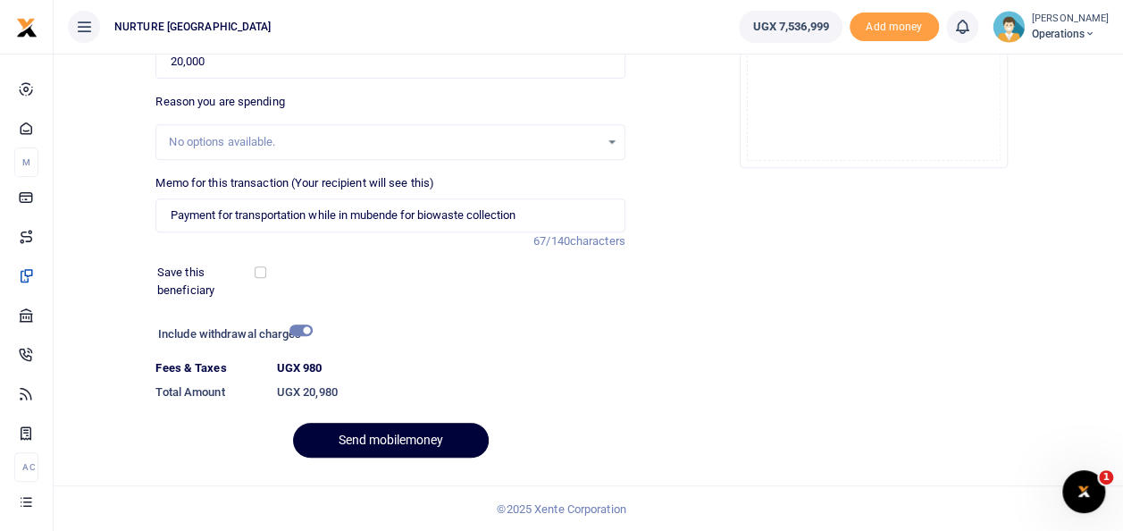
click at [400, 438] on button "Send mobilemoney" at bounding box center [391, 440] width 196 height 35
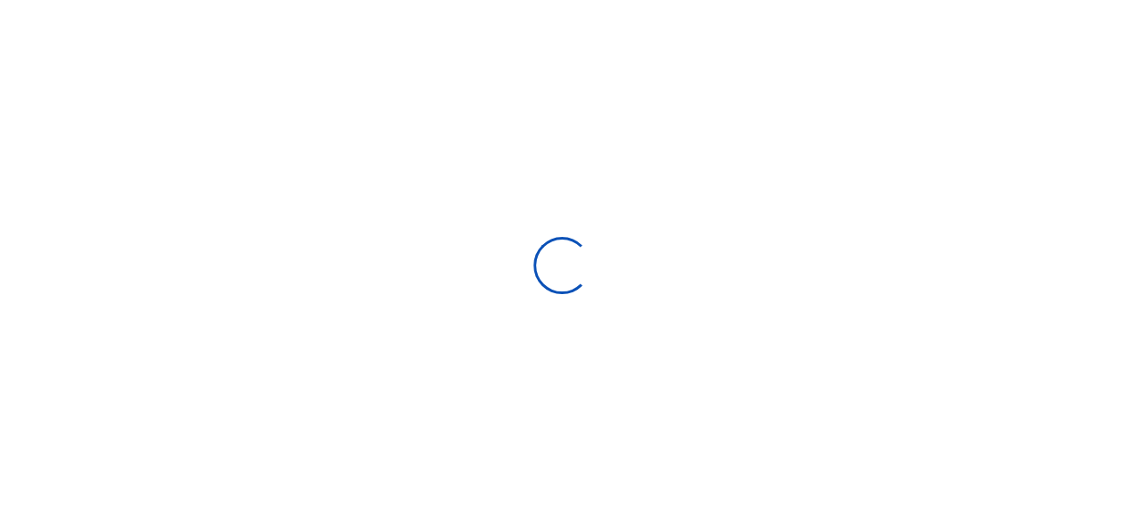
select select "Loading bundles"
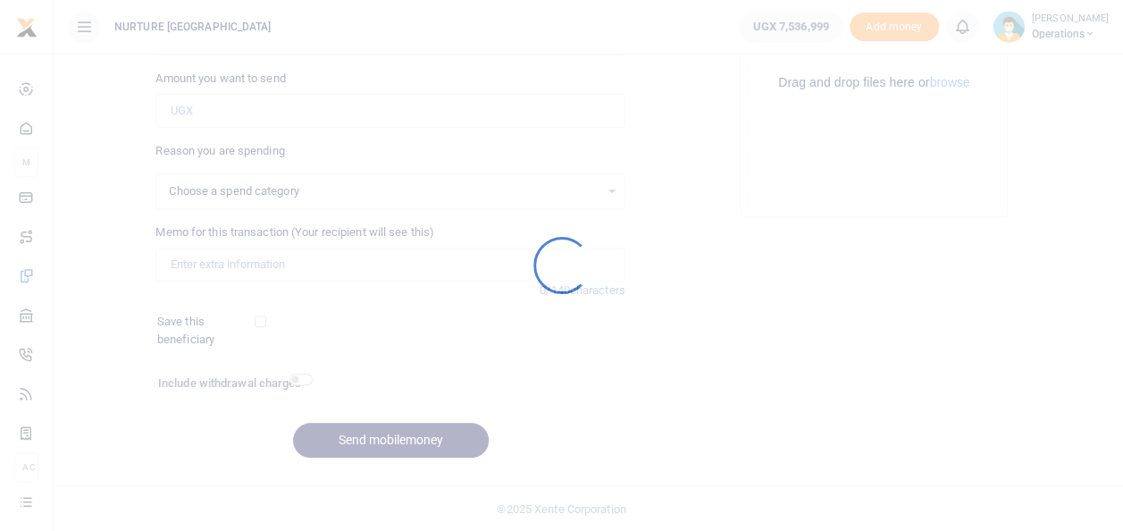
select select
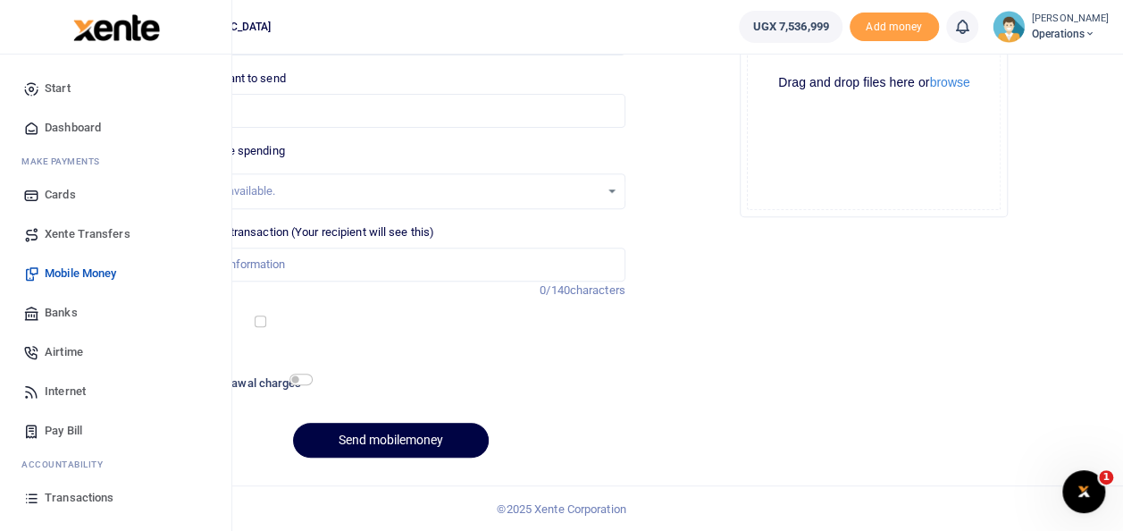
scroll to position [106, 0]
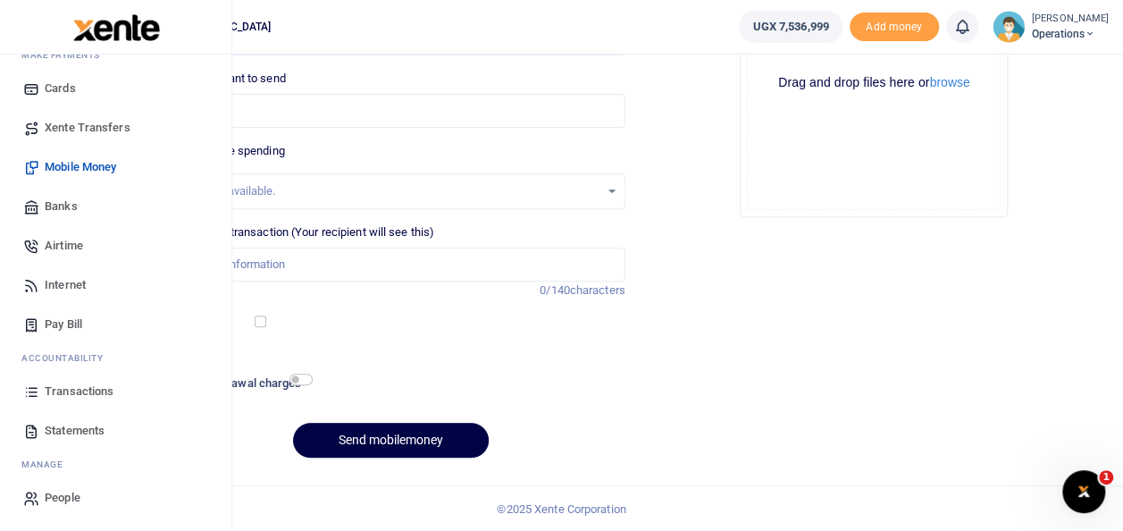
click at [88, 393] on span "Transactions" at bounding box center [79, 391] width 69 height 18
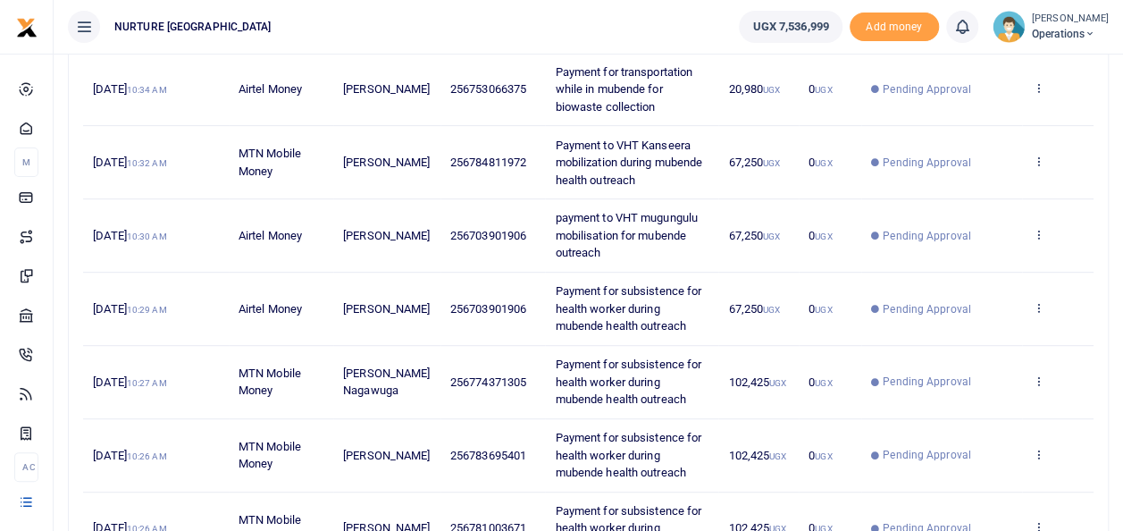
scroll to position [284, 0]
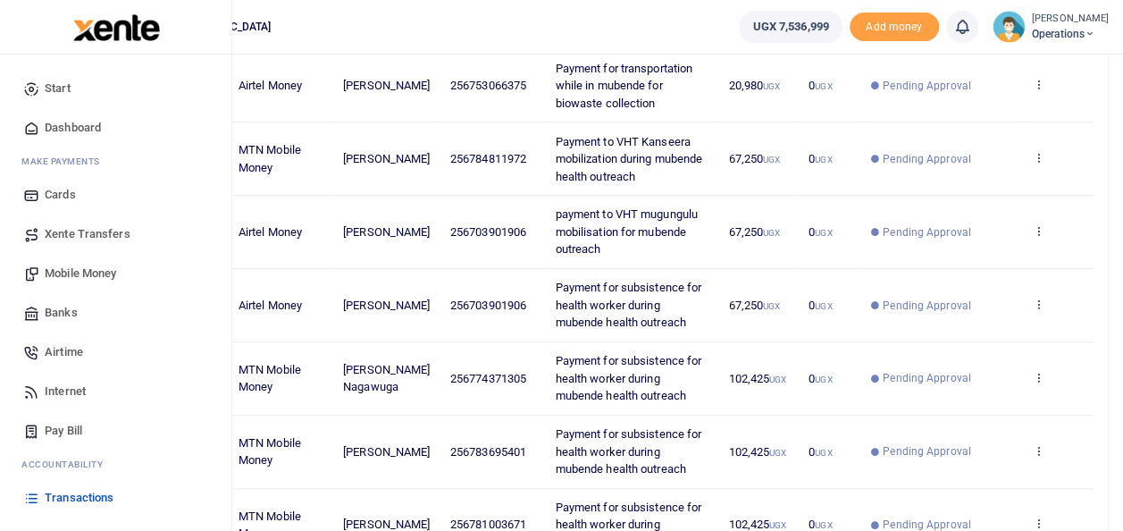
click at [88, 487] on link "Transactions" at bounding box center [115, 497] width 203 height 39
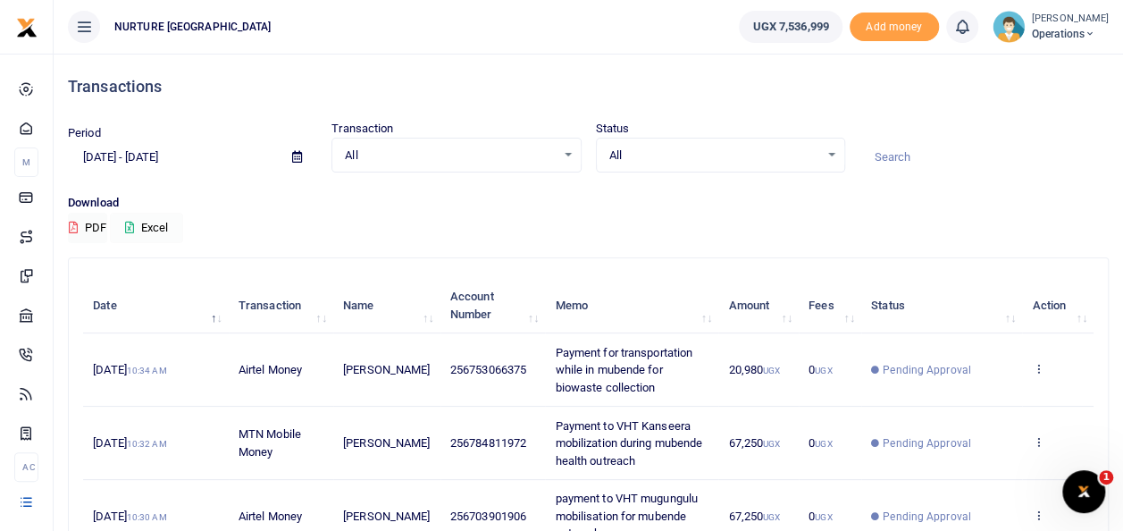
click at [147, 227] on button "Excel" at bounding box center [146, 228] width 73 height 30
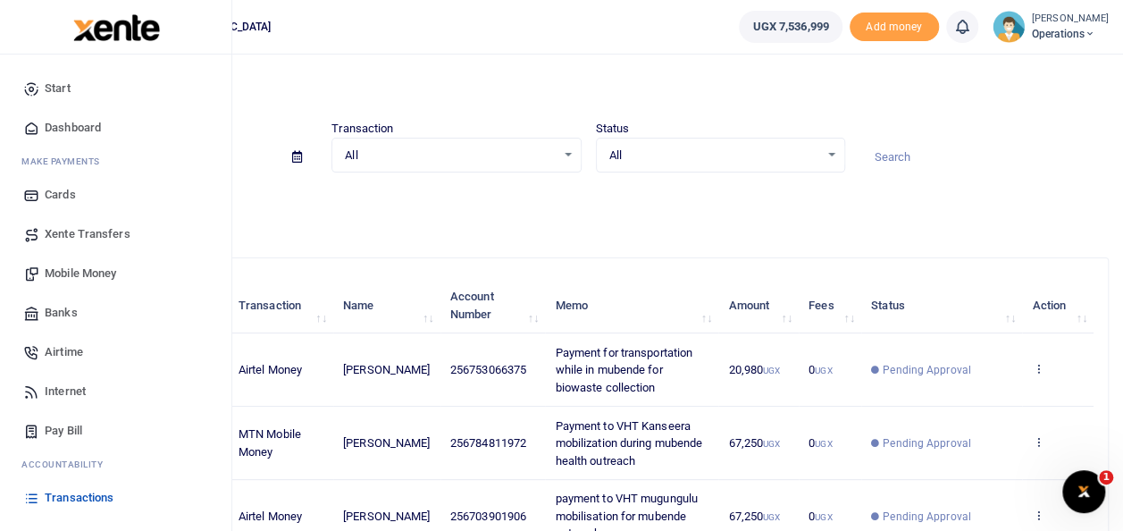
click at [89, 501] on span "Transactions" at bounding box center [79, 498] width 69 height 18
click at [65, 345] on span "Airtime" at bounding box center [64, 352] width 38 height 18
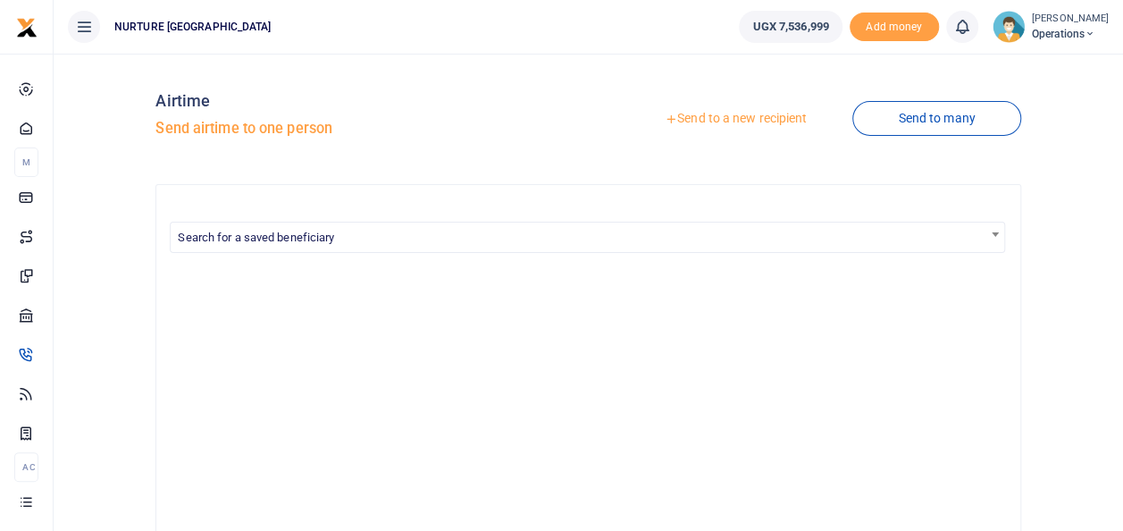
click at [752, 122] on link "Send to a new recipient" at bounding box center [735, 119] width 233 height 32
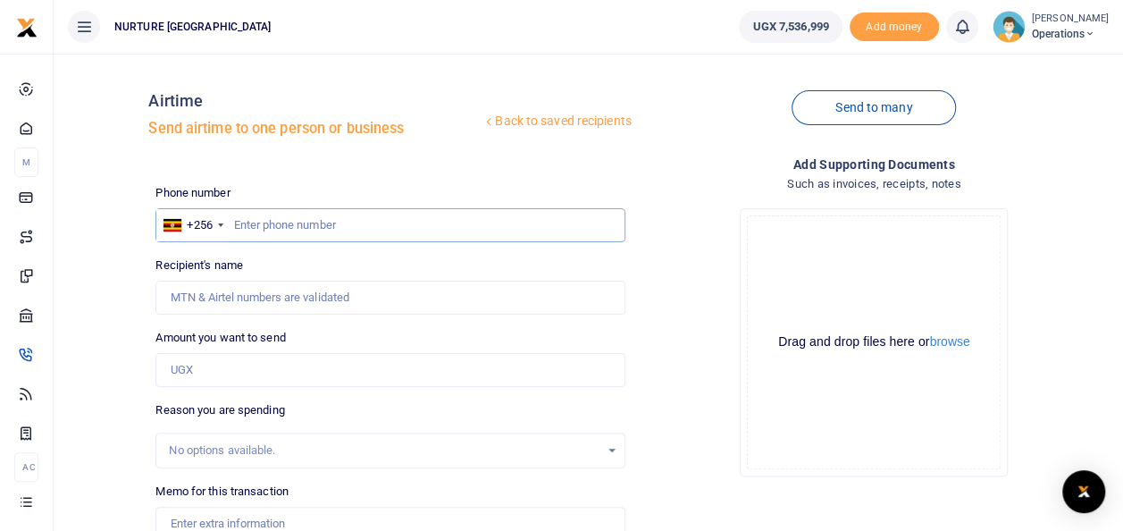
click at [261, 228] on input "text" at bounding box center [389, 225] width 469 height 34
type input "702302071"
click at [202, 368] on input "Amount you want to send" at bounding box center [389, 370] width 469 height 34
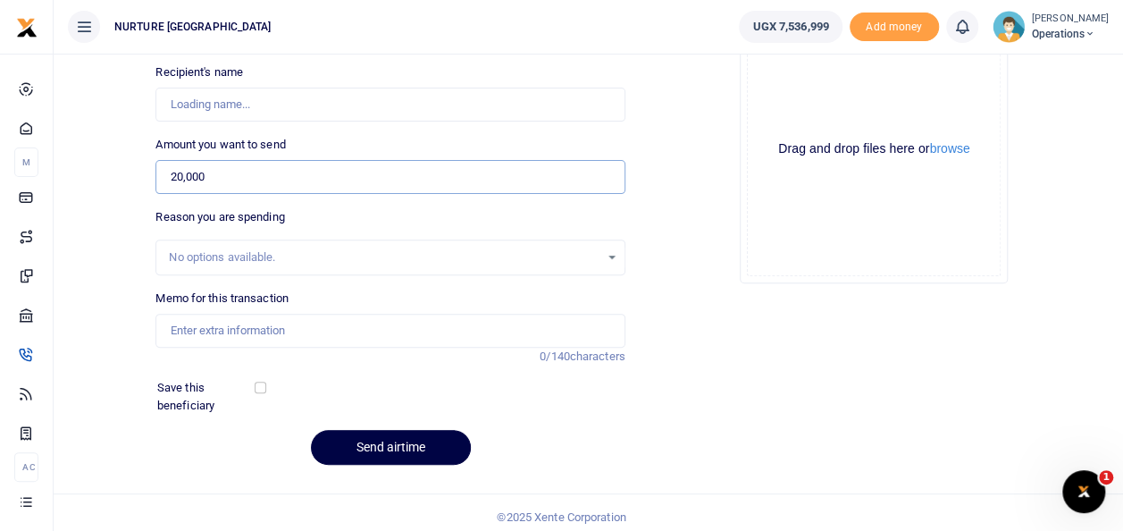
click at [176, 172] on input "20,000" at bounding box center [389, 177] width 469 height 34
type input "30,000"
type input "Teddy Nambuusi"
type input "30,000"
click at [206, 329] on input "Memo for this transaction" at bounding box center [389, 331] width 469 height 34
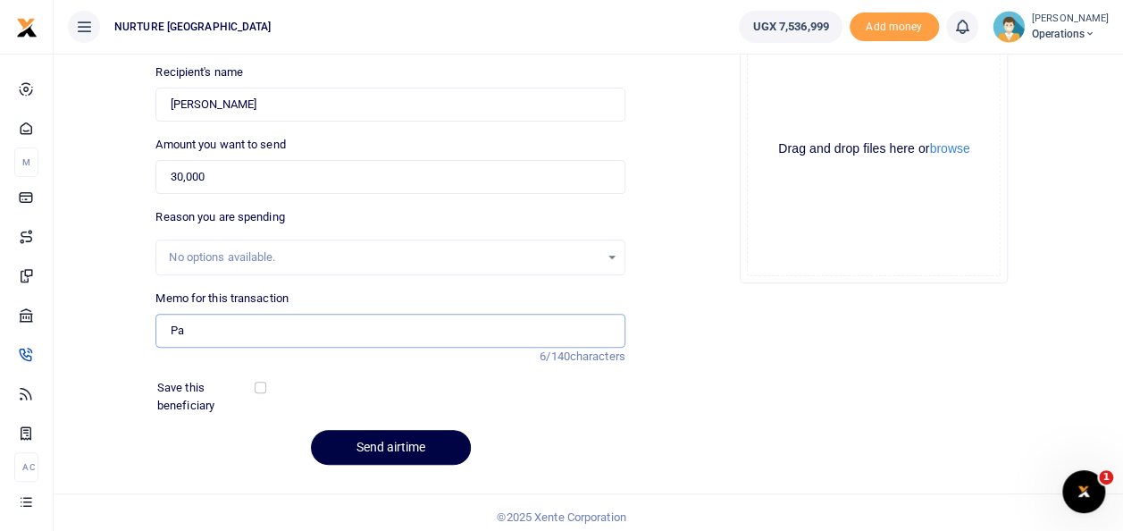
type input "P"
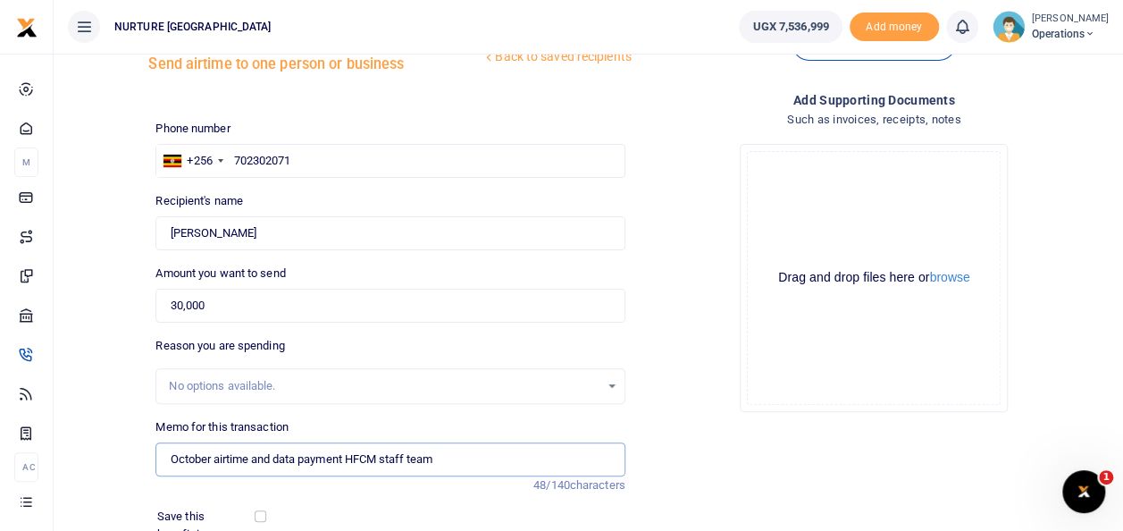
scroll to position [200, 0]
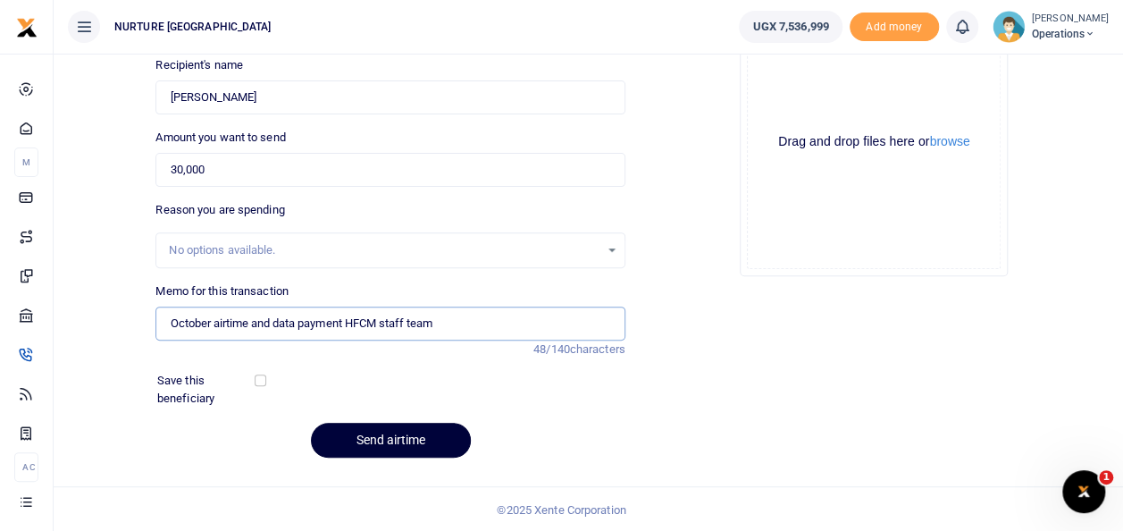
type input "October airtime and data payment HFCM staff team"
click at [415, 429] on button "Send airtime" at bounding box center [391, 440] width 160 height 35
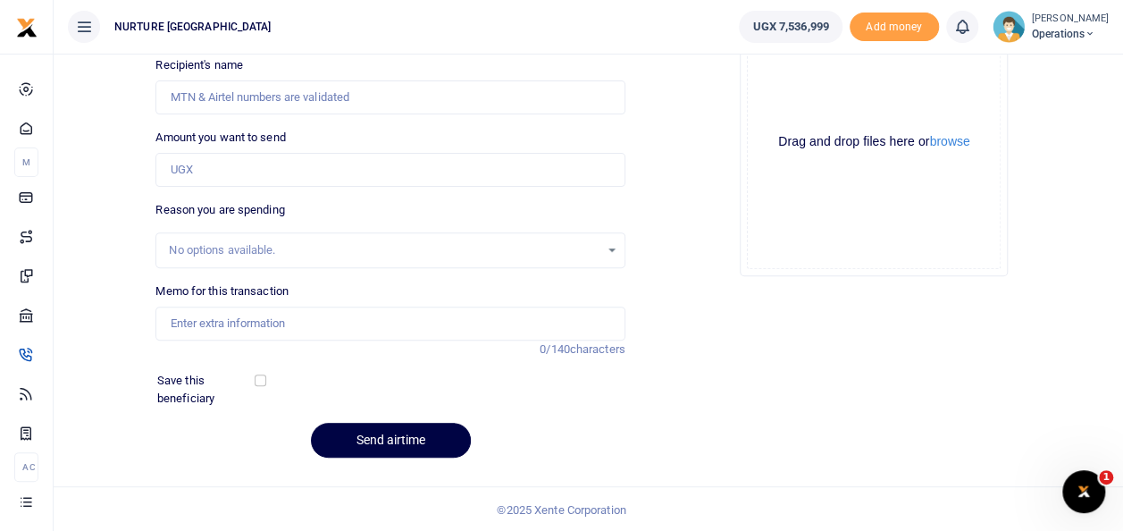
click at [706, 328] on div "Add supporting Documents Such as invoices, receipts, notes Drop your files here…" at bounding box center [874, 213] width 483 height 518
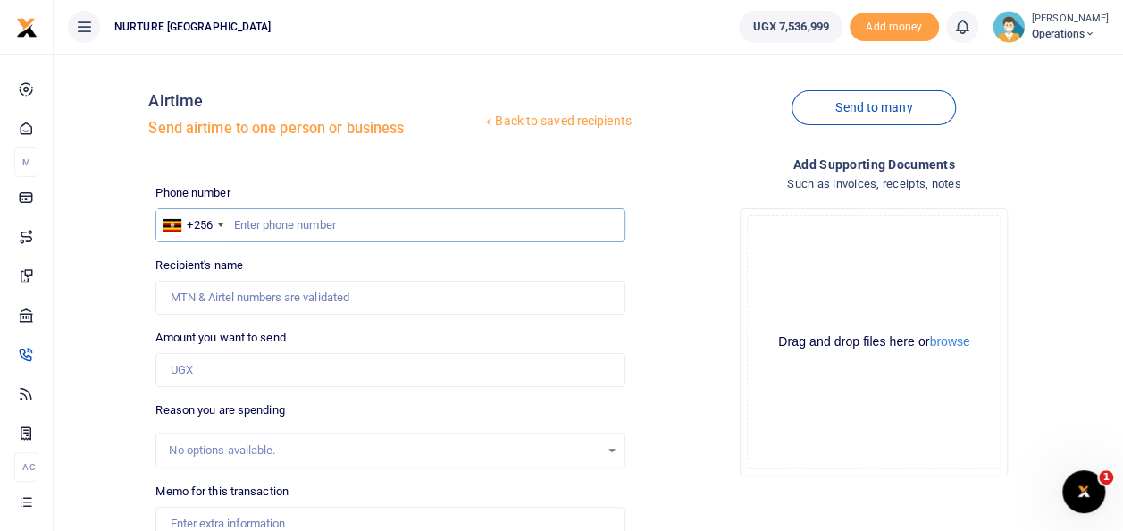
click at [295, 224] on input "text" at bounding box center [389, 225] width 469 height 34
type input "0"
click at [239, 223] on input "070" at bounding box center [389, 225] width 469 height 34
click at [247, 222] on input "70" at bounding box center [389, 225] width 469 height 34
type input "705770330"
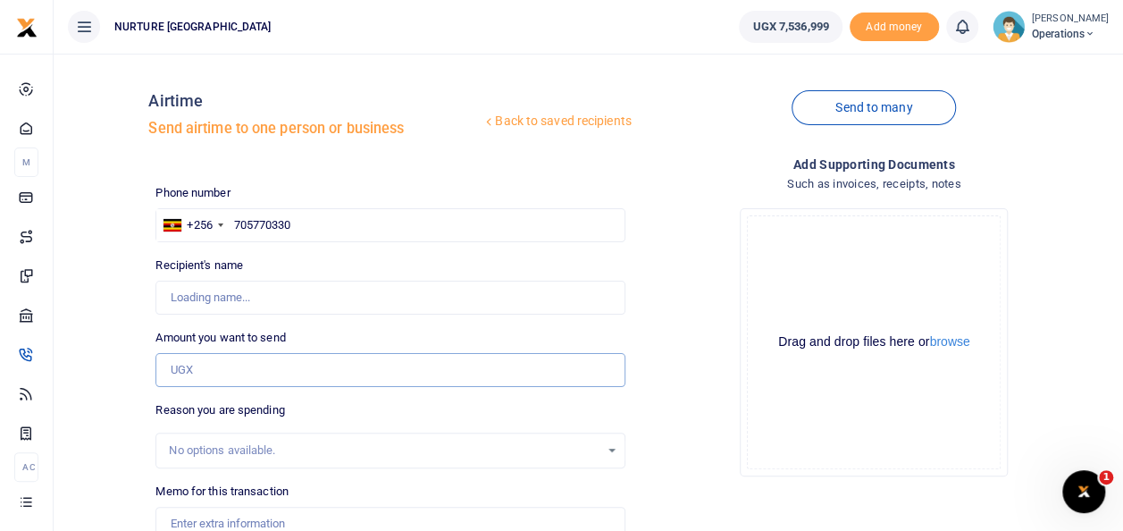
click at [199, 373] on input "Amount you want to send" at bounding box center [389, 370] width 469 height 34
type input "12"
type input "[PERSON_NAME]"
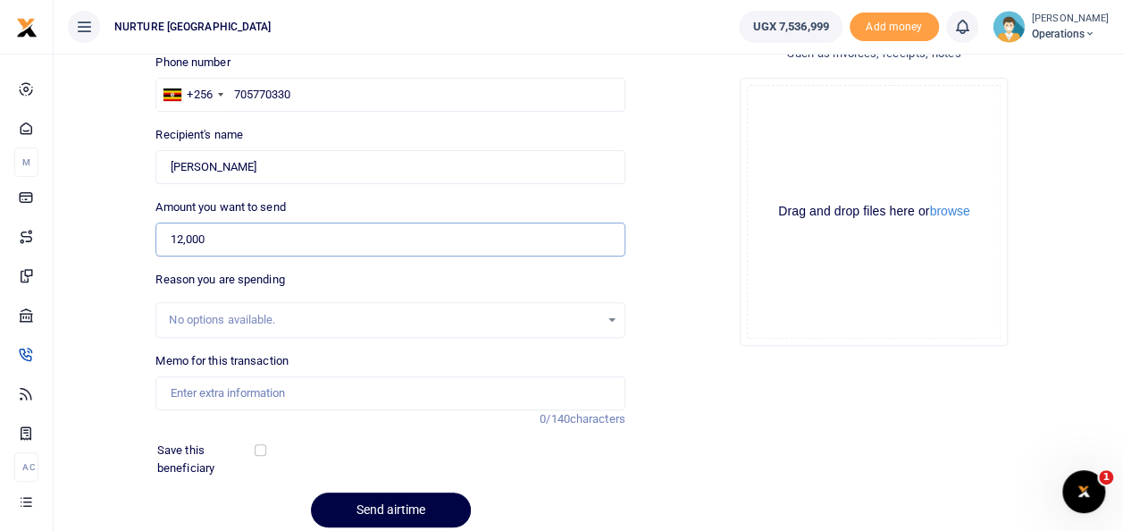
scroll to position [200, 0]
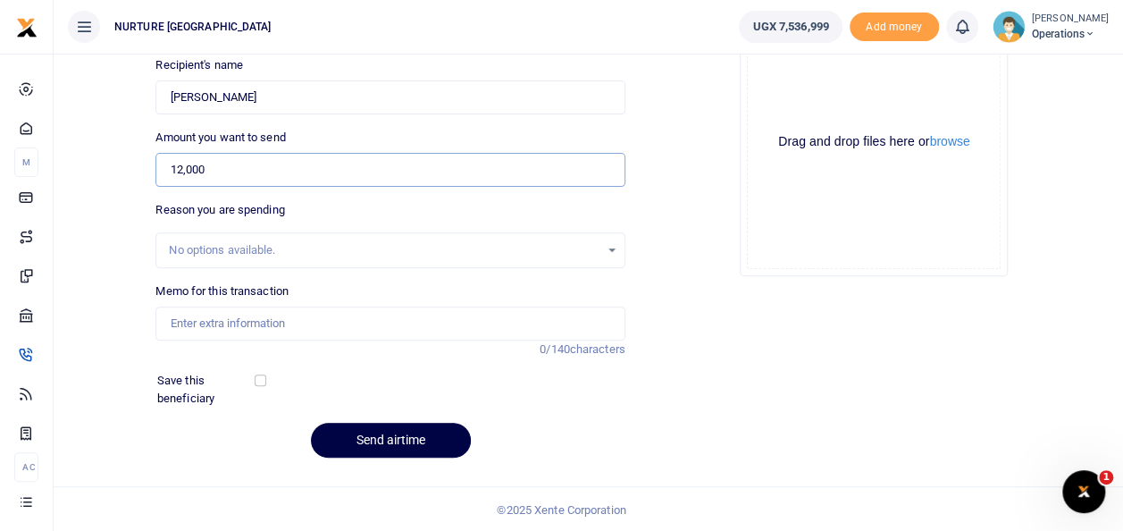
type input "12,000"
click at [264, 328] on input "Memo for this transaction" at bounding box center [389, 323] width 469 height 34
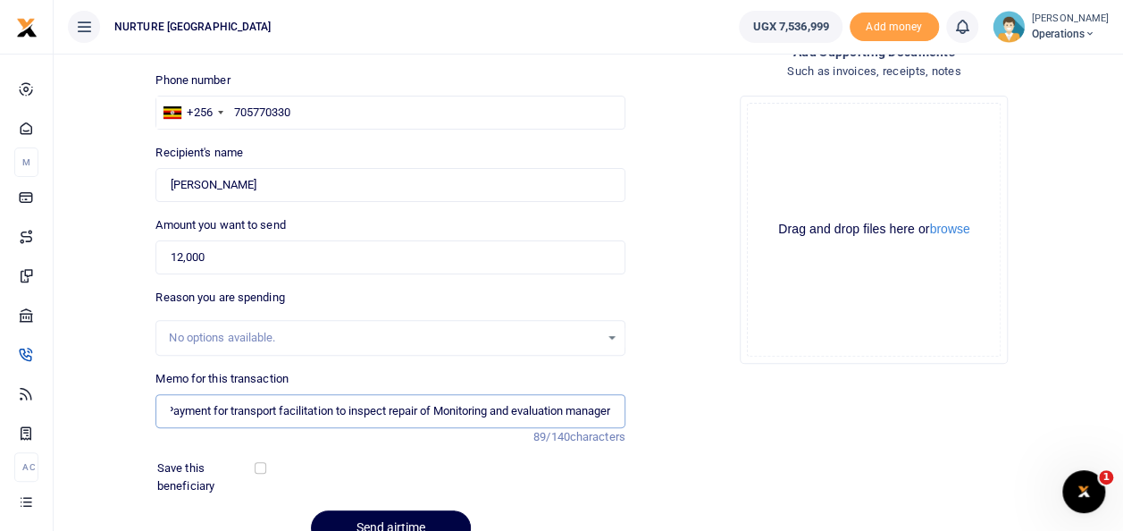
scroll to position [0, 0]
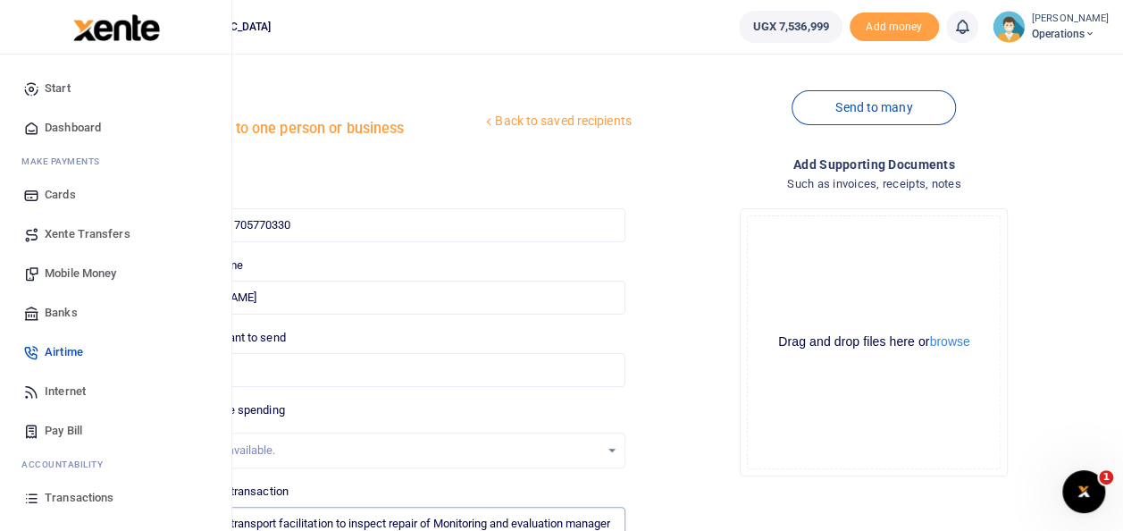
type input "Payment for transport facilitation to inspect repair of Monitoring and evaluati…"
click at [104, 267] on span "Mobile Money" at bounding box center [80, 273] width 71 height 18
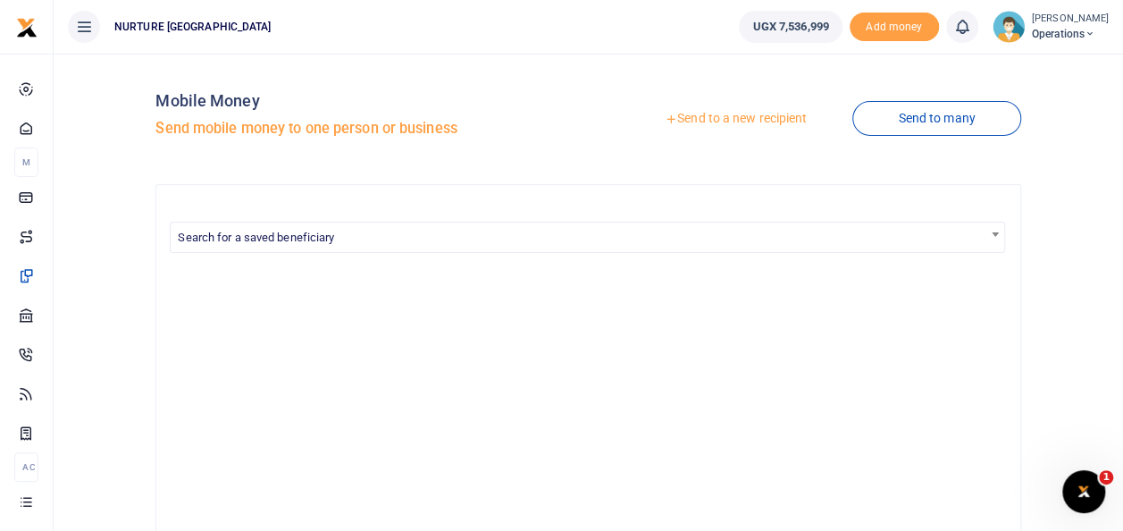
click at [713, 111] on link "Send to a new recipient" at bounding box center [735, 119] width 233 height 32
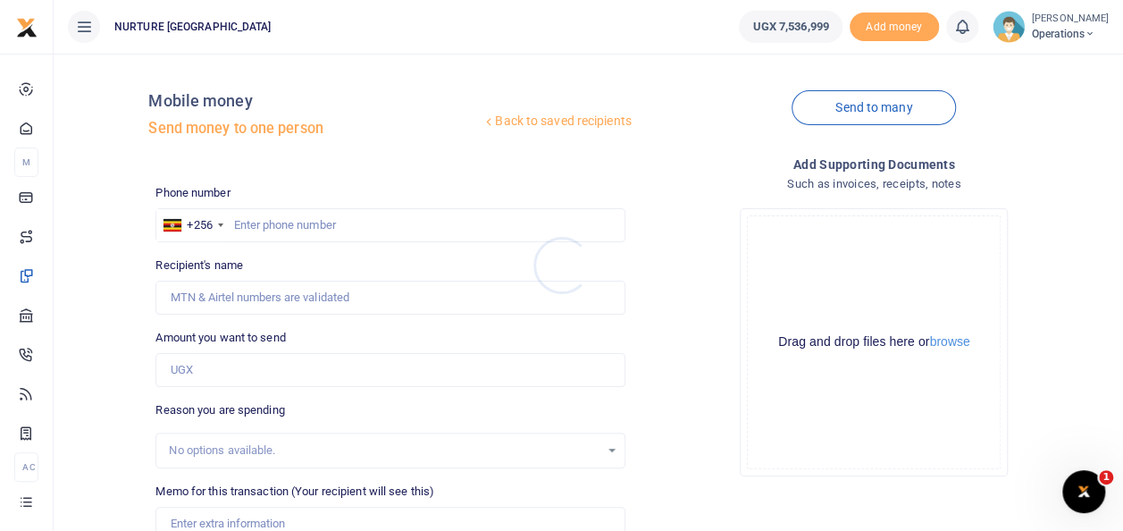
click at [256, 218] on div at bounding box center [561, 265] width 1123 height 531
click at [261, 229] on input "text" at bounding box center [389, 225] width 469 height 34
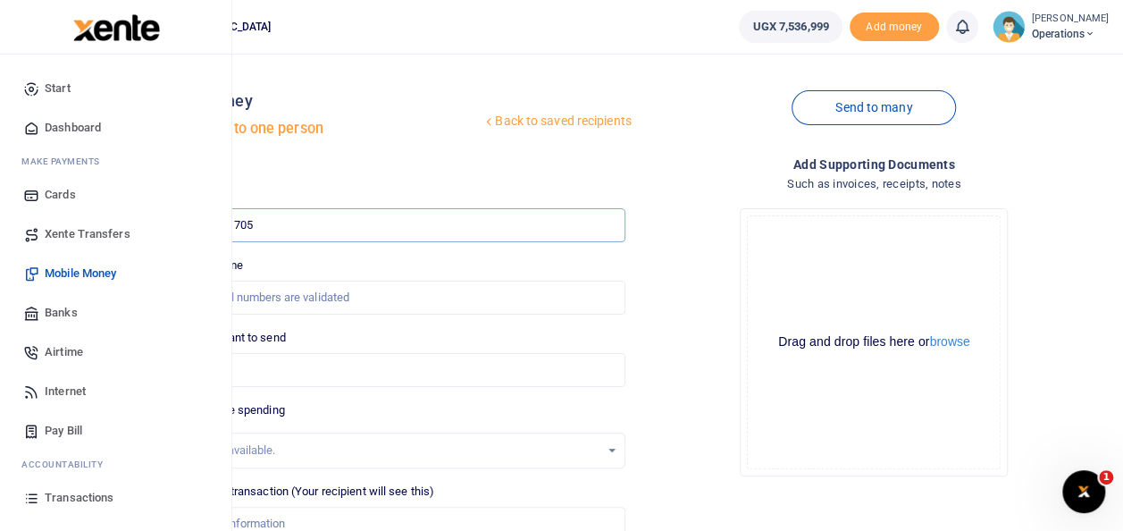
type input "705"
click at [84, 488] on link "Transactions" at bounding box center [115, 497] width 203 height 39
